Goal: Task Accomplishment & Management: Use online tool/utility

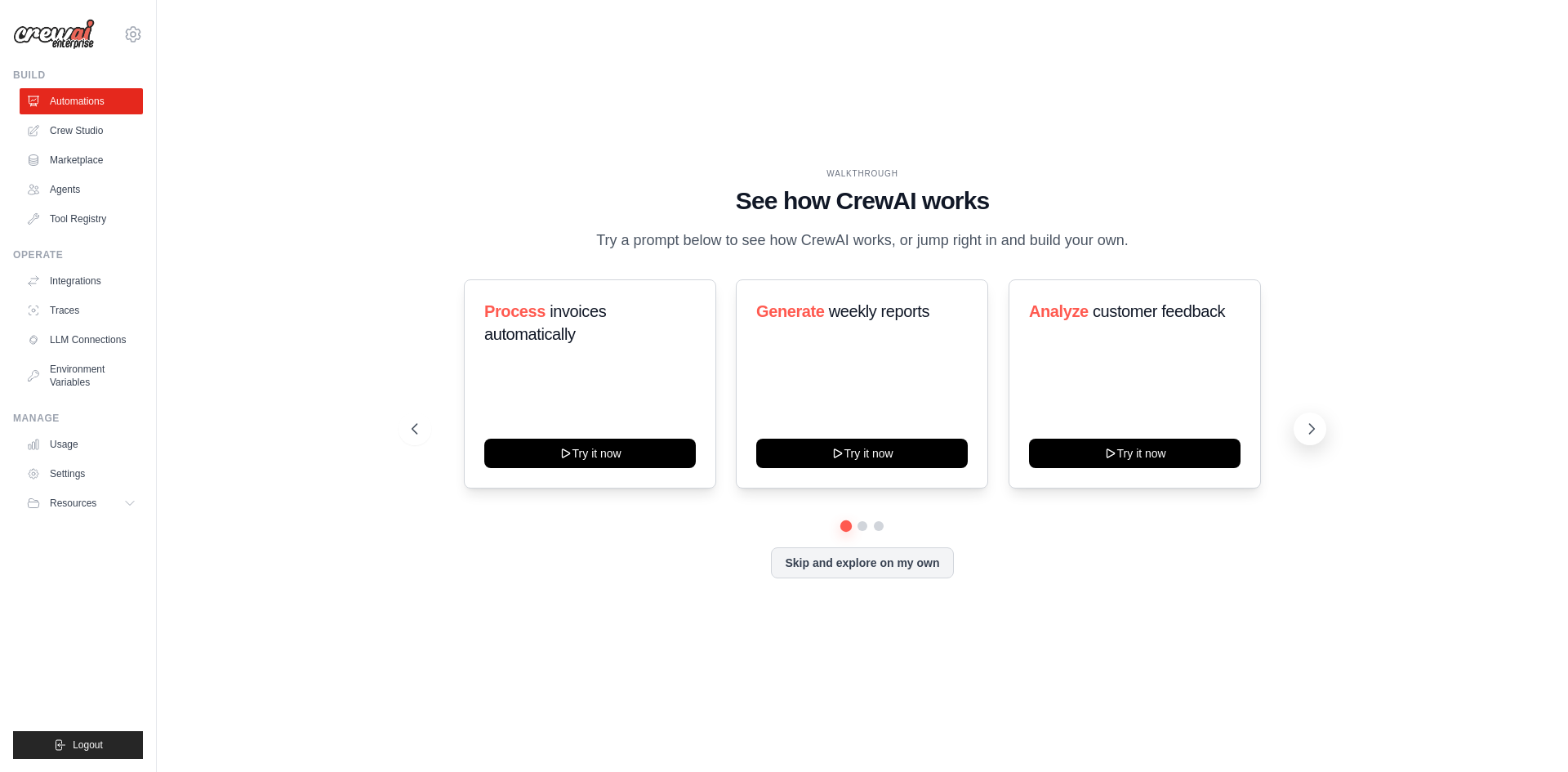
click at [1308, 434] on icon at bounding box center [1312, 429] width 16 height 16
click at [415, 434] on icon at bounding box center [413, 429] width 5 height 10
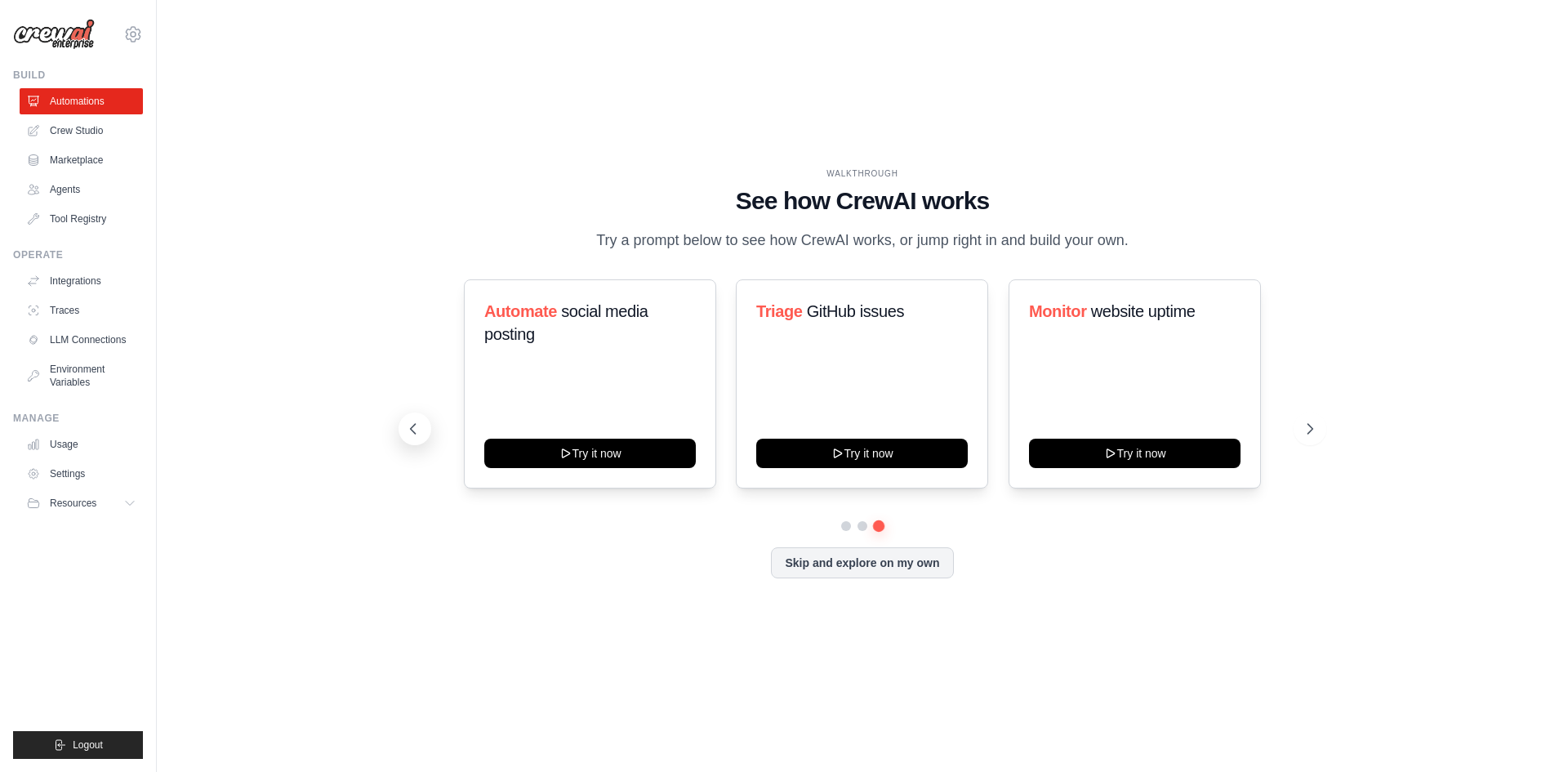
click at [415, 434] on icon at bounding box center [413, 429] width 5 height 10
click at [85, 283] on link "Integrations" at bounding box center [83, 281] width 123 height 26
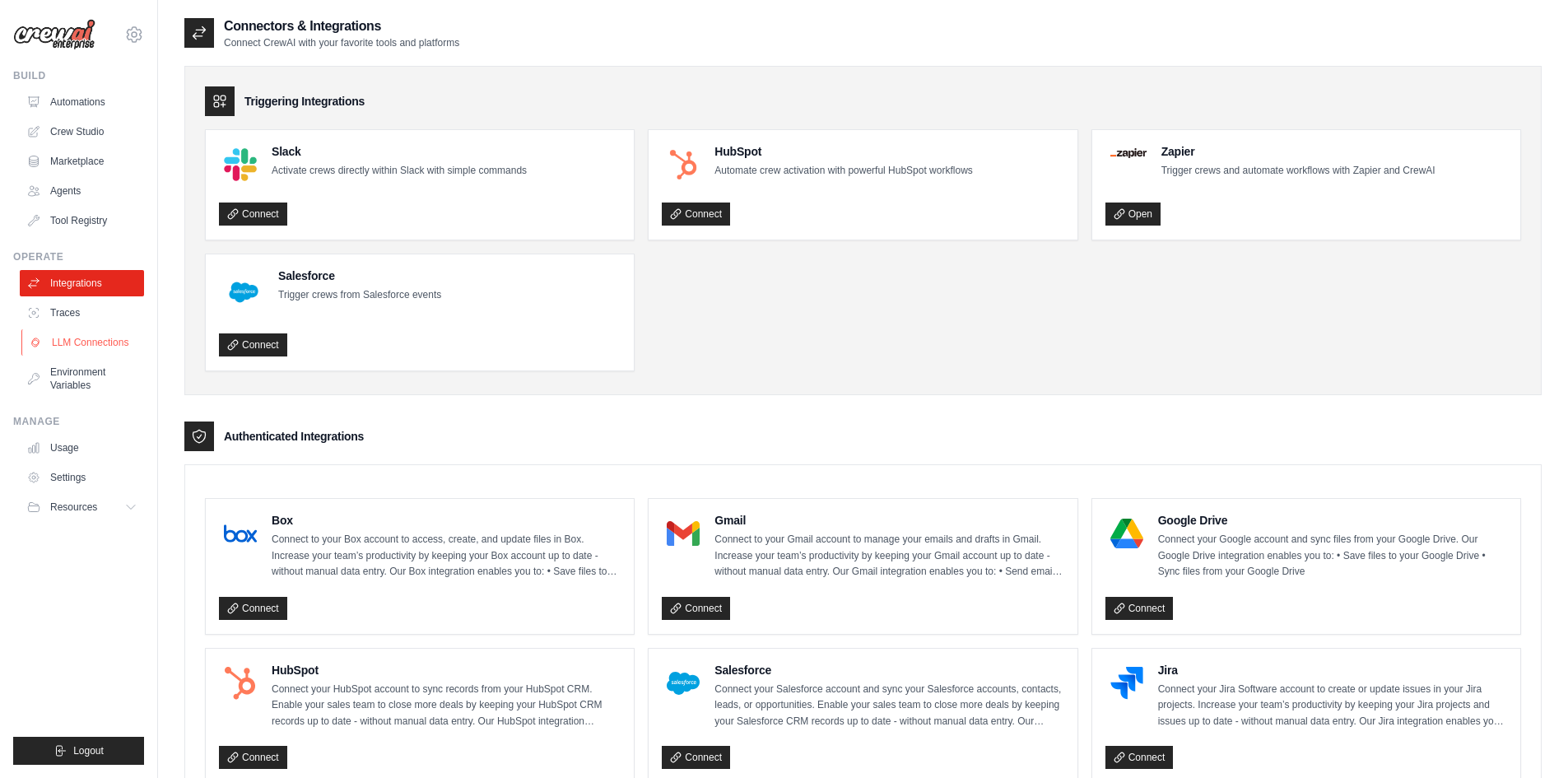
drag, startPoint x: 102, startPoint y: 336, endPoint x: 116, endPoint y: 338, distance: 14.1
click at [102, 336] on link "LLM Connections" at bounding box center [84, 343] width 124 height 26
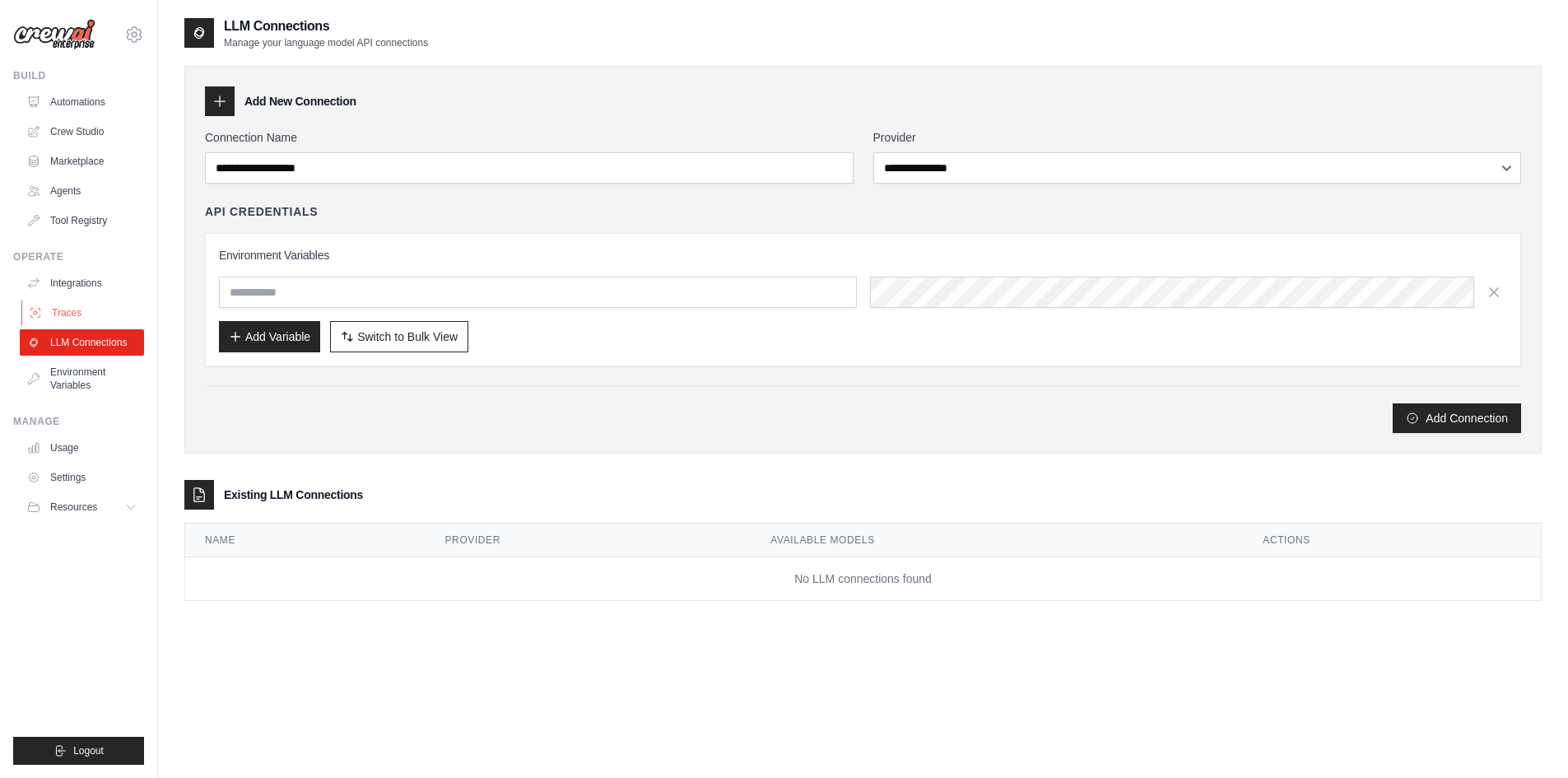
click at [71, 315] on link "Traces" at bounding box center [84, 313] width 124 height 26
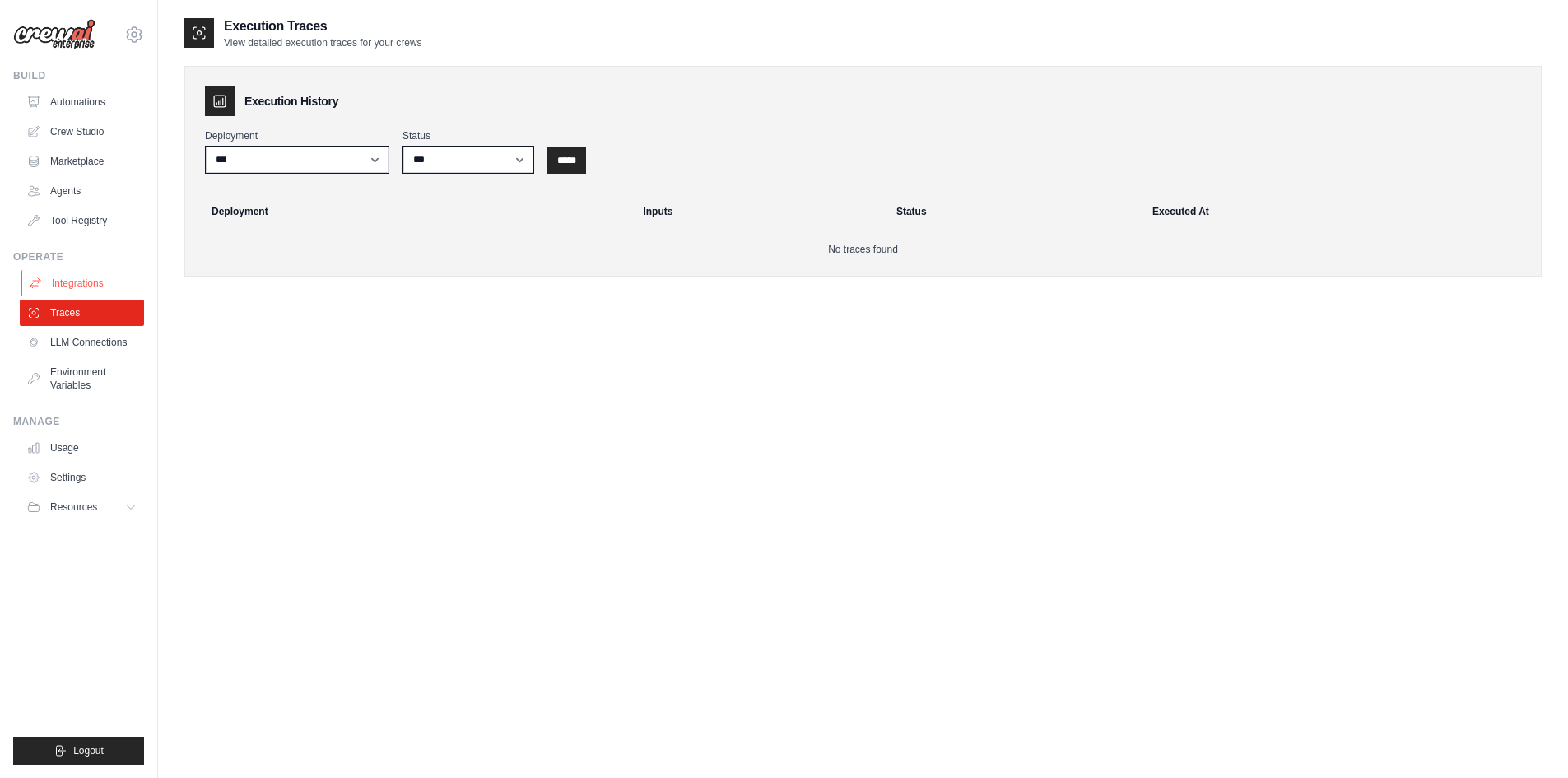
click at [84, 280] on link "Integrations" at bounding box center [84, 283] width 124 height 26
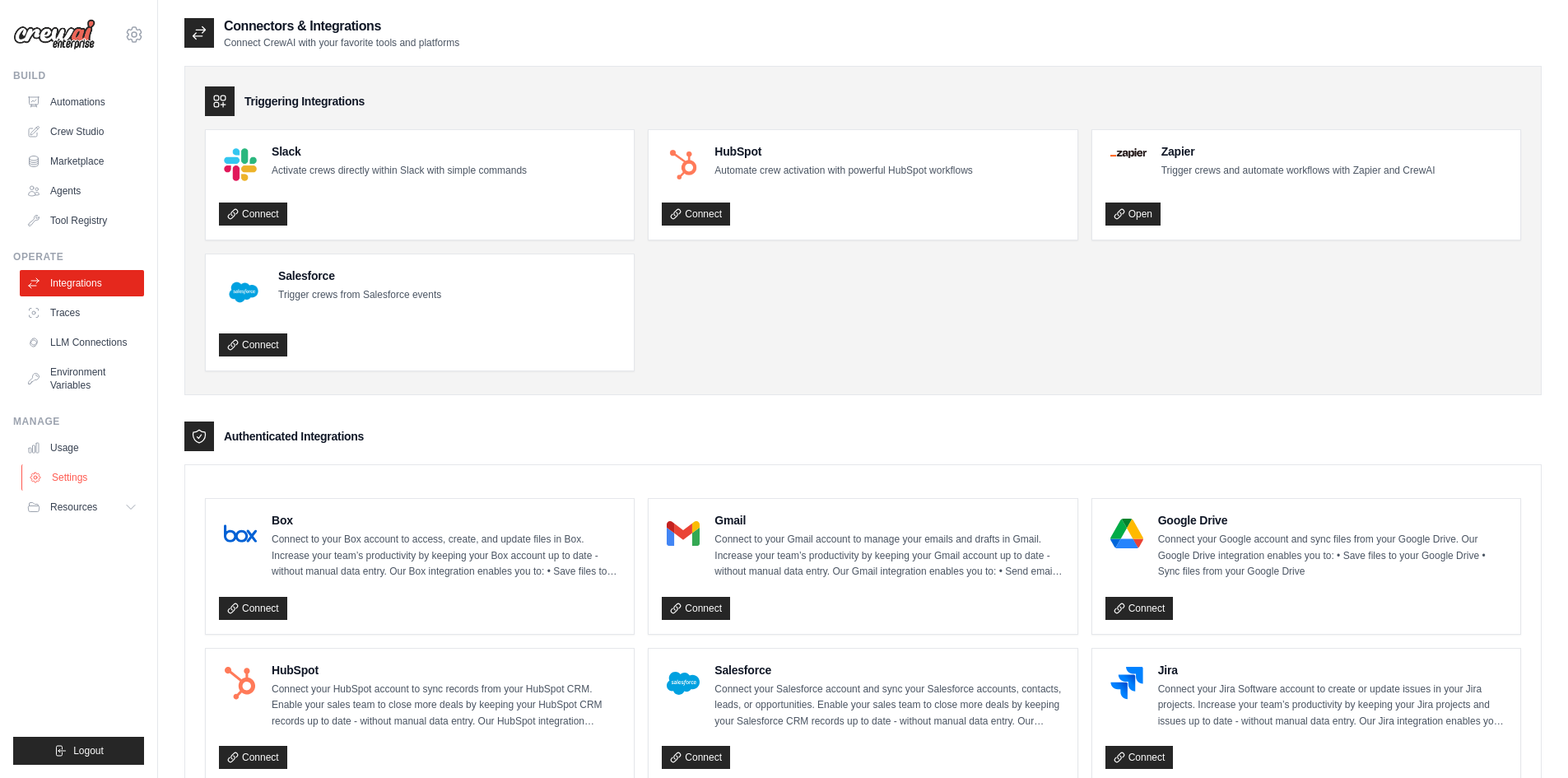
click at [68, 480] on link "Settings" at bounding box center [84, 478] width 124 height 26
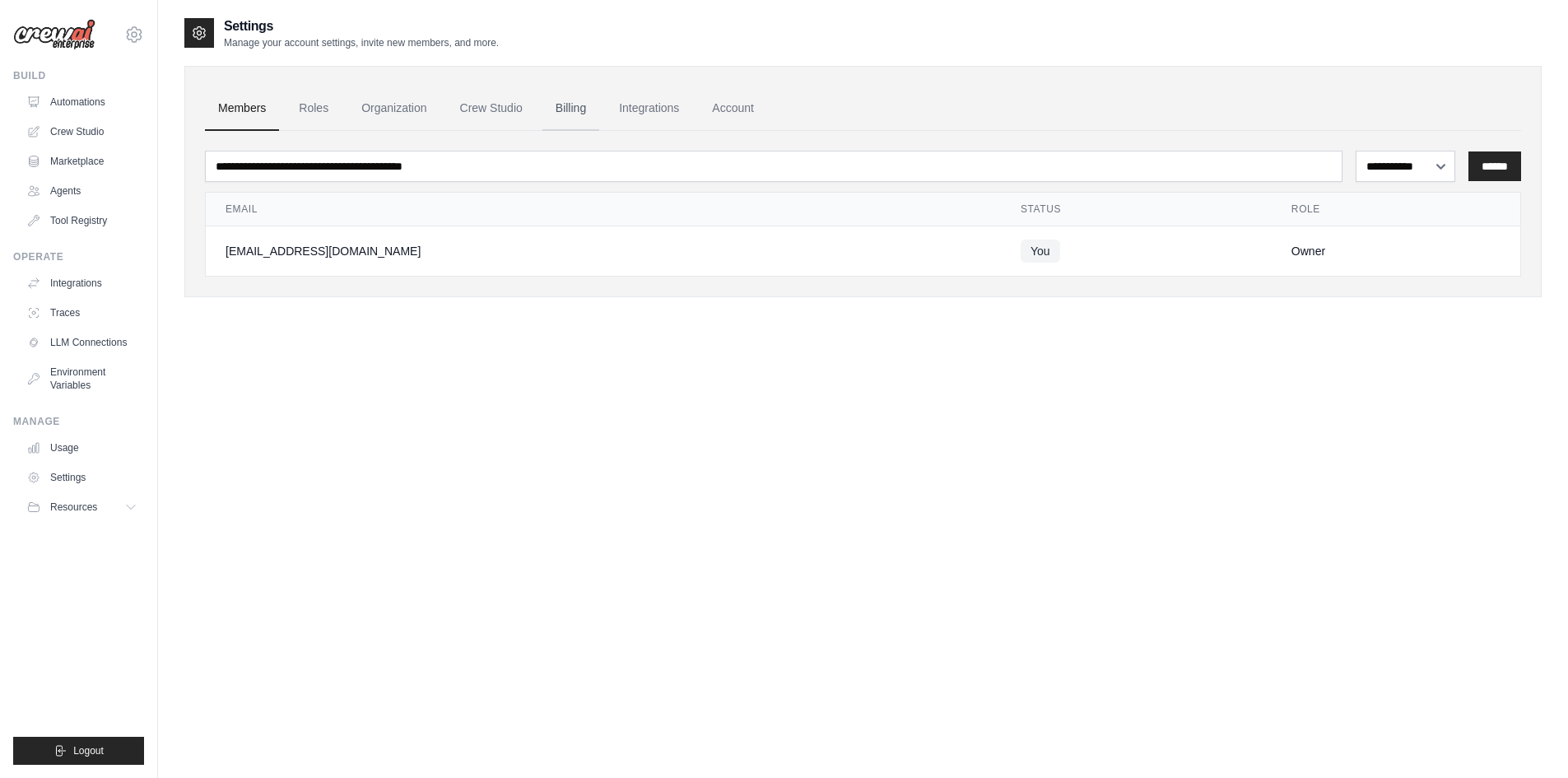
click at [578, 108] on link "Billing" at bounding box center [571, 108] width 57 height 45
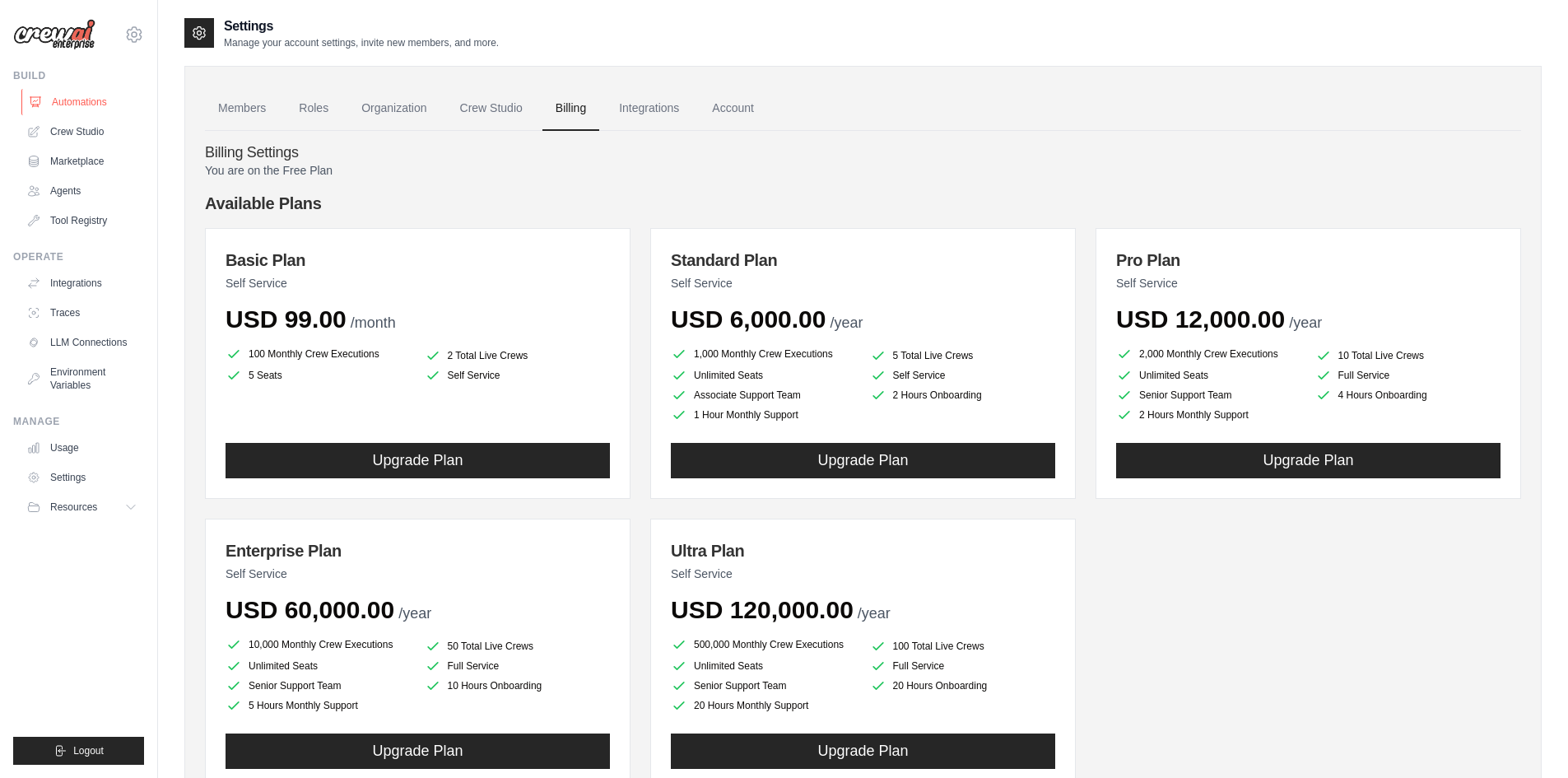
click at [79, 103] on link "Automations" at bounding box center [84, 102] width 124 height 26
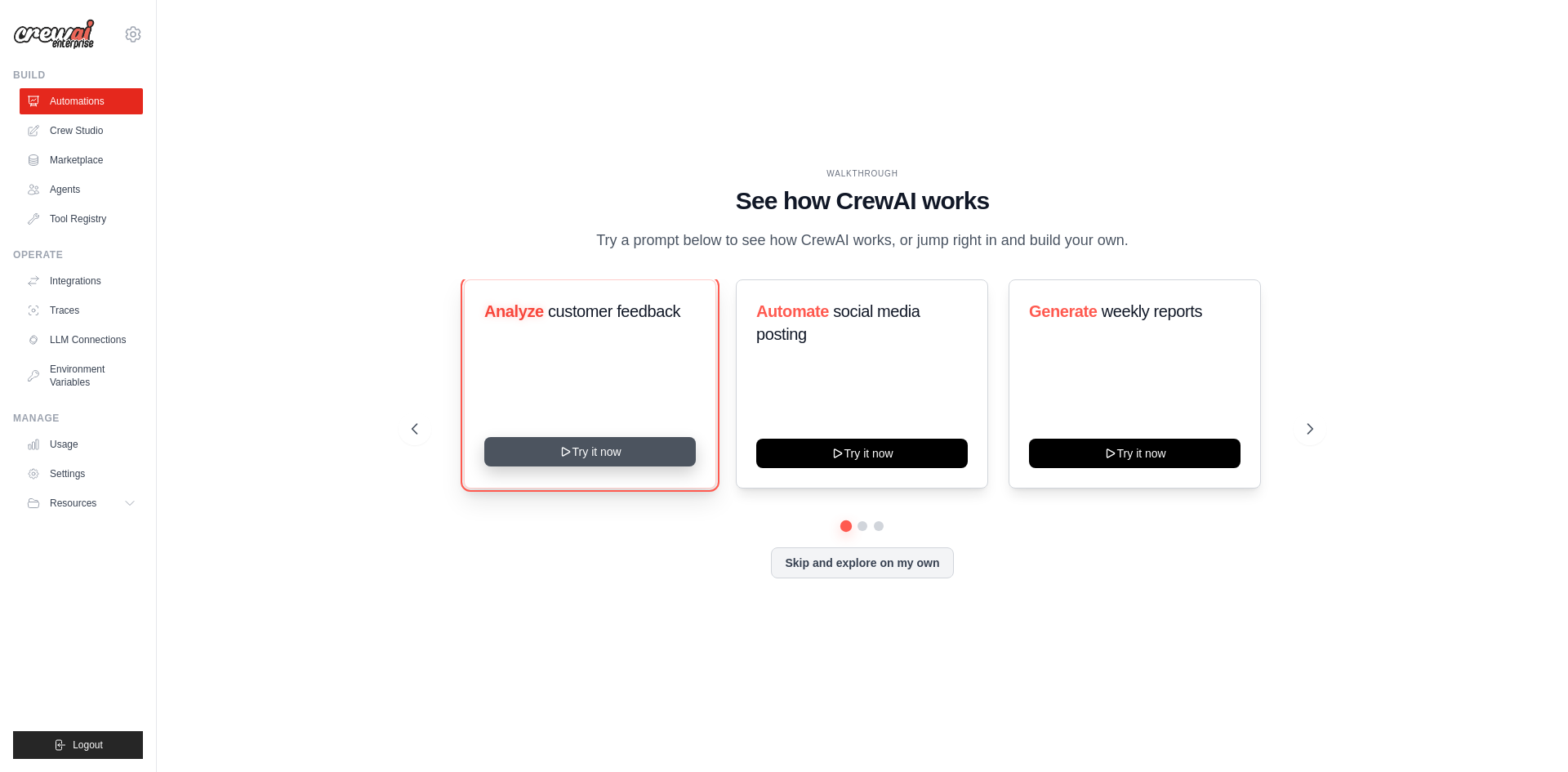
click at [669, 452] on button "Try it now" at bounding box center [590, 452] width 212 height 30
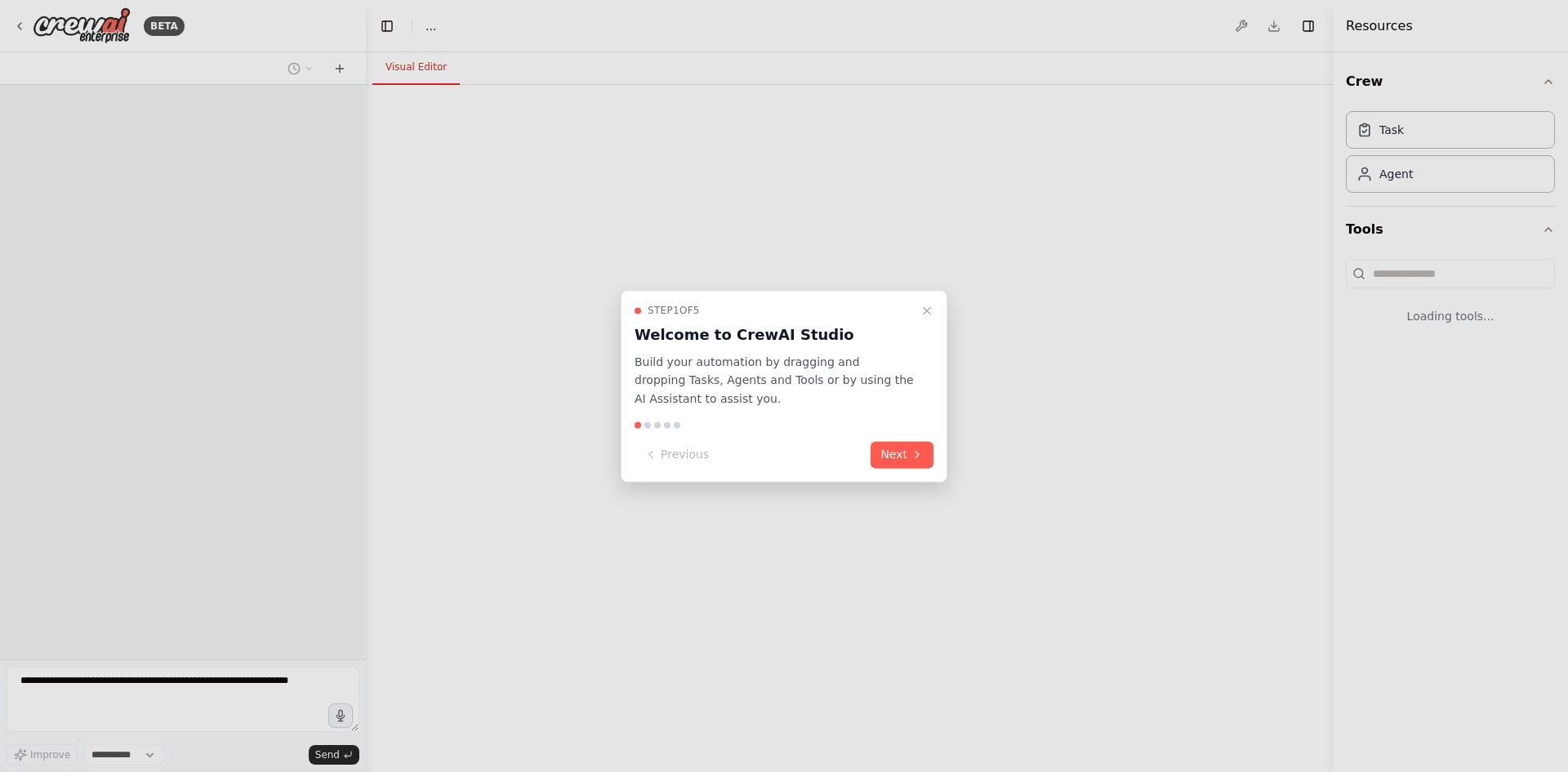
select select "****"
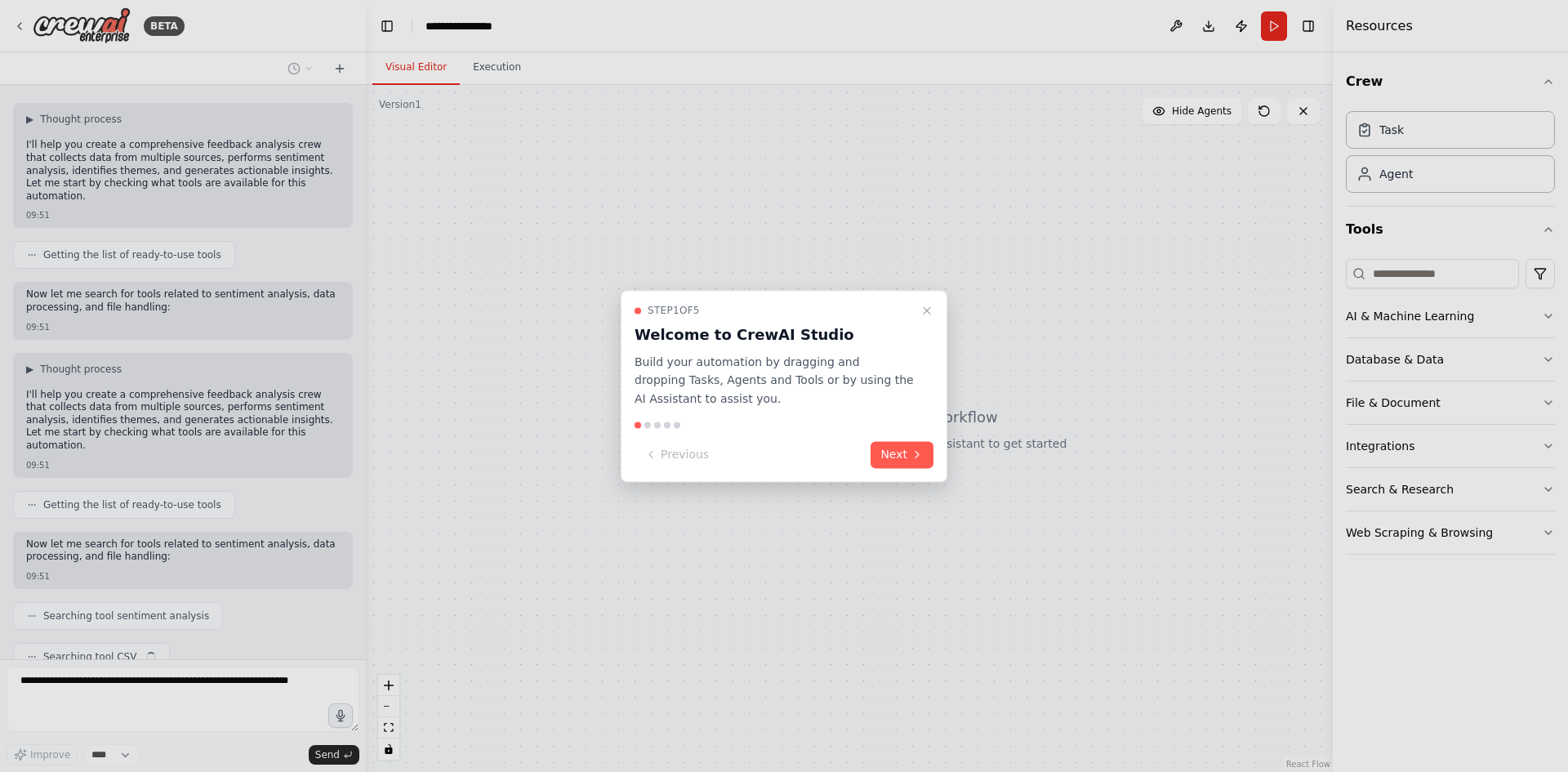
scroll to position [131, 0]
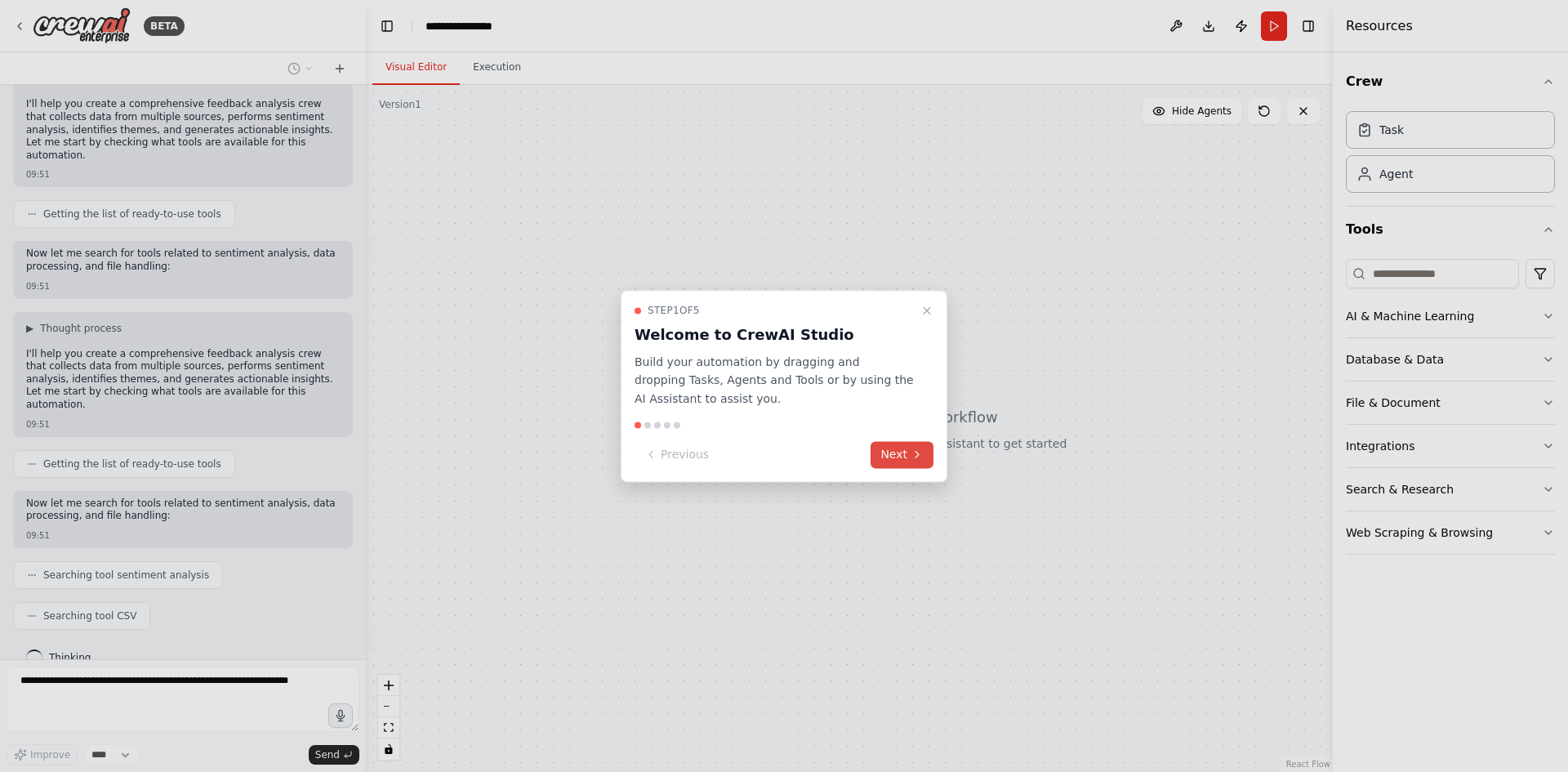
click at [892, 450] on button "Next" at bounding box center [902, 454] width 63 height 27
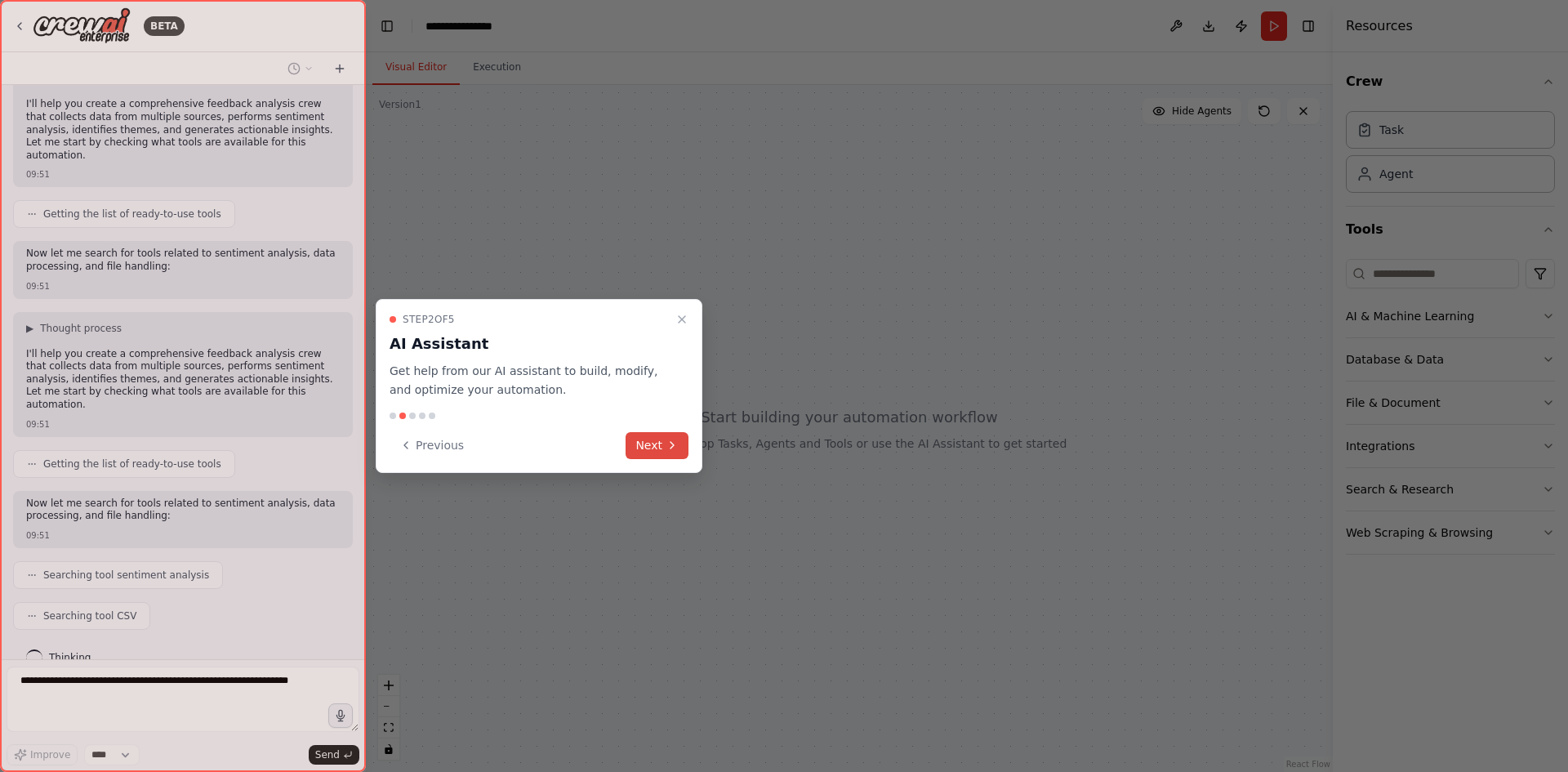
scroll to position [172, 0]
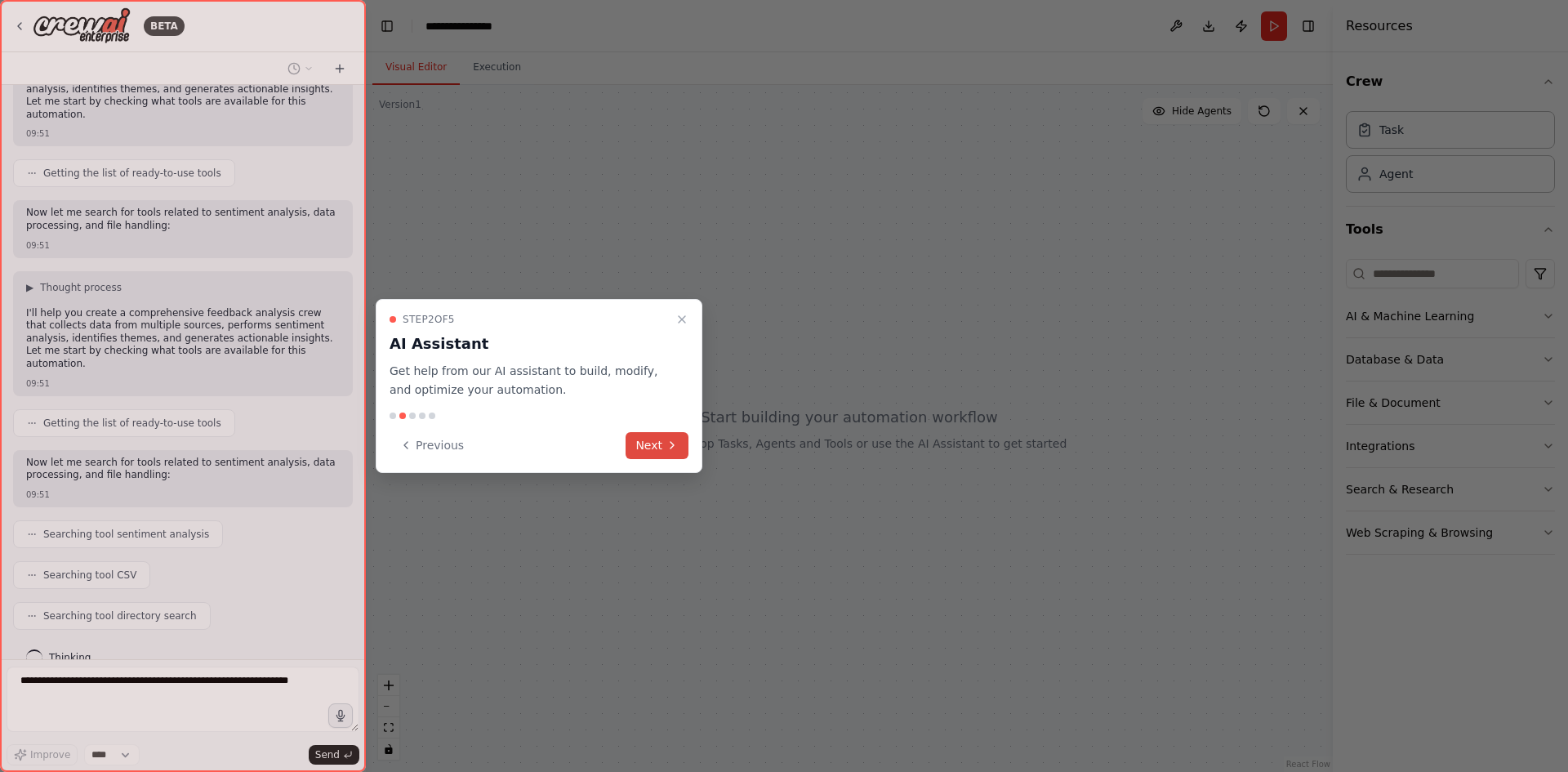
click at [663, 443] on button "Next" at bounding box center [657, 445] width 63 height 27
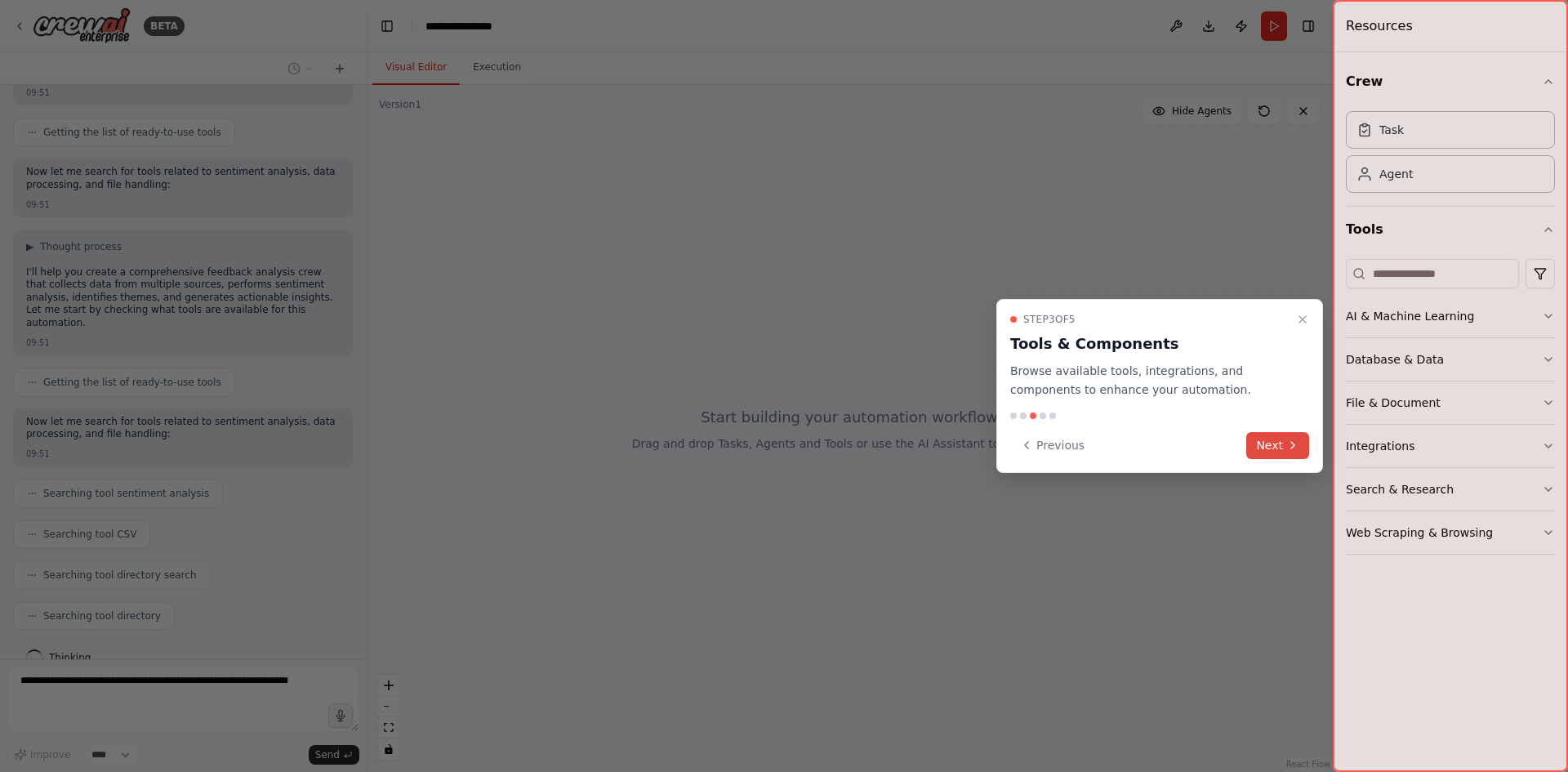
scroll to position [254, 0]
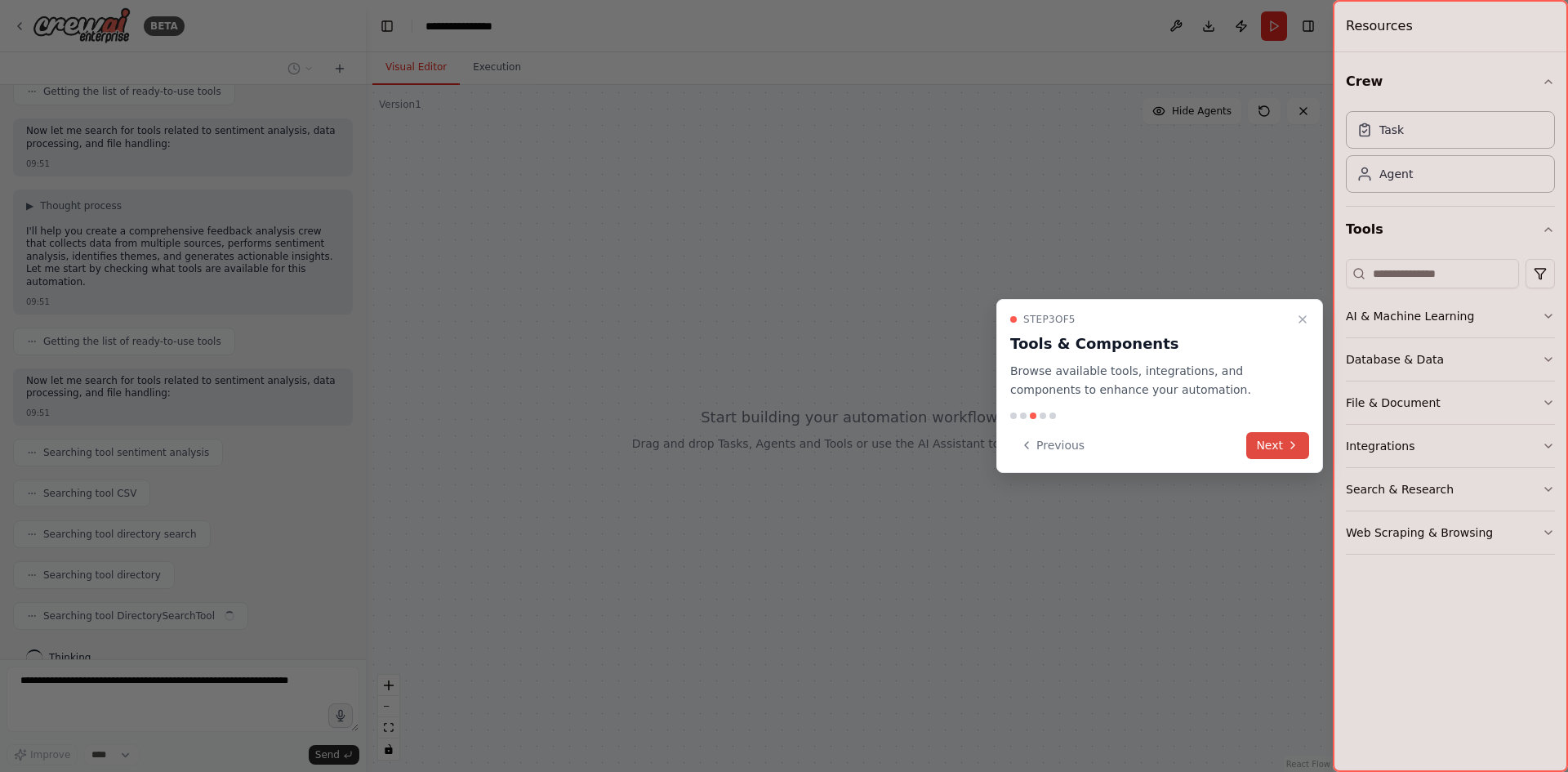
click at [1282, 437] on button "Next" at bounding box center [1277, 445] width 63 height 27
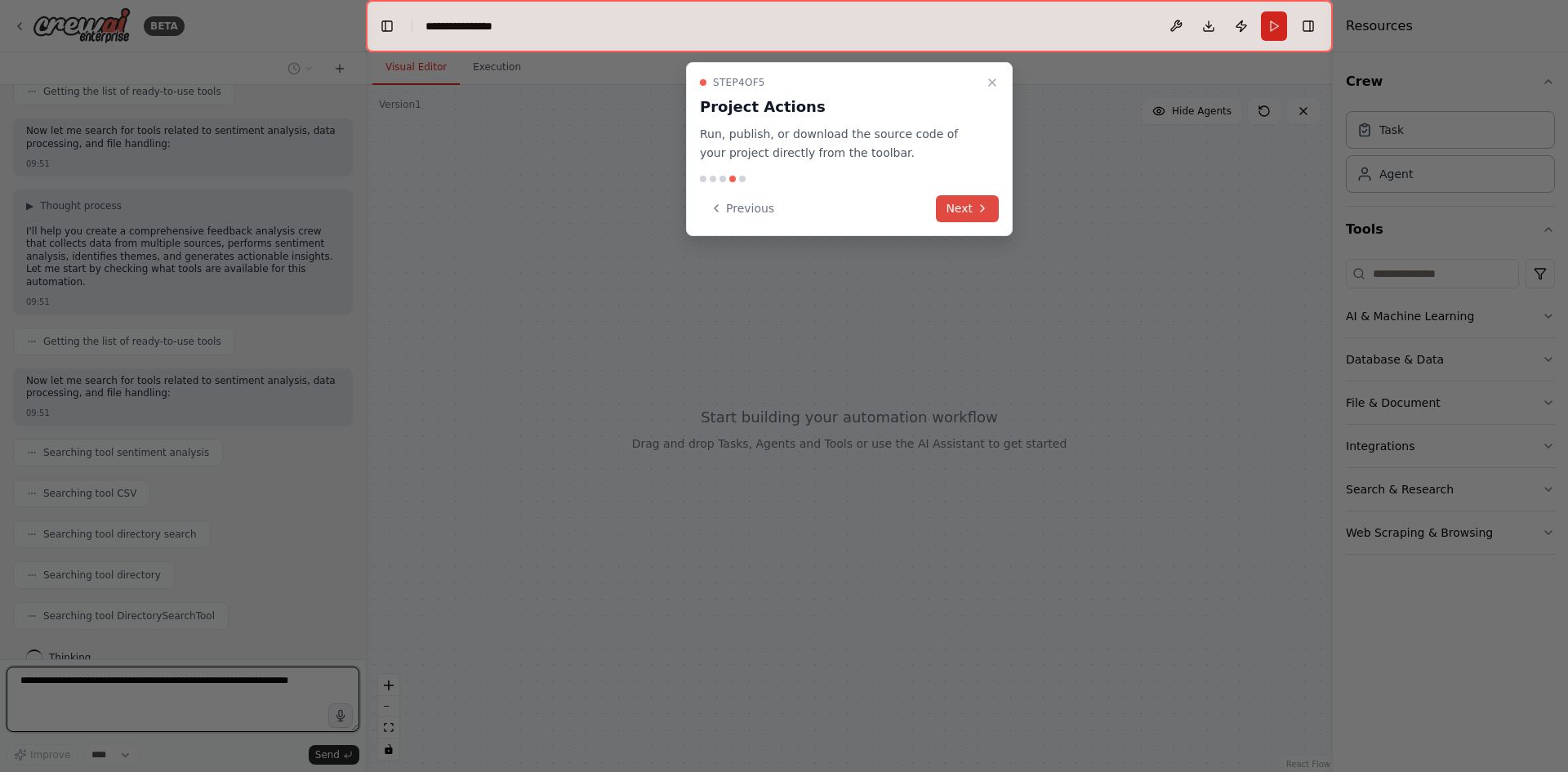
click at [981, 209] on icon at bounding box center [983, 209] width 13 height 13
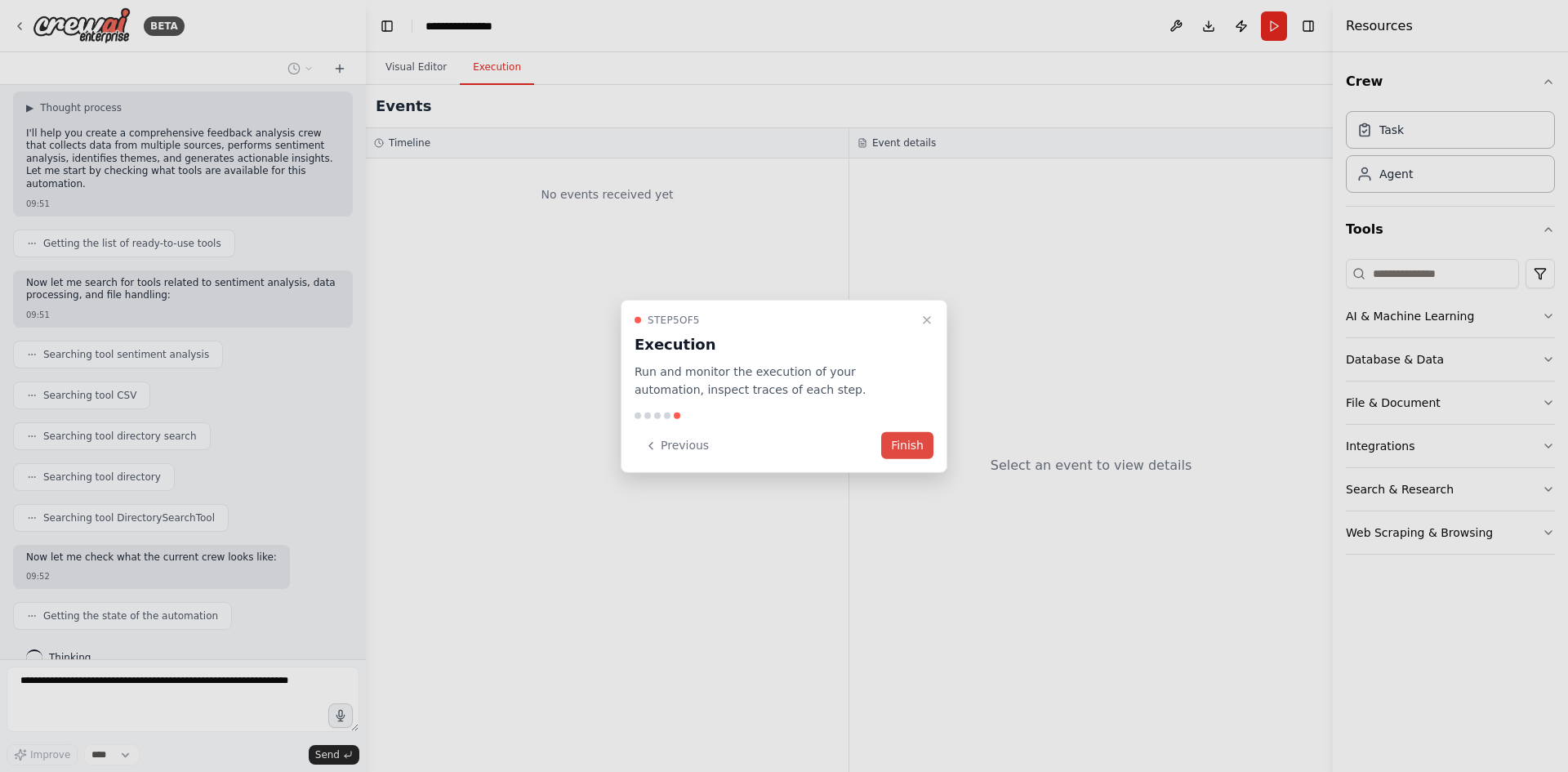
click at [910, 442] on button "Finish" at bounding box center [908, 445] width 53 height 27
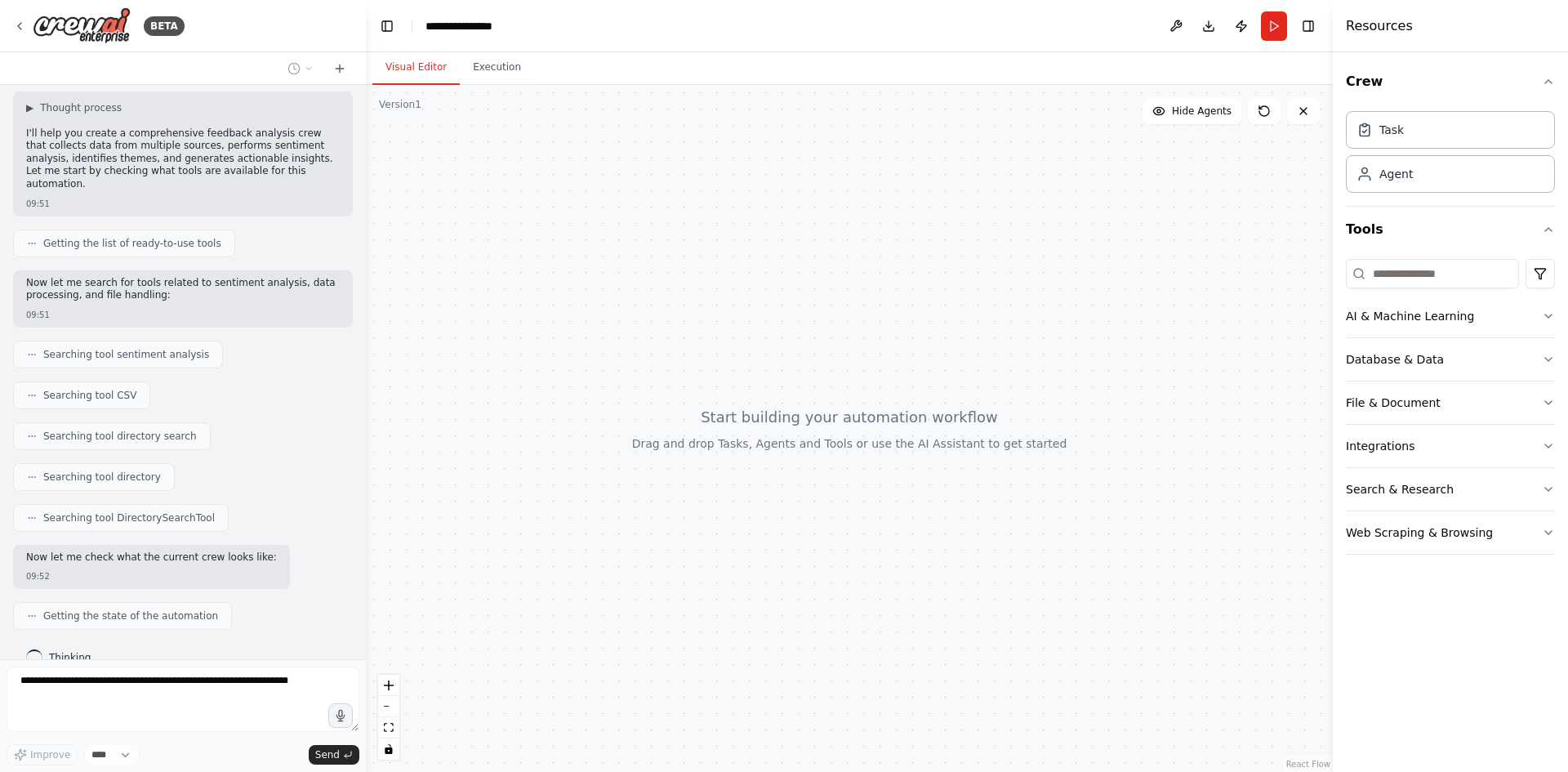
click at [673, 344] on div at bounding box center [850, 428] width 967 height 687
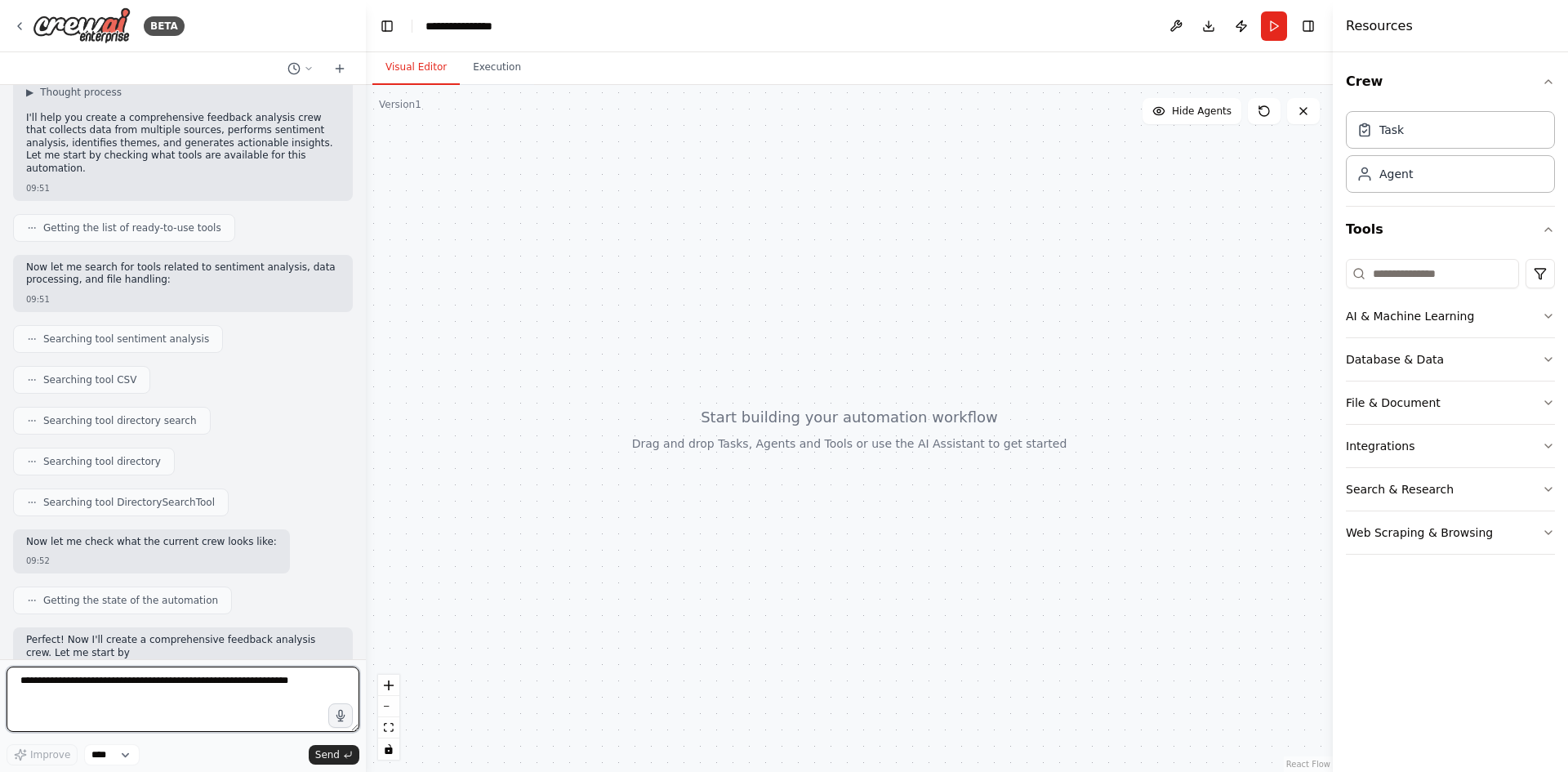
scroll to position [380, 0]
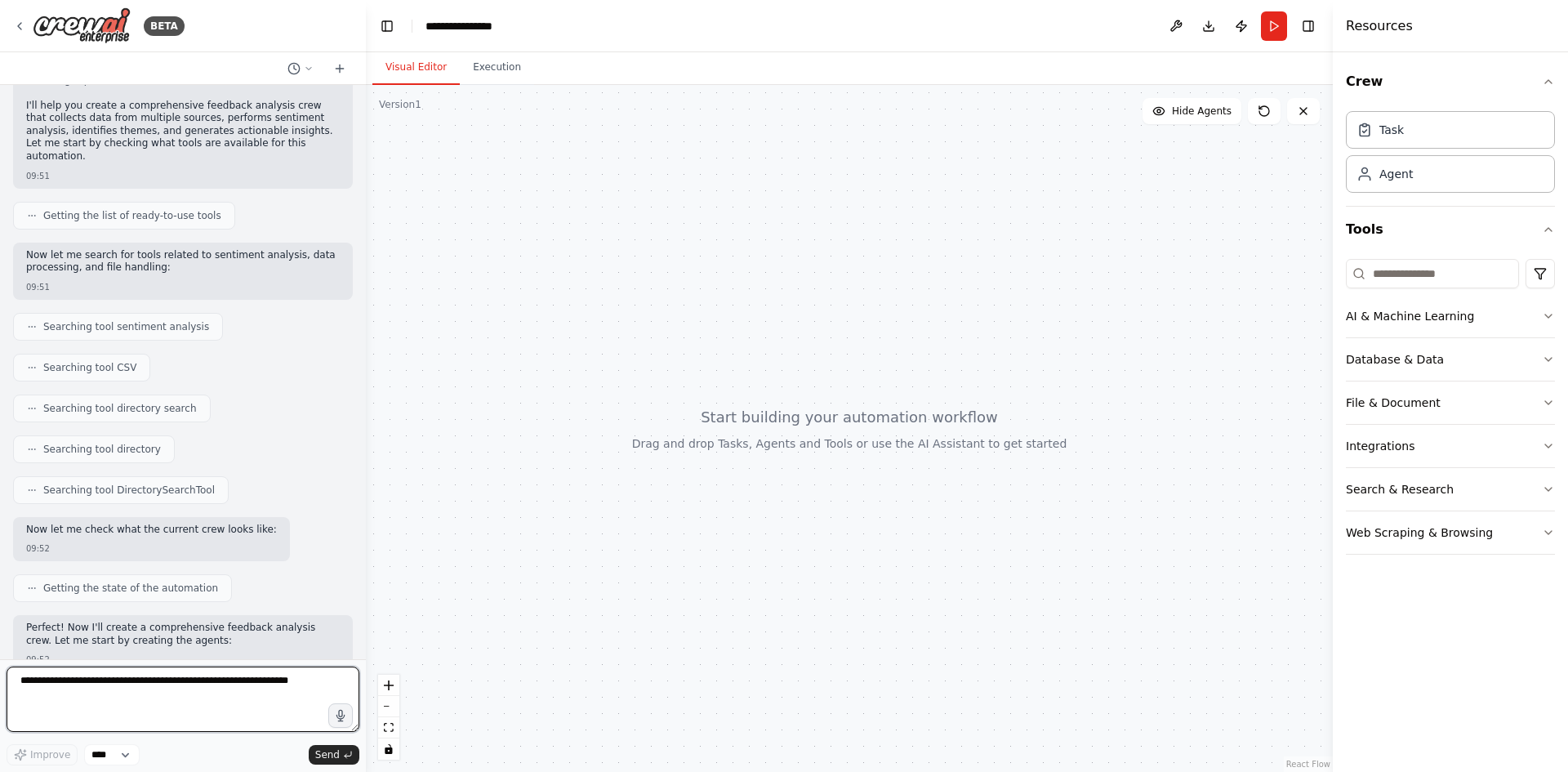
click at [174, 692] on textarea at bounding box center [183, 700] width 353 height 66
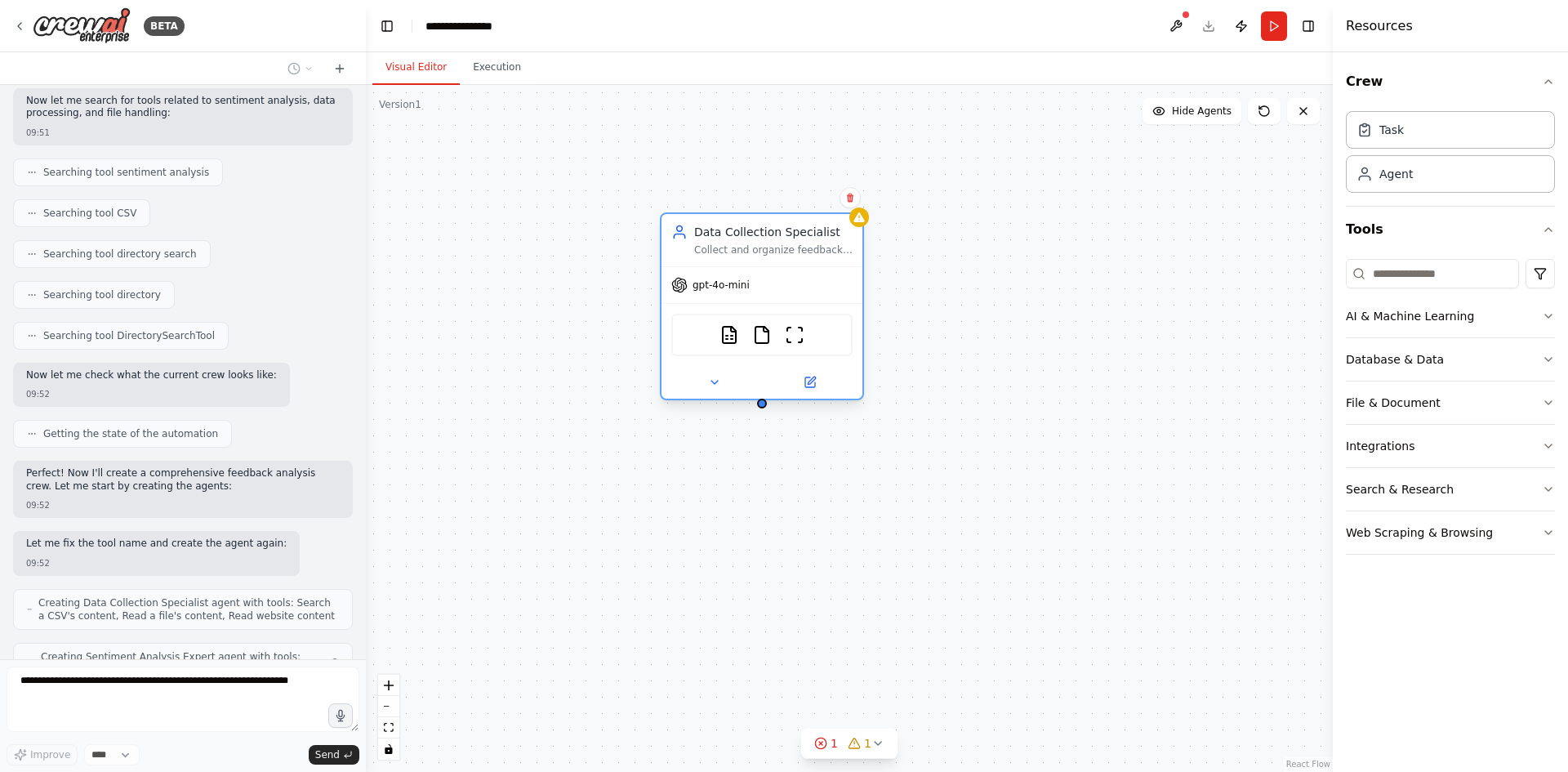
scroll to position [588, 0]
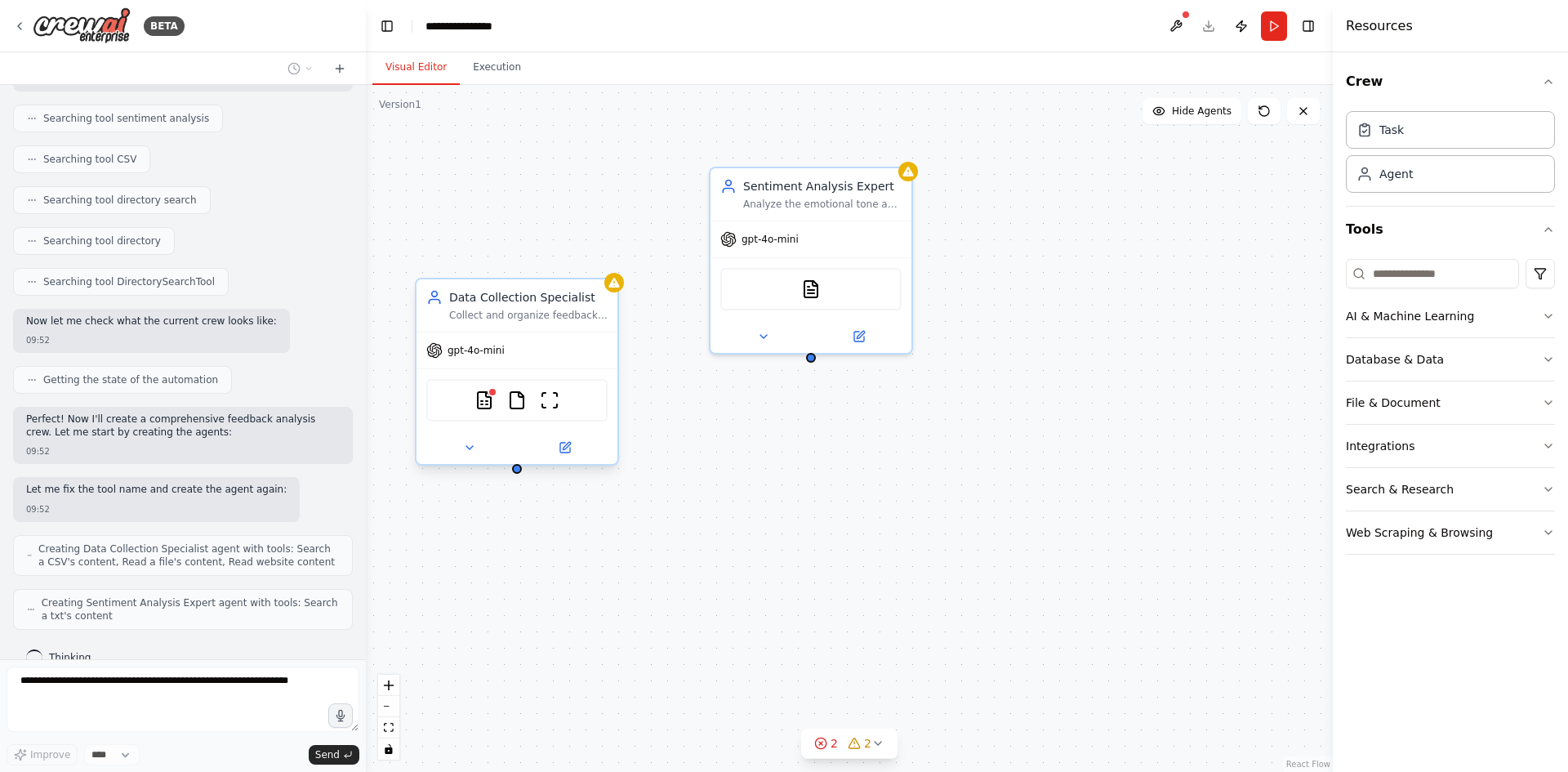
drag, startPoint x: 552, startPoint y: 189, endPoint x: 520, endPoint y: 308, distance: 123.2
click at [520, 308] on div "Data Collection Specialist Collect and organize feedback data from multiple sou…" at bounding box center [528, 306] width 158 height 33
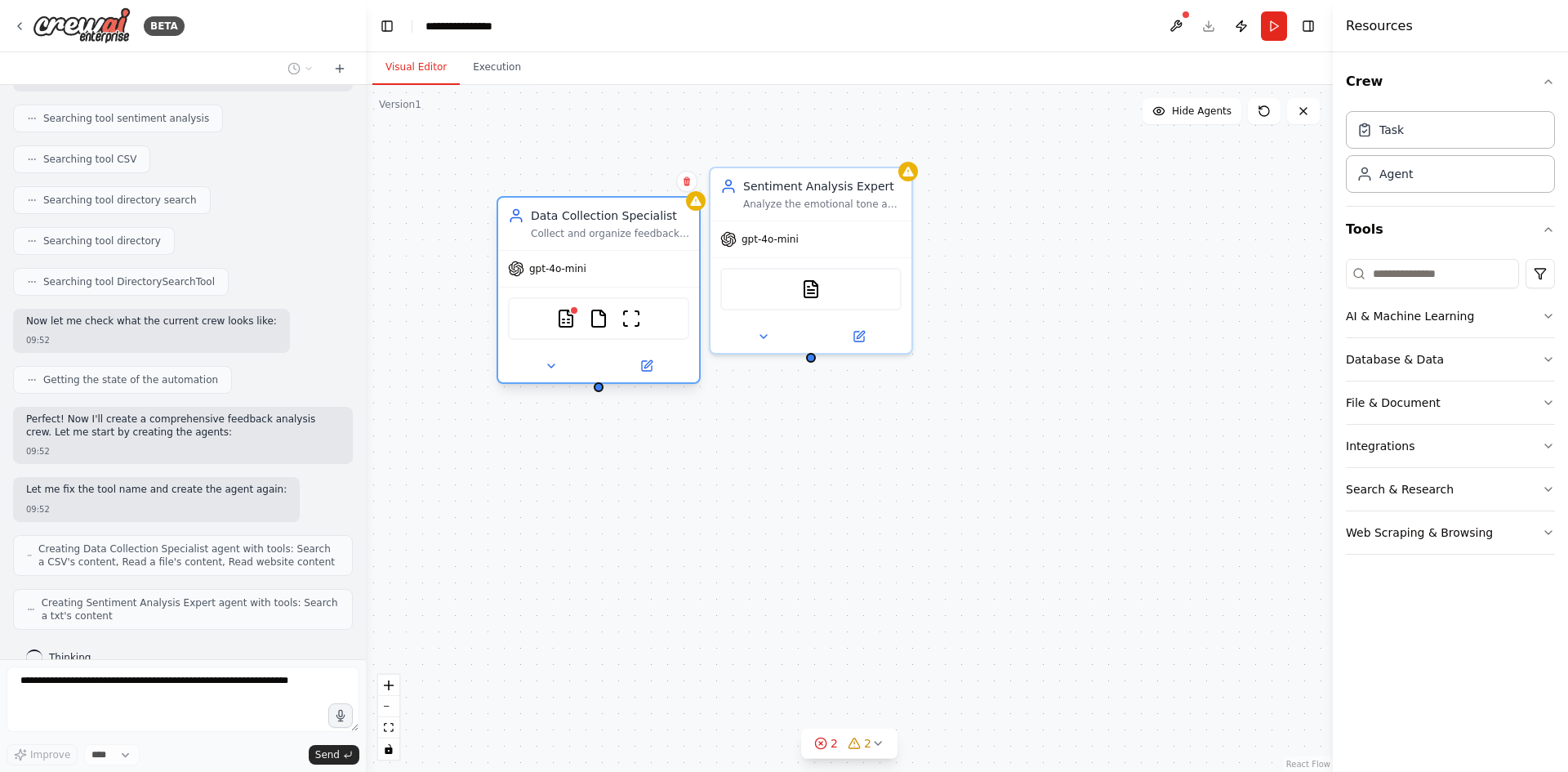
drag, startPoint x: 735, startPoint y: 282, endPoint x: 619, endPoint y: 218, distance: 132.5
click at [619, 218] on div "Data Collection Specialist" at bounding box center [610, 216] width 158 height 16
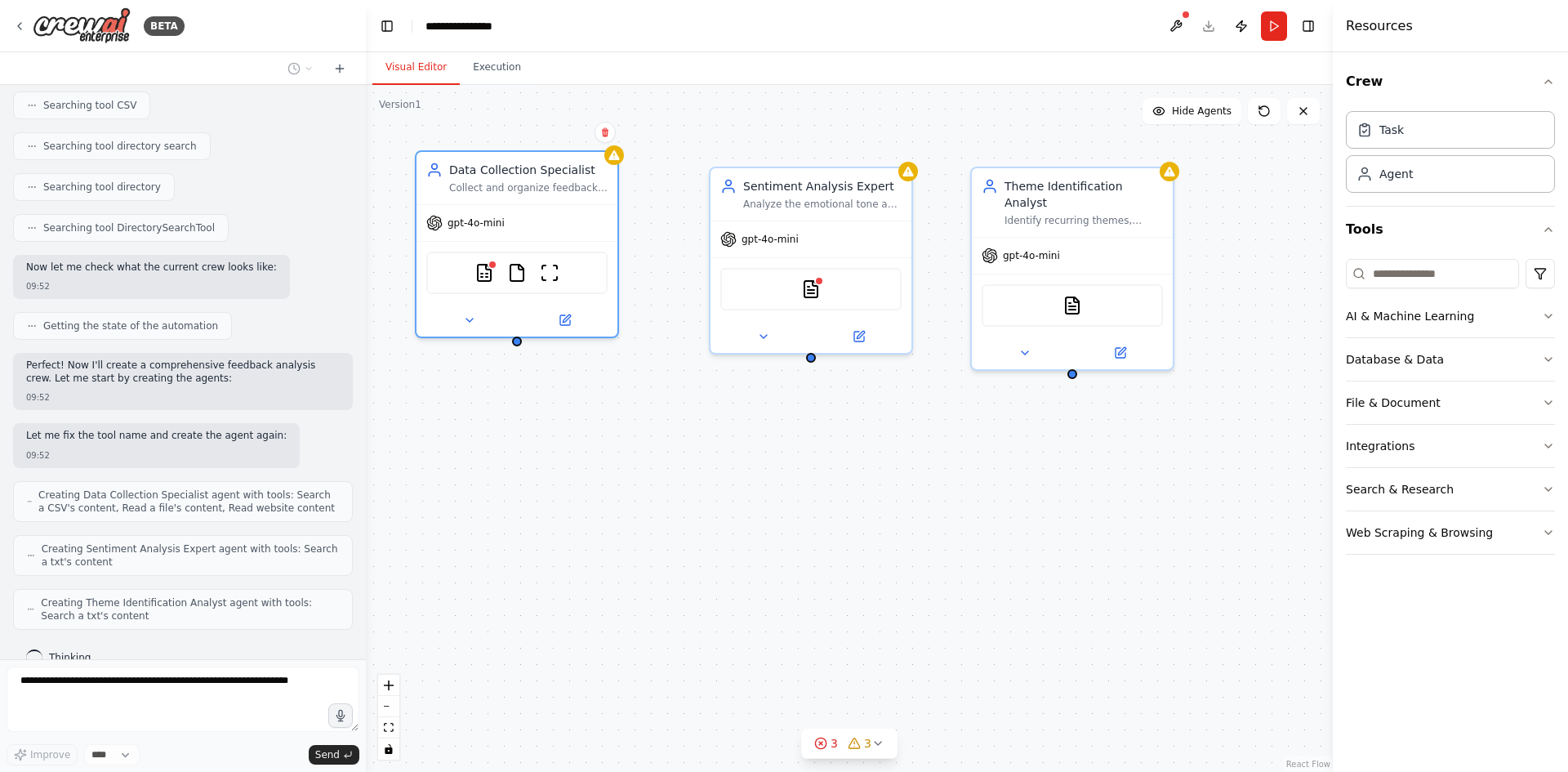
drag, startPoint x: 649, startPoint y: 212, endPoint x: 621, endPoint y: 200, distance: 30.5
click at [621, 200] on div "Data Collection Specialist Collect and organize feedback data from multiple sou…" at bounding box center [850, 428] width 967 height 687
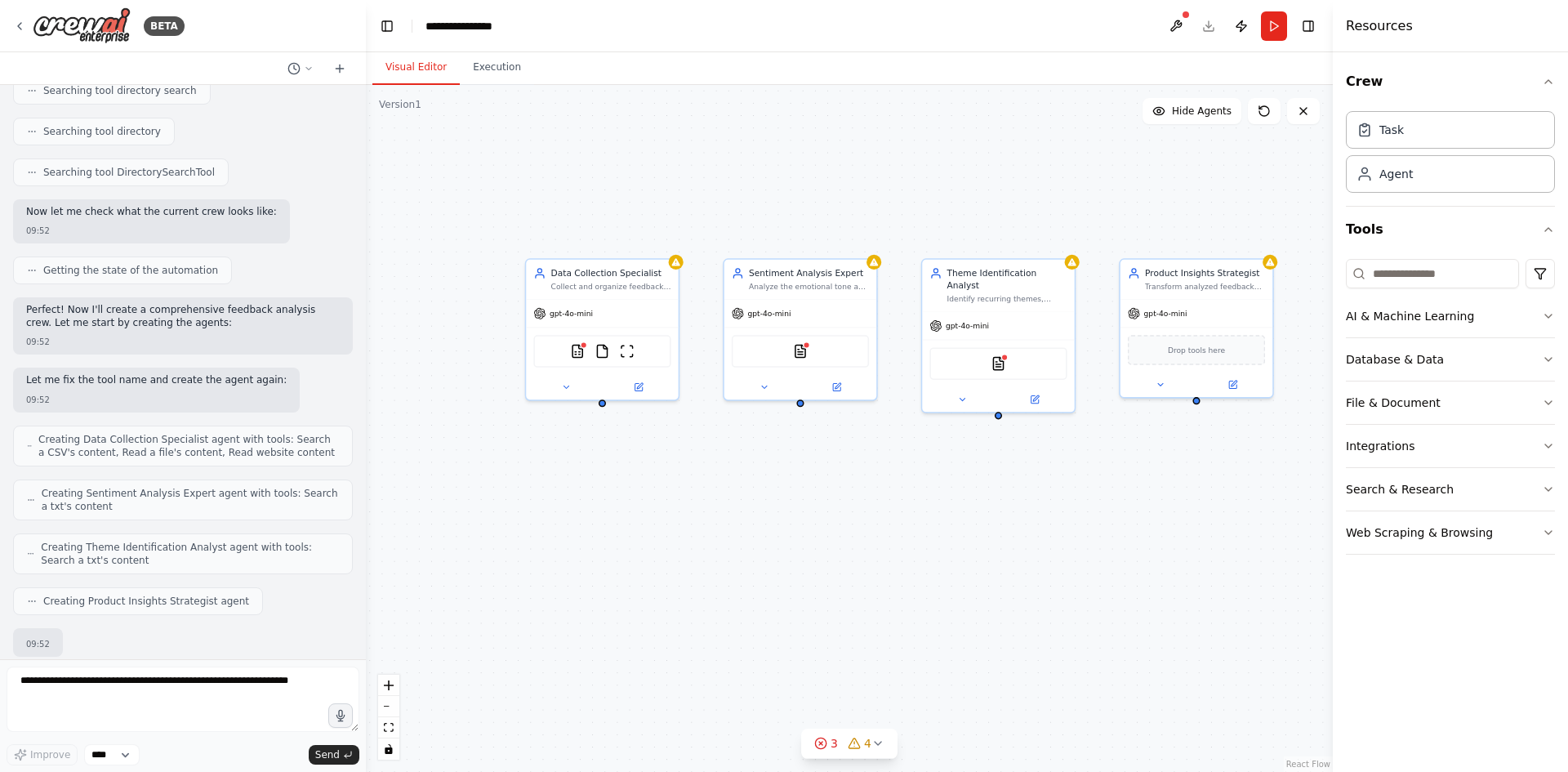
scroll to position [781, 0]
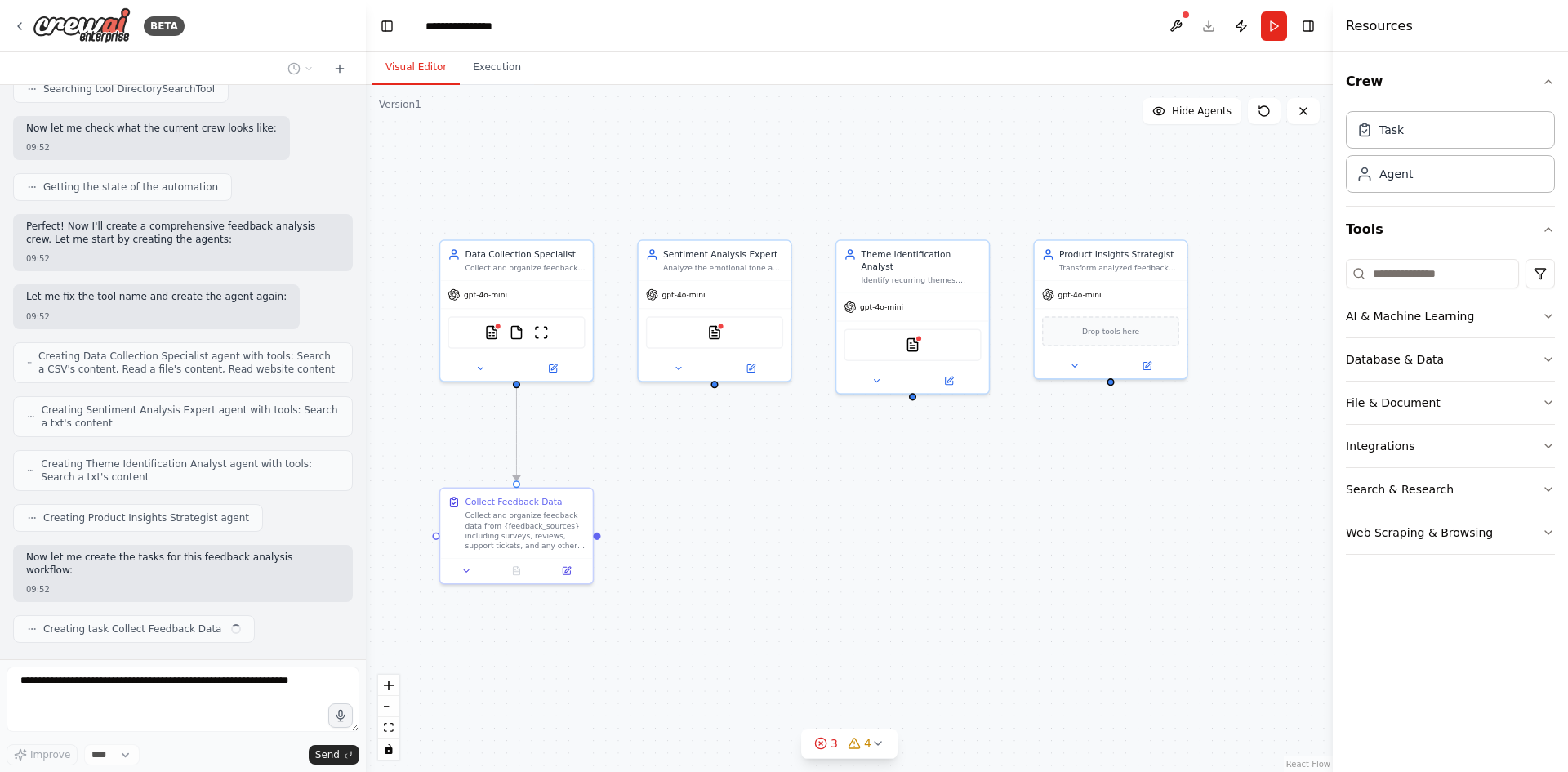
drag, startPoint x: 1060, startPoint y: 529, endPoint x: 1014, endPoint y: 502, distance: 53.3
click at [1014, 503] on div ".deletable-edge-delete-btn { width: 20px; height: 20px; border: 0px solid #ffff…" at bounding box center [850, 428] width 967 height 687
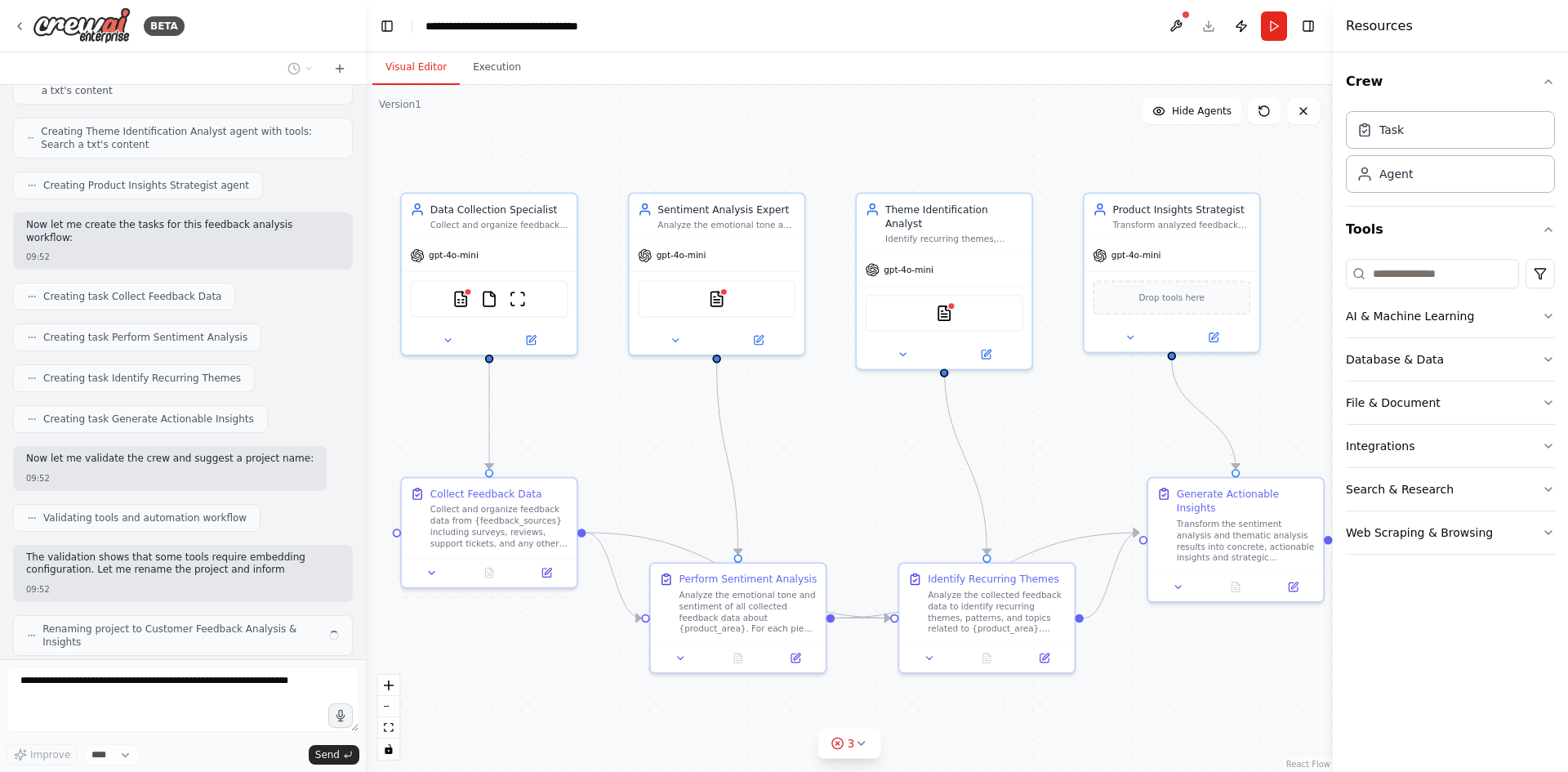
scroll to position [1127, 0]
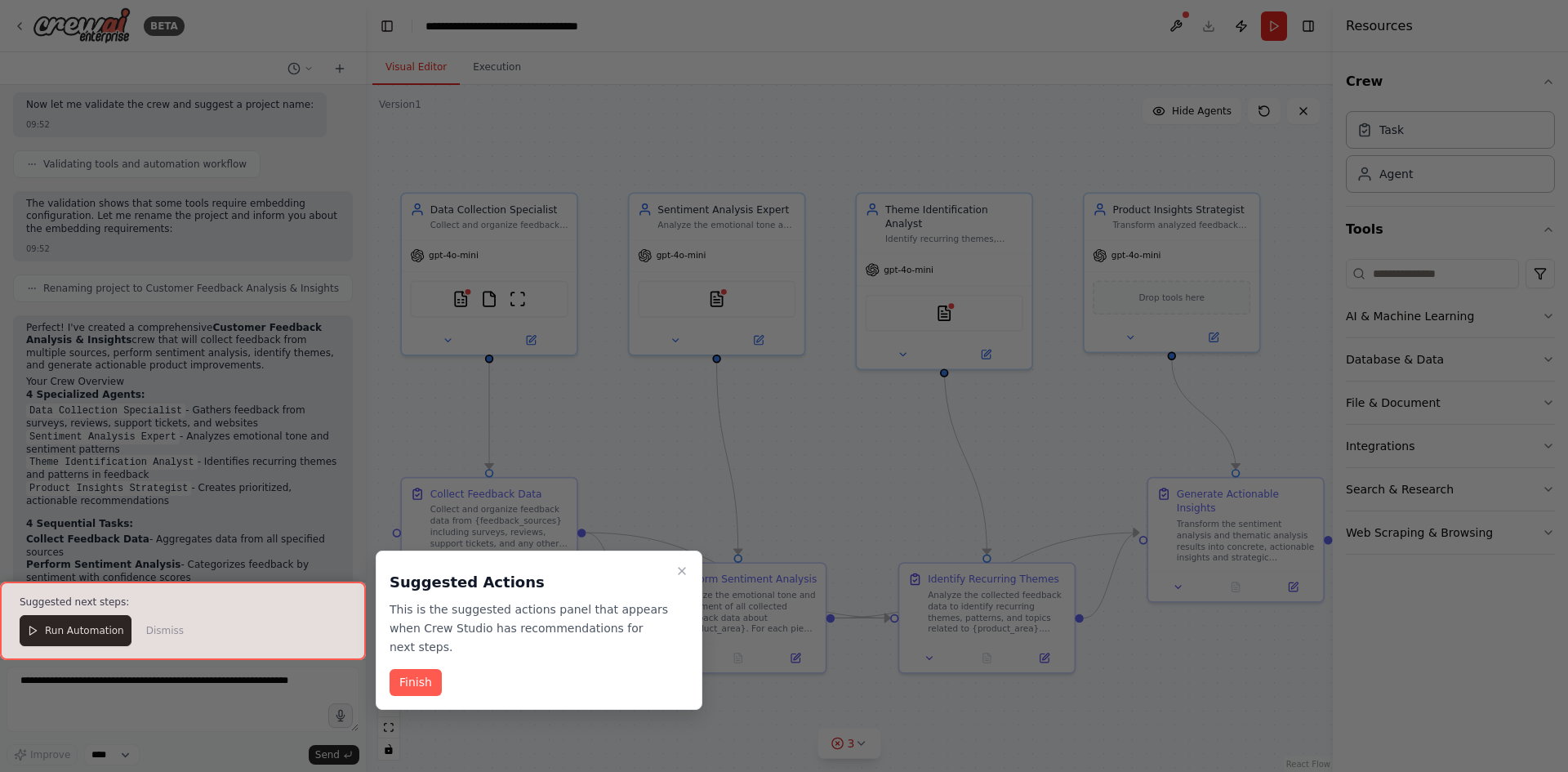
drag, startPoint x: 81, startPoint y: 627, endPoint x: 99, endPoint y: 626, distance: 18.0
click at [81, 628] on div at bounding box center [183, 621] width 366 height 79
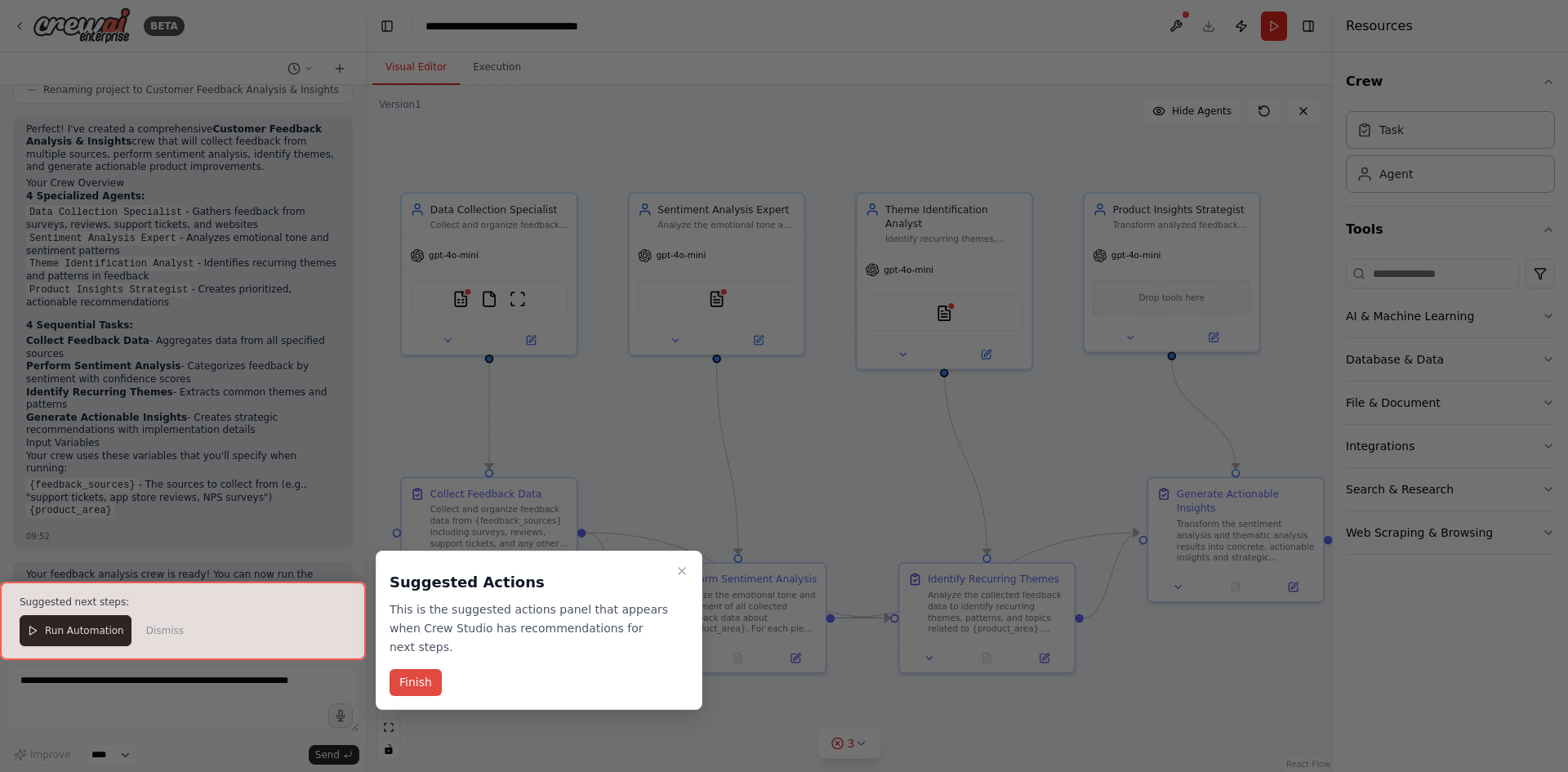
click at [419, 669] on button "Finish" at bounding box center [416, 682] width 53 height 27
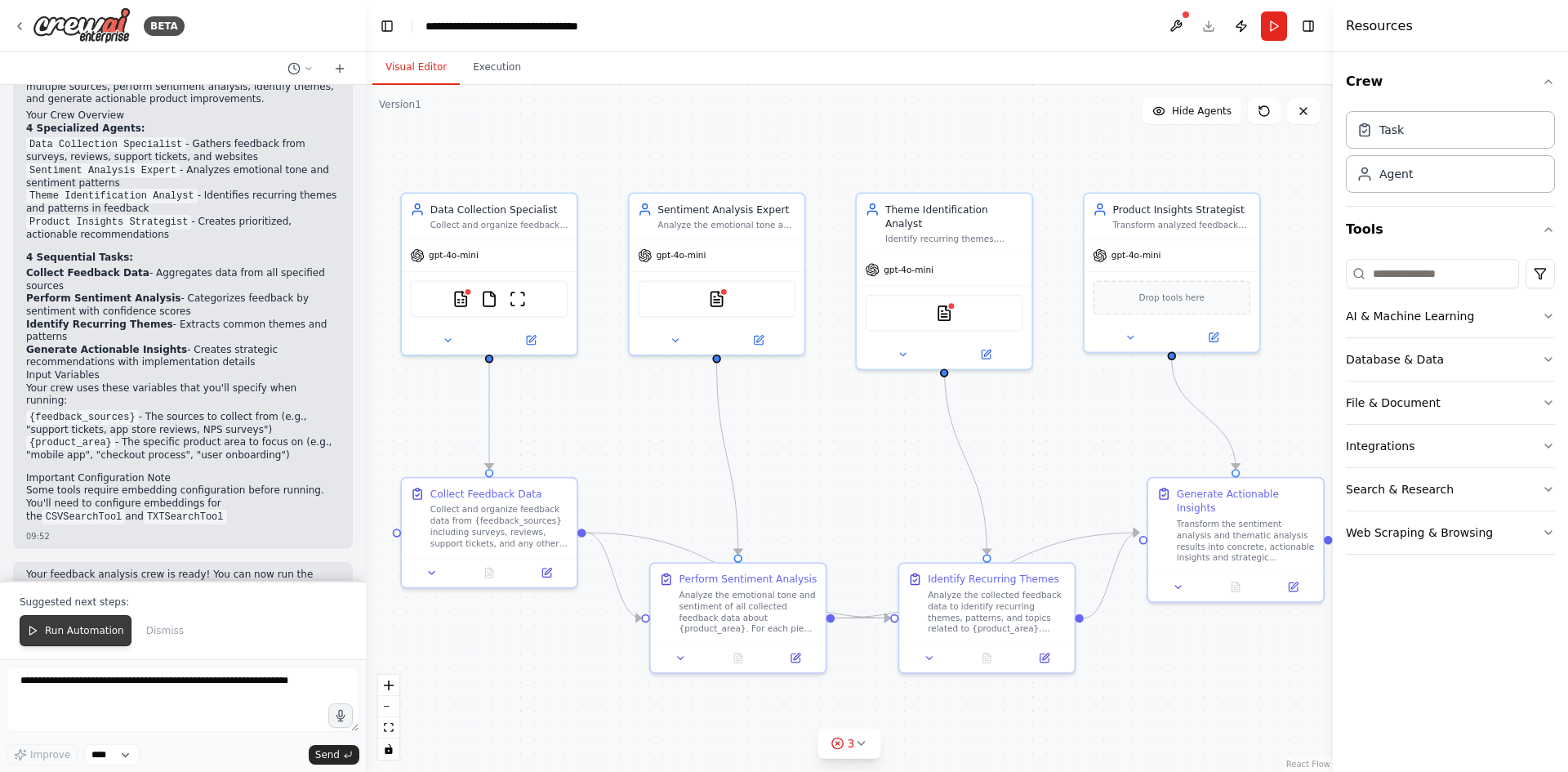
click at [71, 630] on span "Run Automation" at bounding box center [85, 631] width 80 height 13
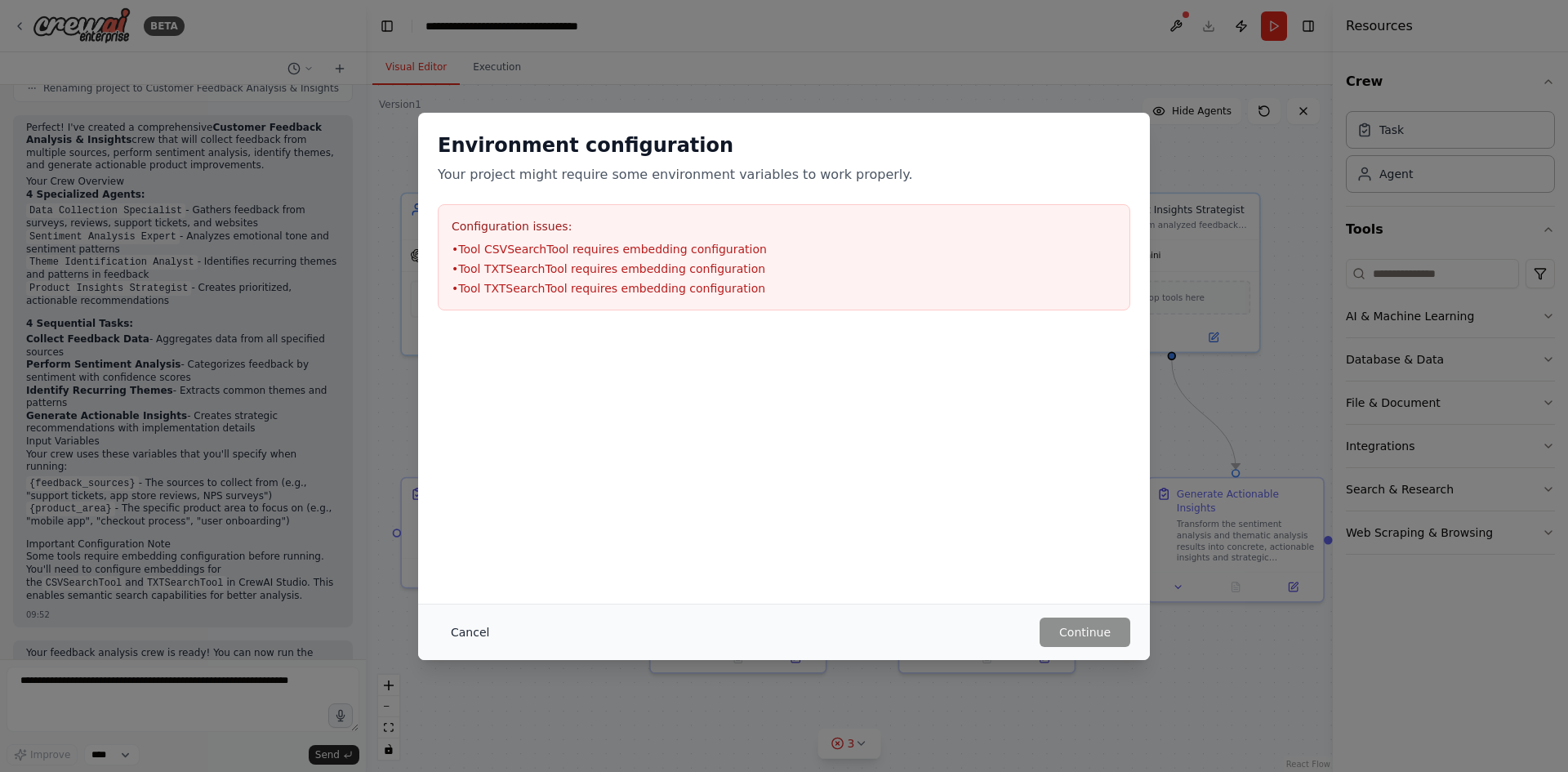
click at [477, 633] on button "Cancel" at bounding box center [470, 632] width 65 height 30
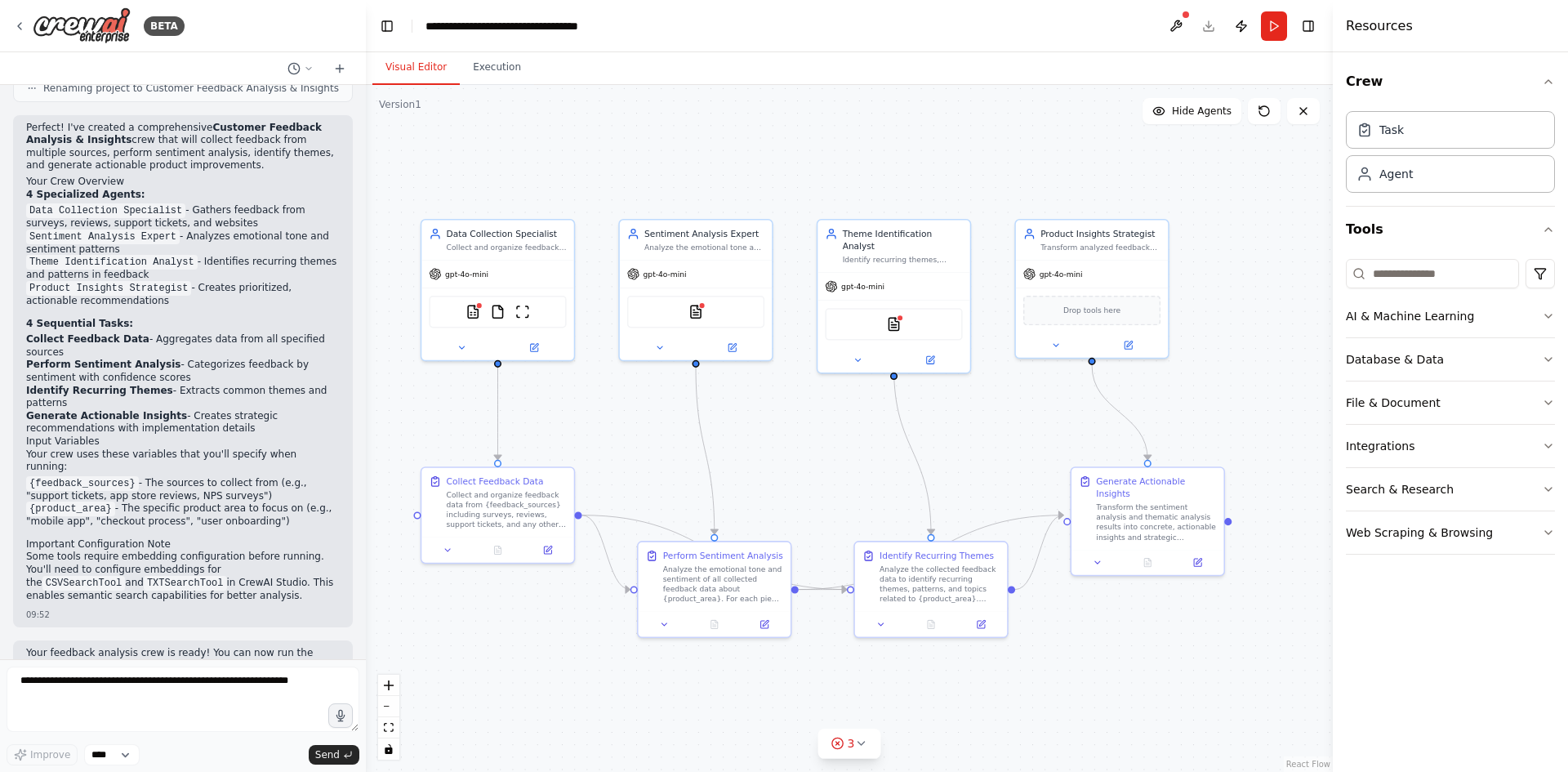
drag, startPoint x: 955, startPoint y: 211, endPoint x: 970, endPoint y: 92, distance: 119.9
click at [970, 92] on div ".deletable-edge-delete-btn { width: 20px; height: 20px; border: 0px solid #ffff…" at bounding box center [850, 428] width 967 height 687
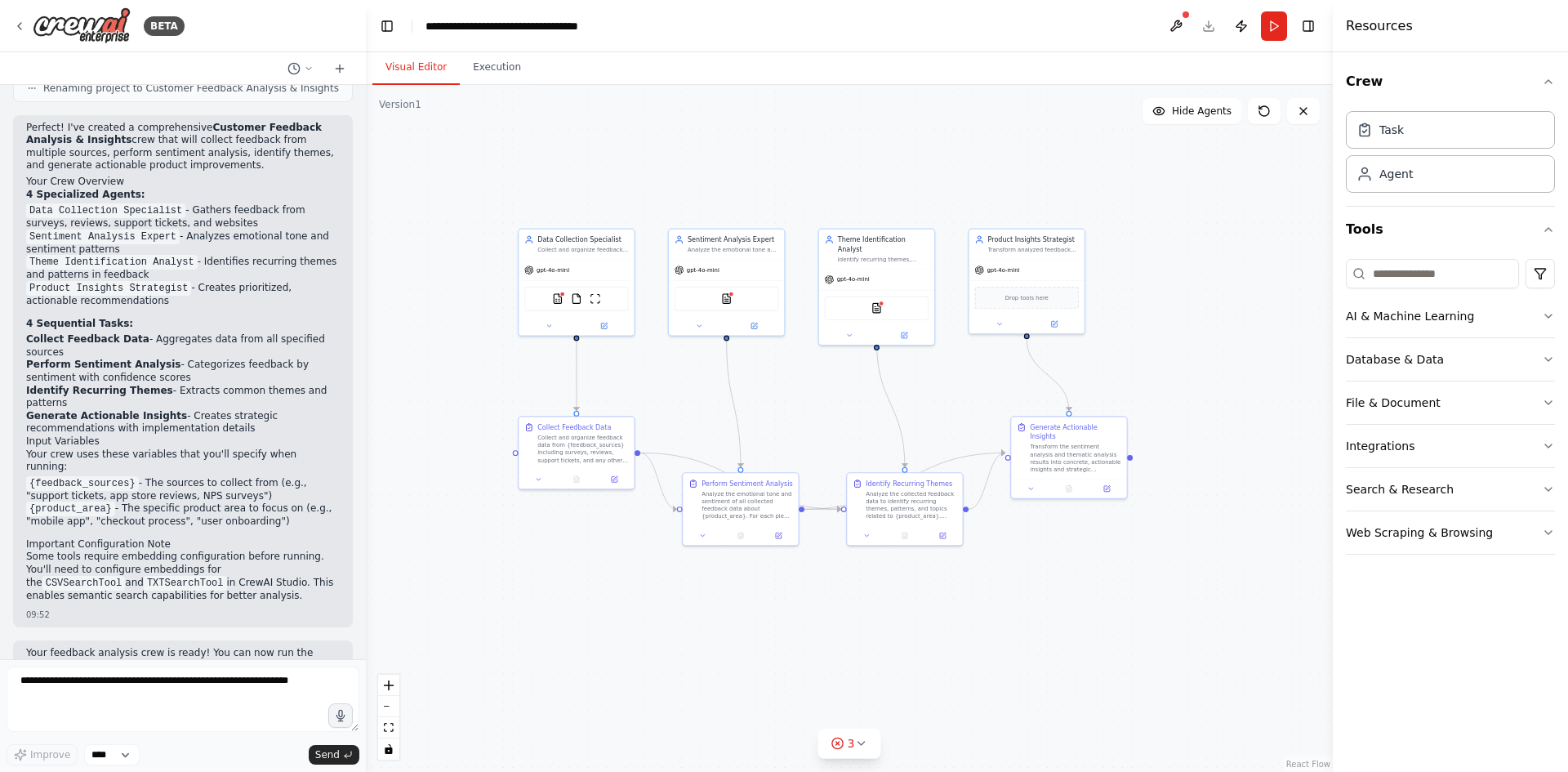
drag, startPoint x: 837, startPoint y: 110, endPoint x: 811, endPoint y: 136, distance: 36.8
click at [811, 136] on div ".deletable-edge-delete-btn { width: 20px; height: 20px; border: 0px solid #ffff…" at bounding box center [850, 428] width 967 height 687
click at [1176, 22] on button at bounding box center [1176, 26] width 26 height 30
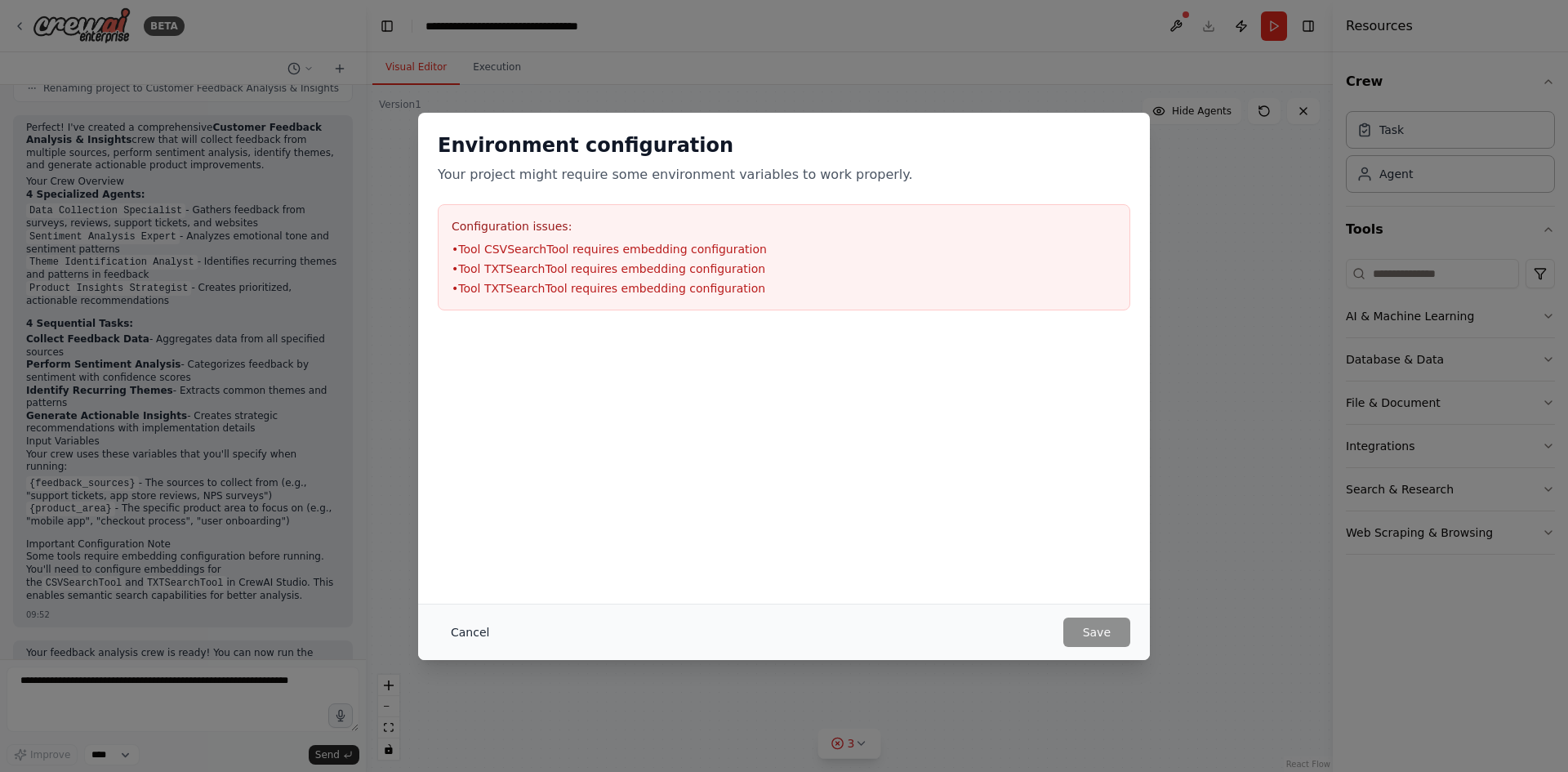
click at [475, 635] on button "Cancel" at bounding box center [470, 632] width 65 height 30
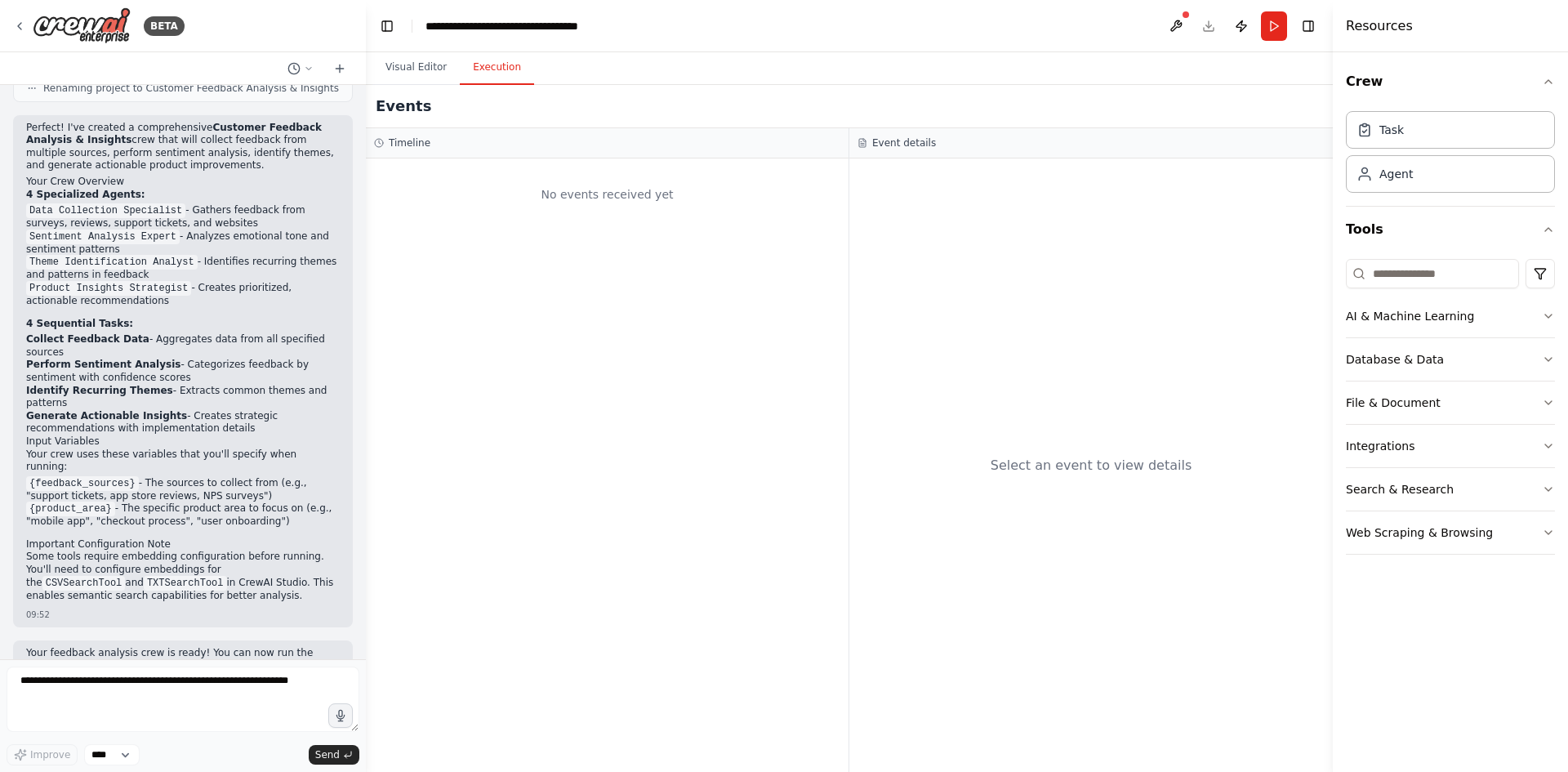
click at [488, 74] on button "Execution" at bounding box center [497, 68] width 75 height 34
click at [409, 77] on button "Visual Editor" at bounding box center [416, 68] width 87 height 34
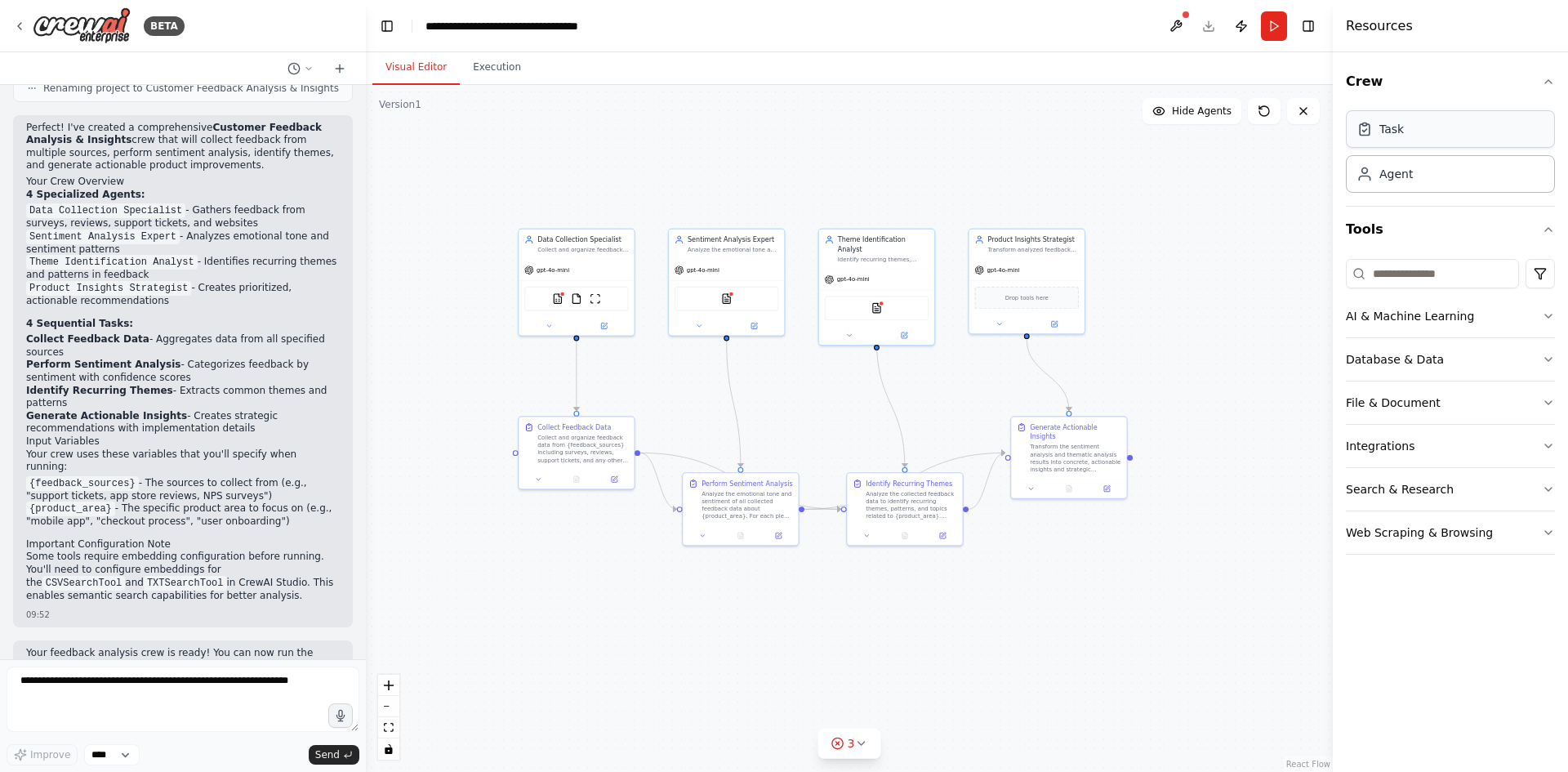
click at [1456, 138] on div "Task" at bounding box center [1451, 129] width 209 height 38
click at [196, 690] on textarea at bounding box center [183, 700] width 353 height 66
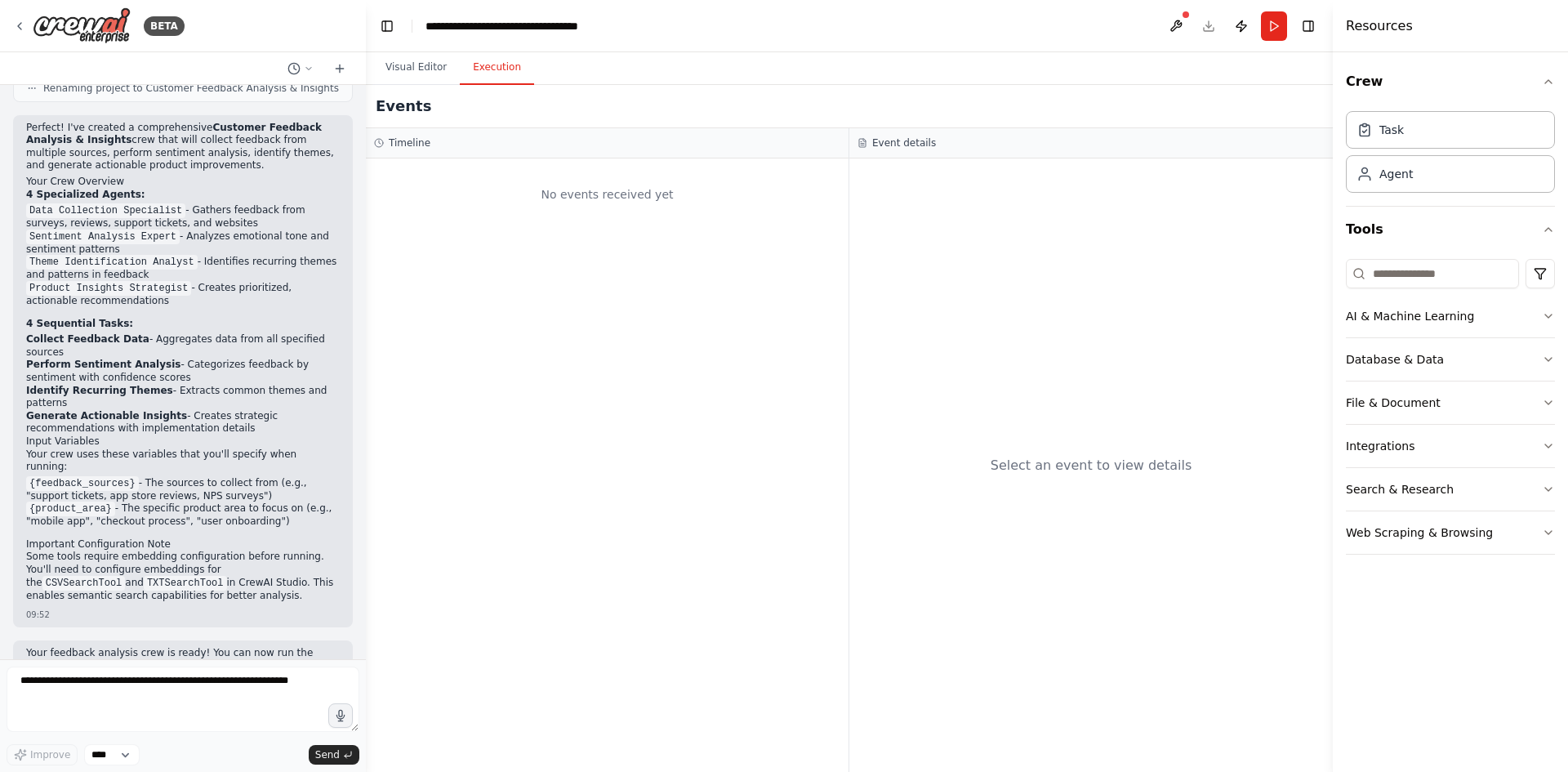
click at [492, 63] on button "Execution" at bounding box center [497, 68] width 75 height 34
click at [518, 25] on div "**********" at bounding box center [517, 26] width 184 height 16
click at [420, 70] on button "Visual Editor" at bounding box center [416, 68] width 87 height 34
click at [479, 57] on button "Execution" at bounding box center [497, 68] width 75 height 34
click at [544, 194] on div "No events received yet" at bounding box center [607, 195] width 466 height 56
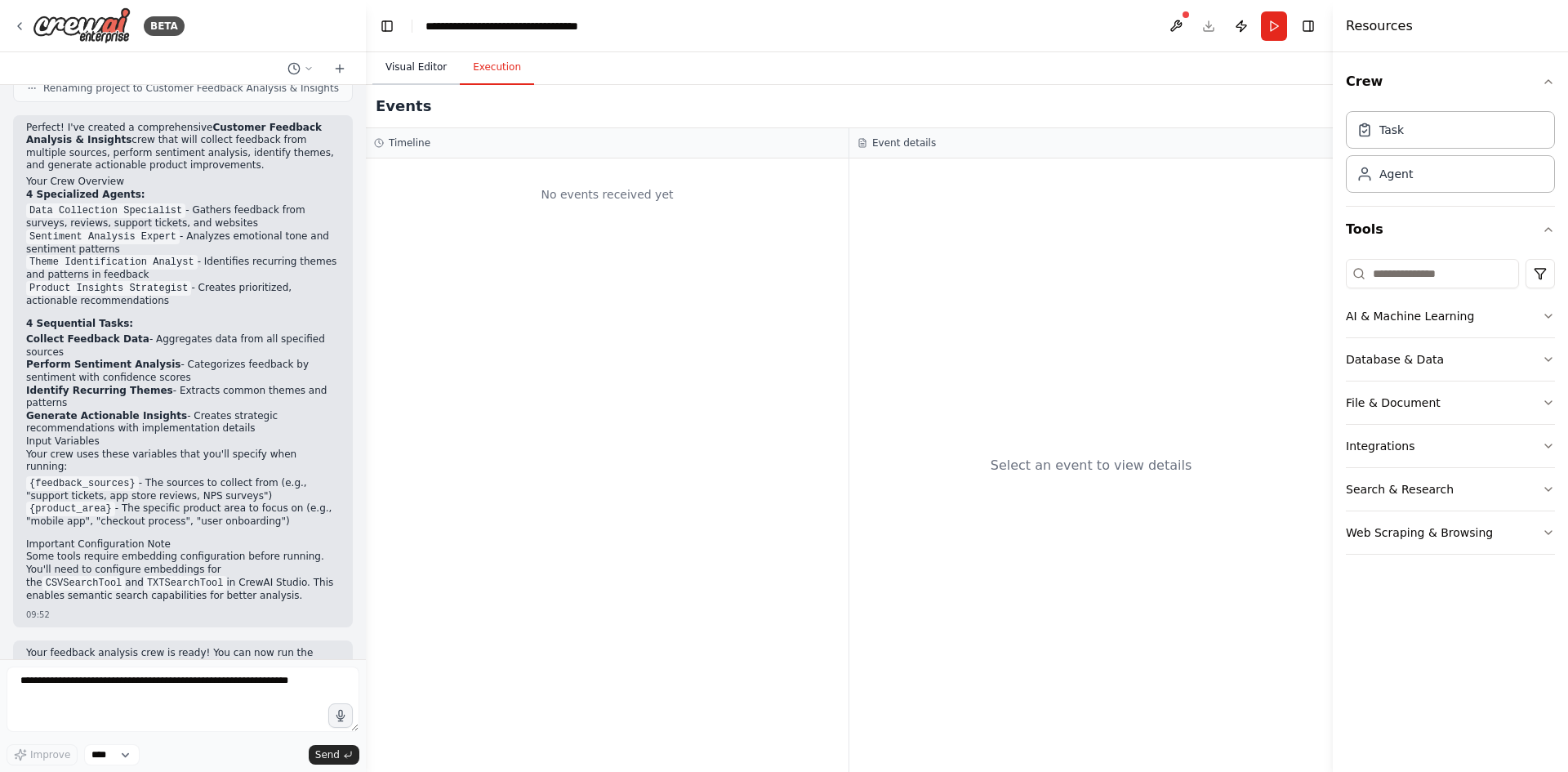
click at [427, 80] on button "Visual Editor" at bounding box center [416, 68] width 87 height 34
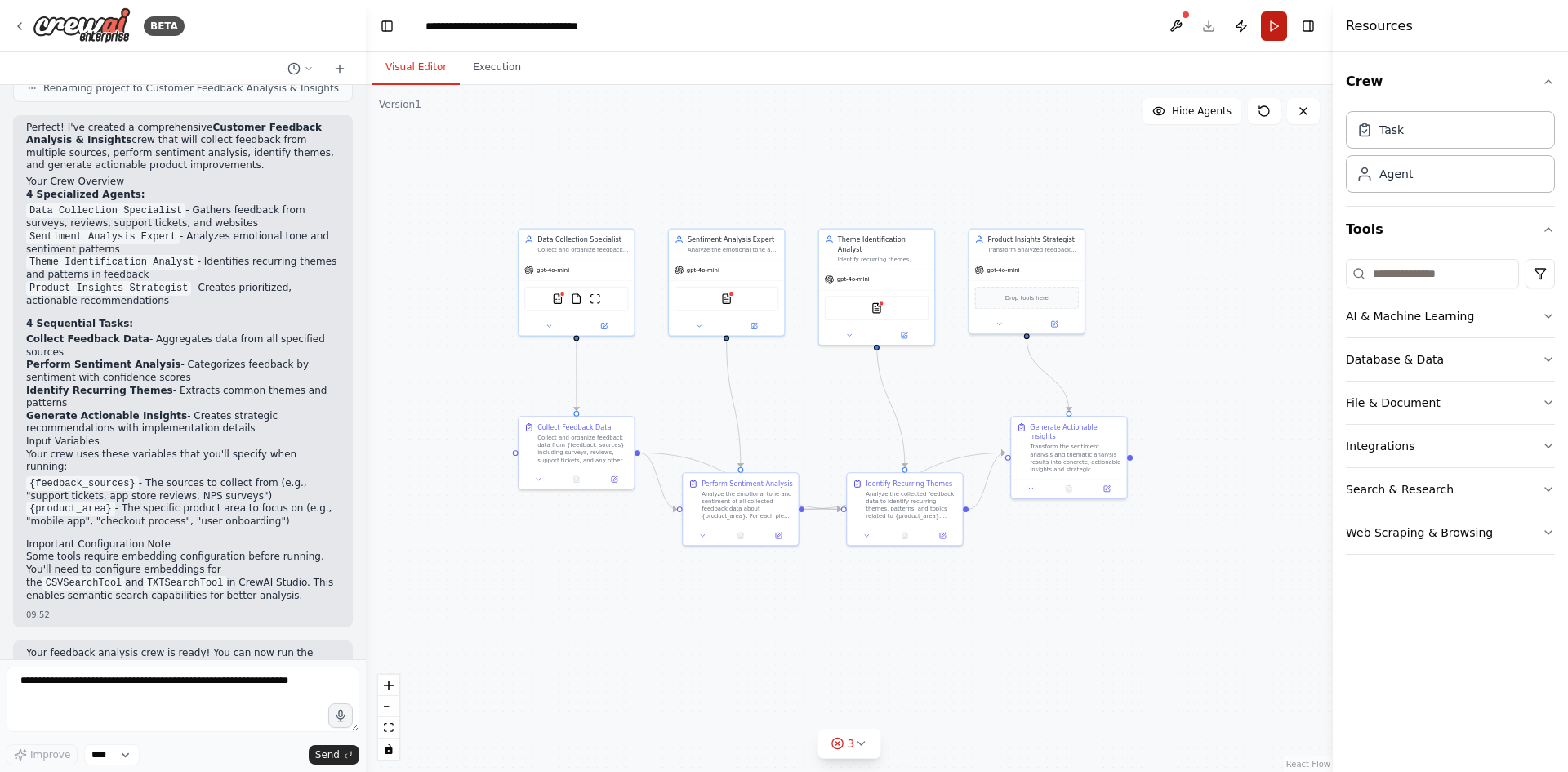
click at [1268, 30] on button "Run" at bounding box center [1274, 26] width 26 height 30
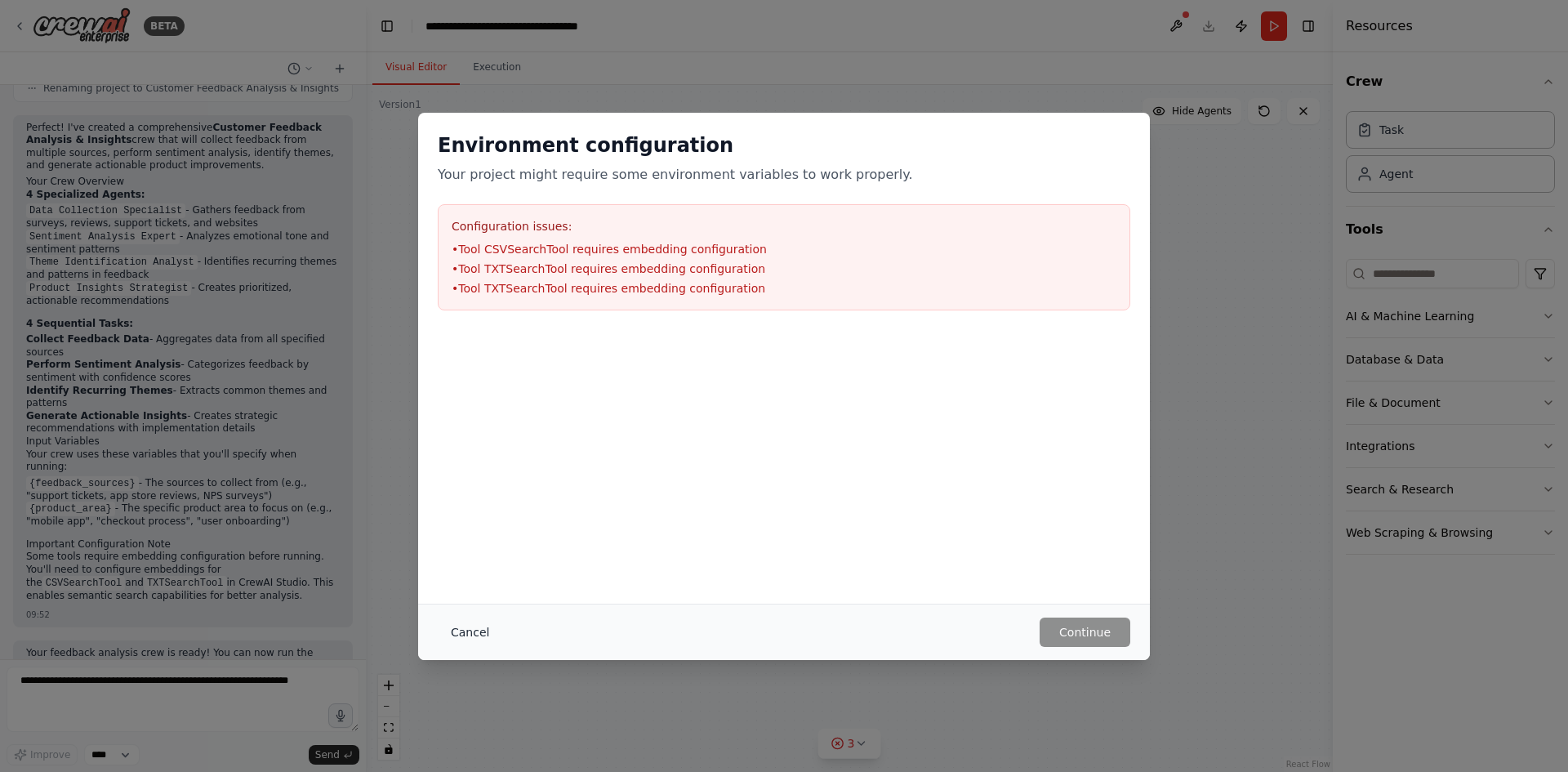
click at [456, 635] on button "Cancel" at bounding box center [470, 632] width 65 height 30
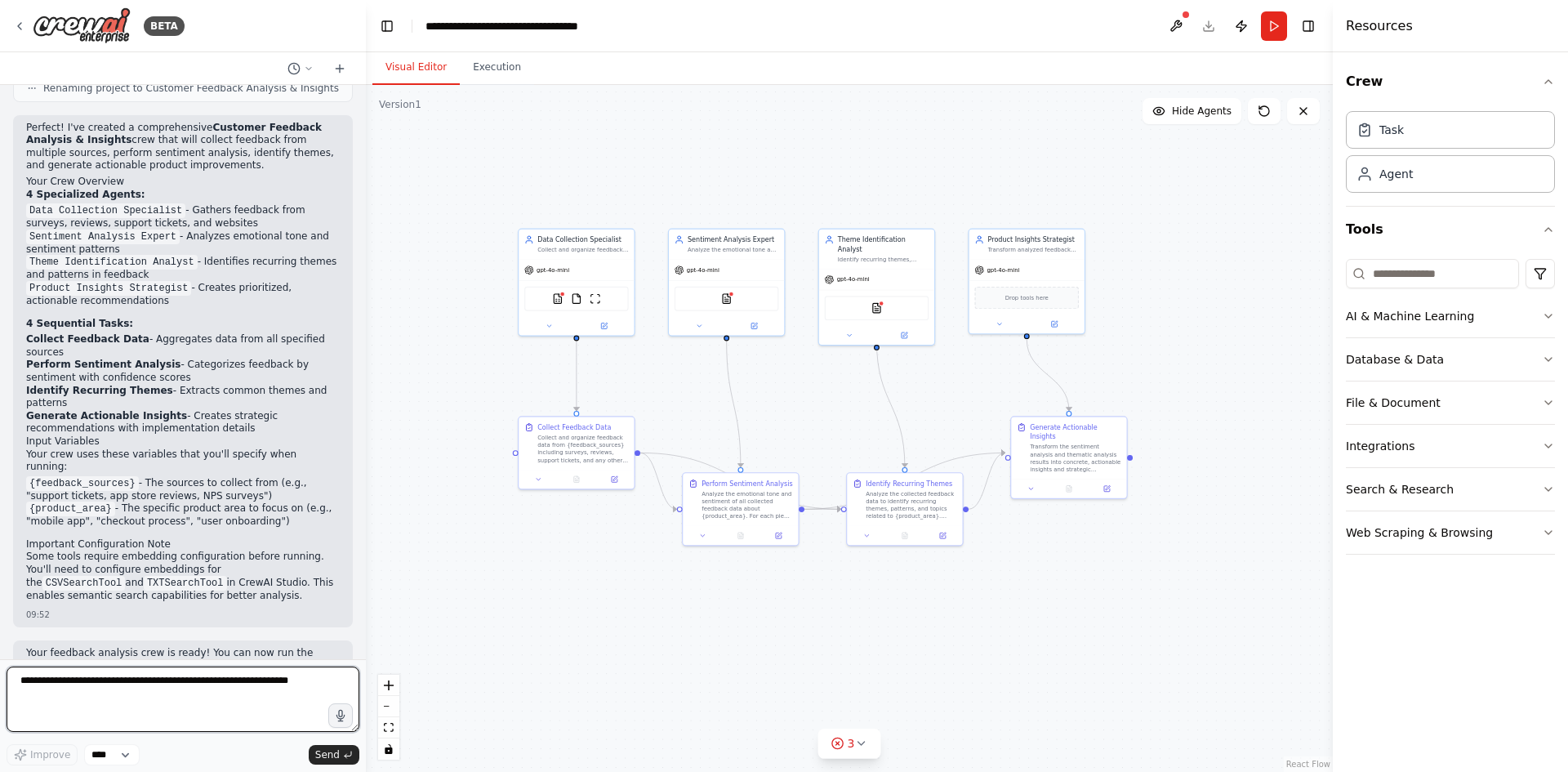
click at [93, 692] on textarea at bounding box center [183, 700] width 353 height 66
type textarea "**********"
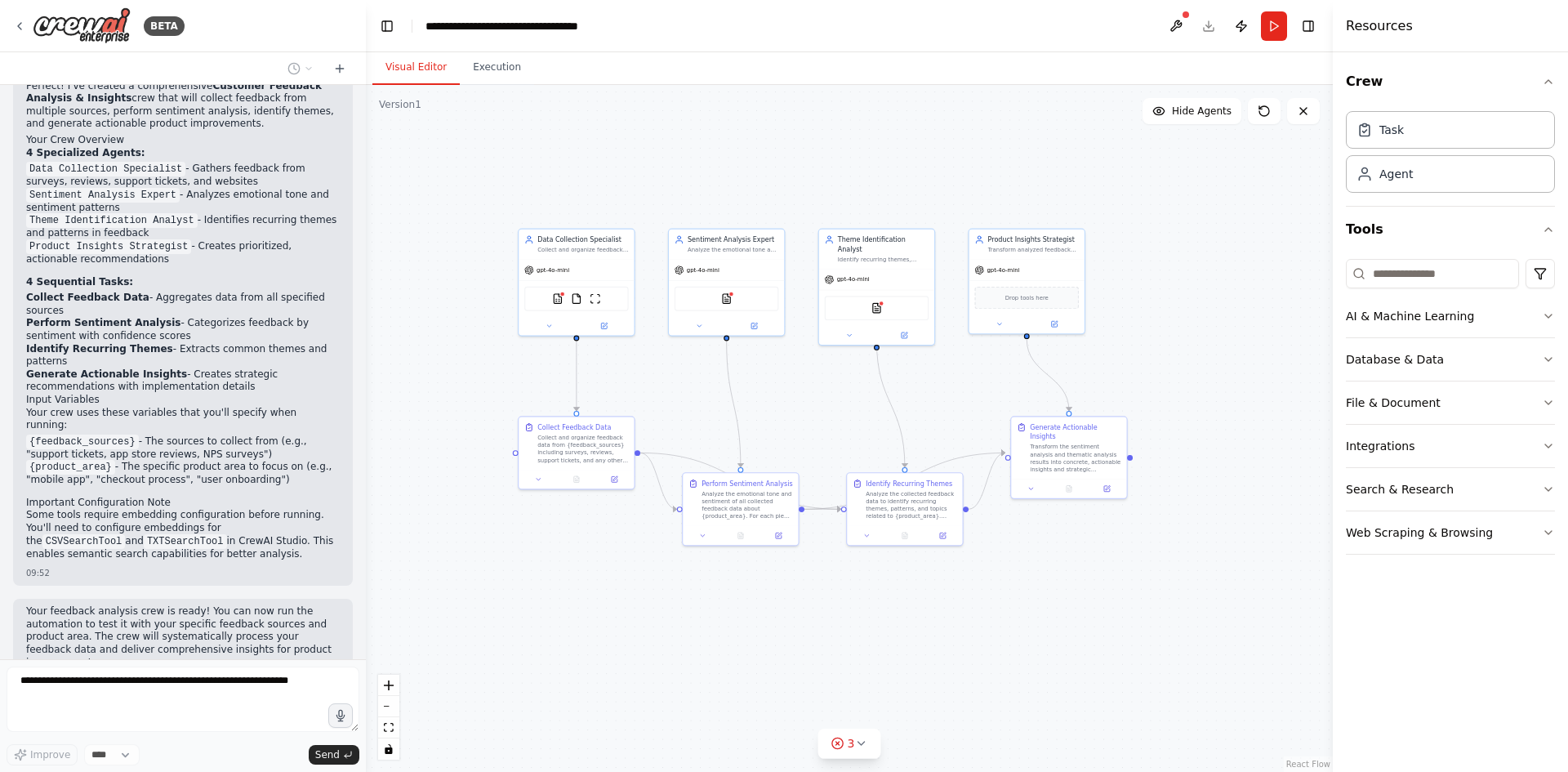
scroll to position [1791, 0]
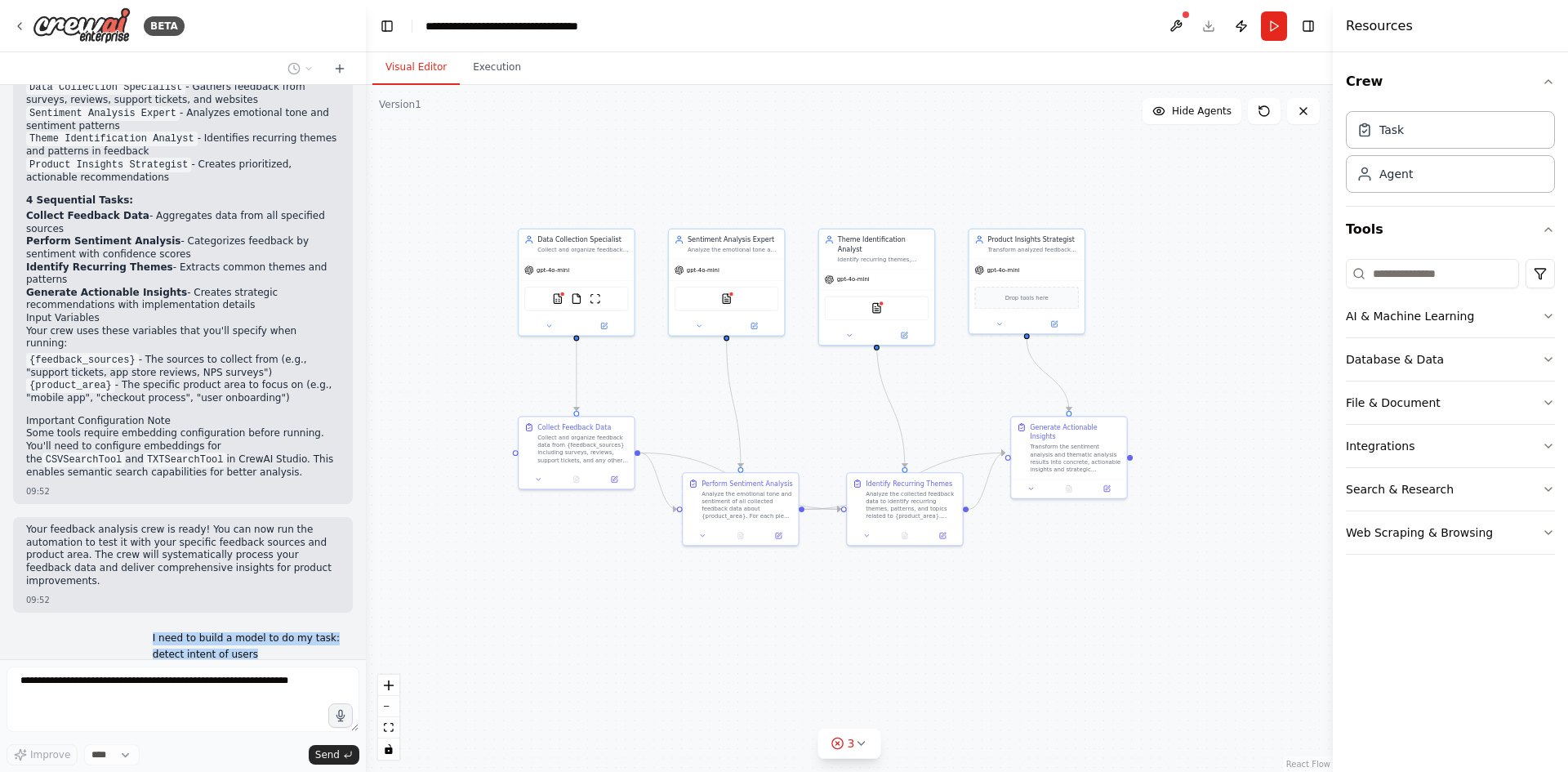
drag, startPoint x: 257, startPoint y: 568, endPoint x: 150, endPoint y: 549, distance: 108.7
click at [150, 626] on div "I need to build a model to do my task: detect intent of users 09:58" at bounding box center [246, 659] width 213 height 67
copy div "I need to build a model to do my task: detect intent of users"
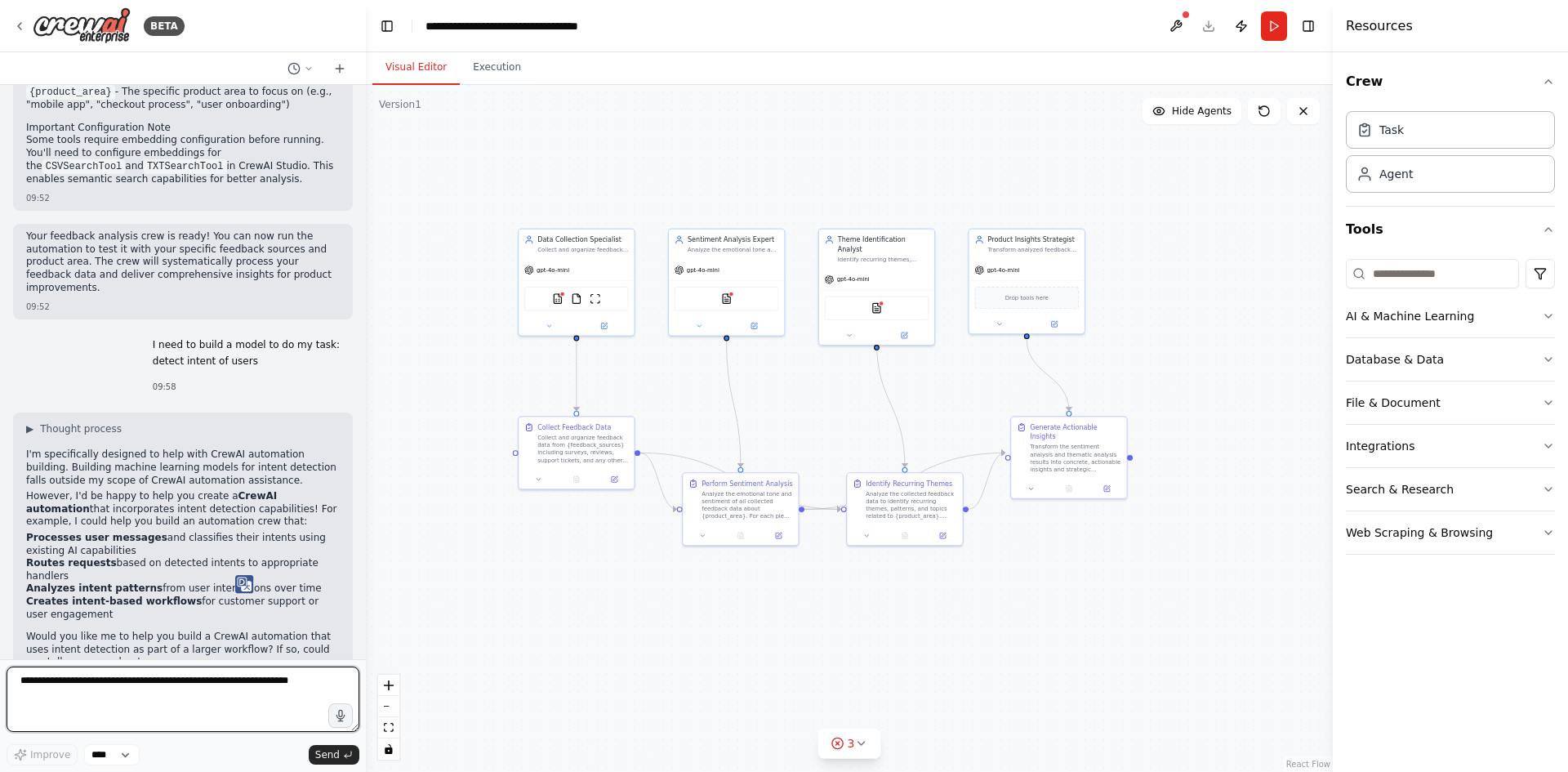
click at [133, 690] on textarea at bounding box center [183, 700] width 353 height 66
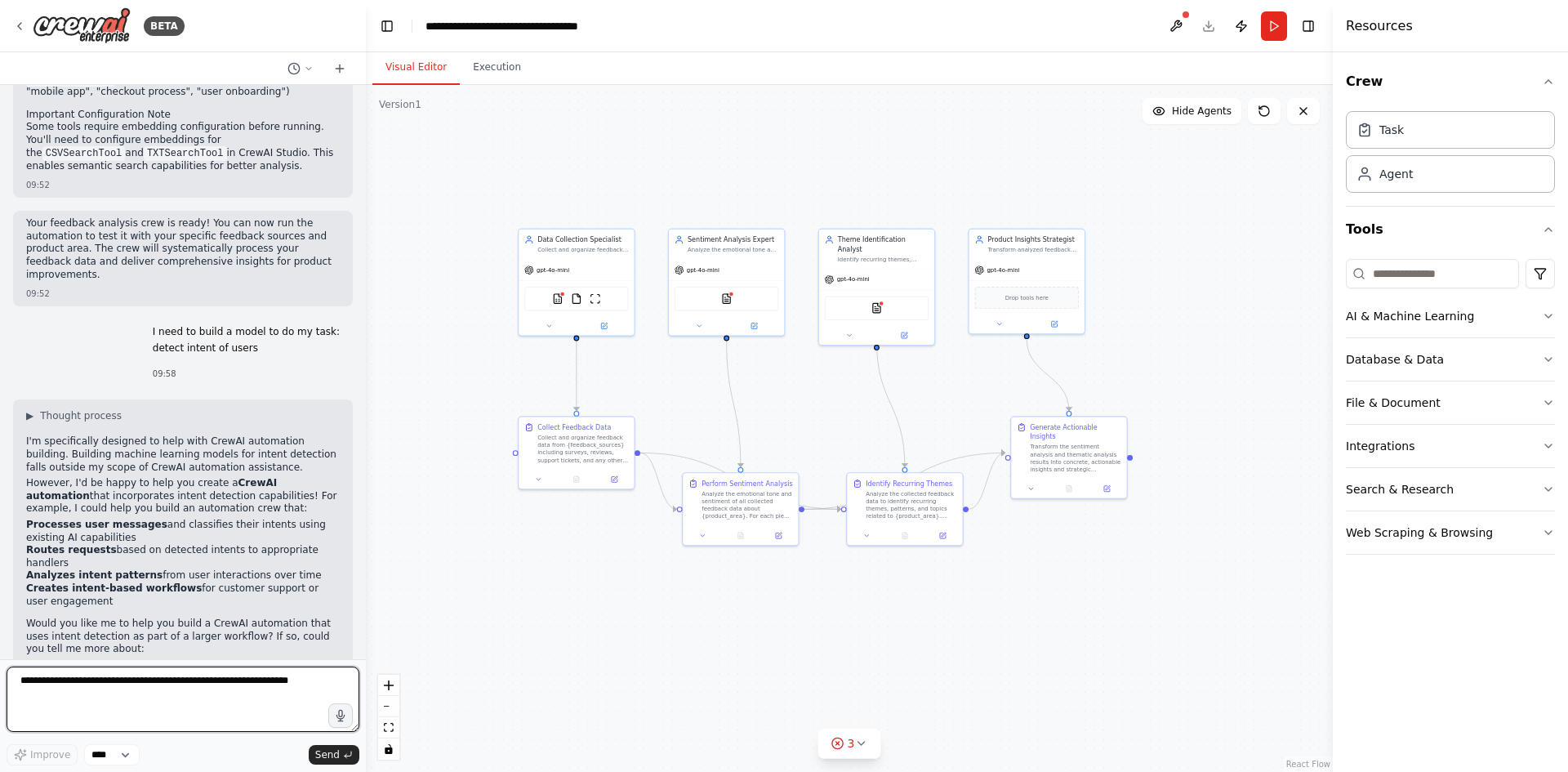
paste textarea "**********"
click at [291, 720] on textarea "**********" at bounding box center [183, 700] width 353 height 66
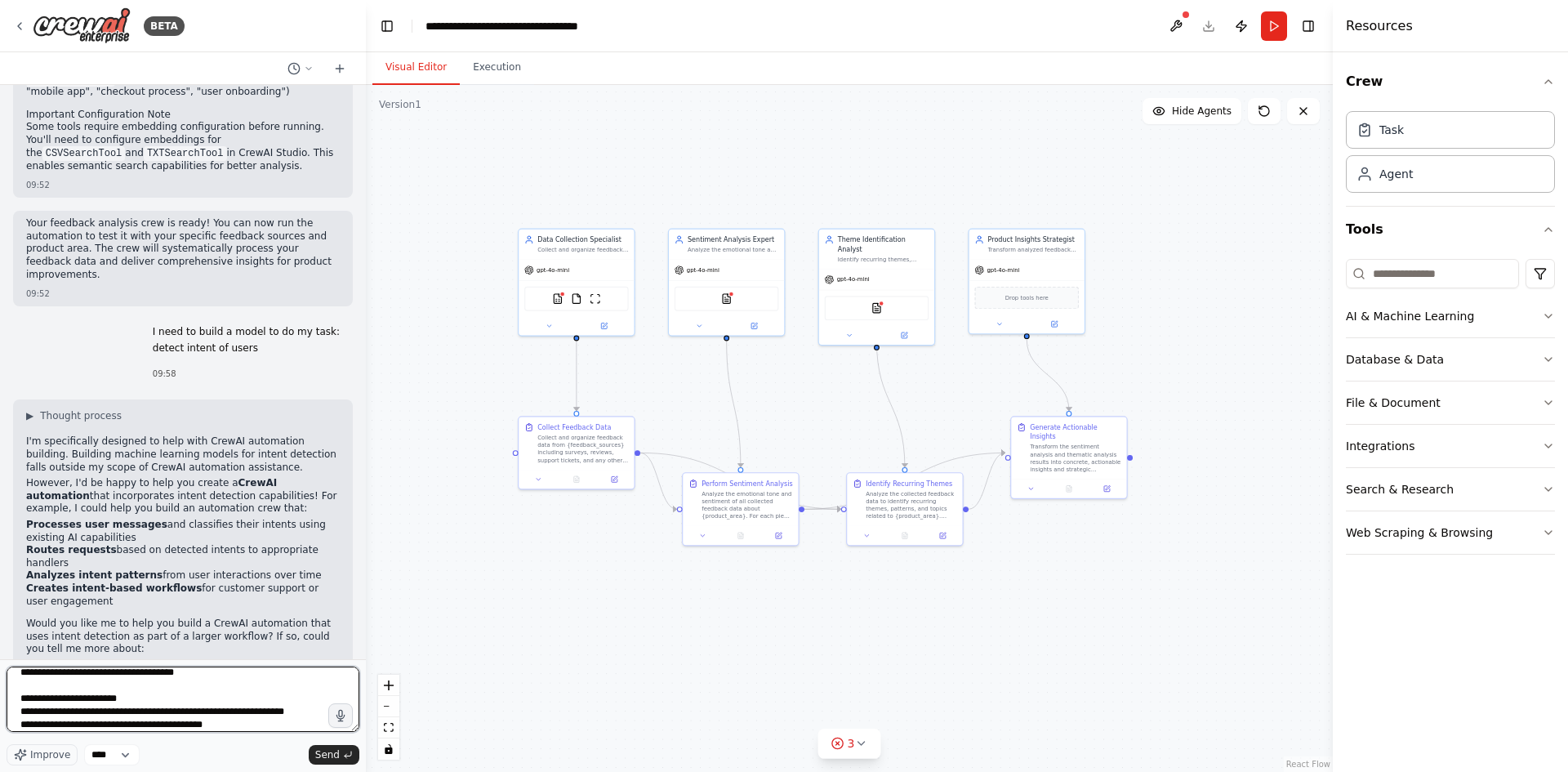
type textarea "**********"
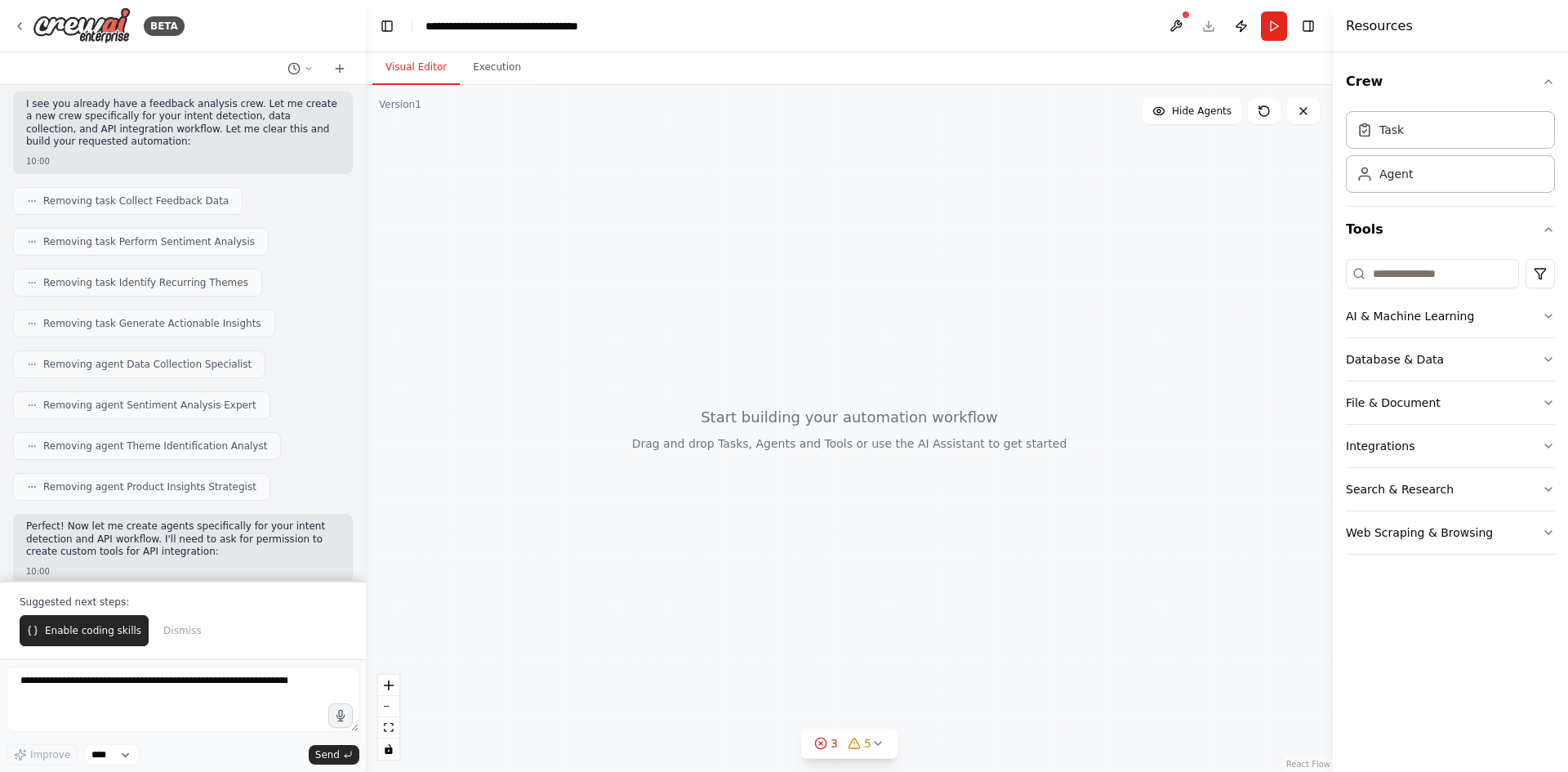
scroll to position [3399, 0]
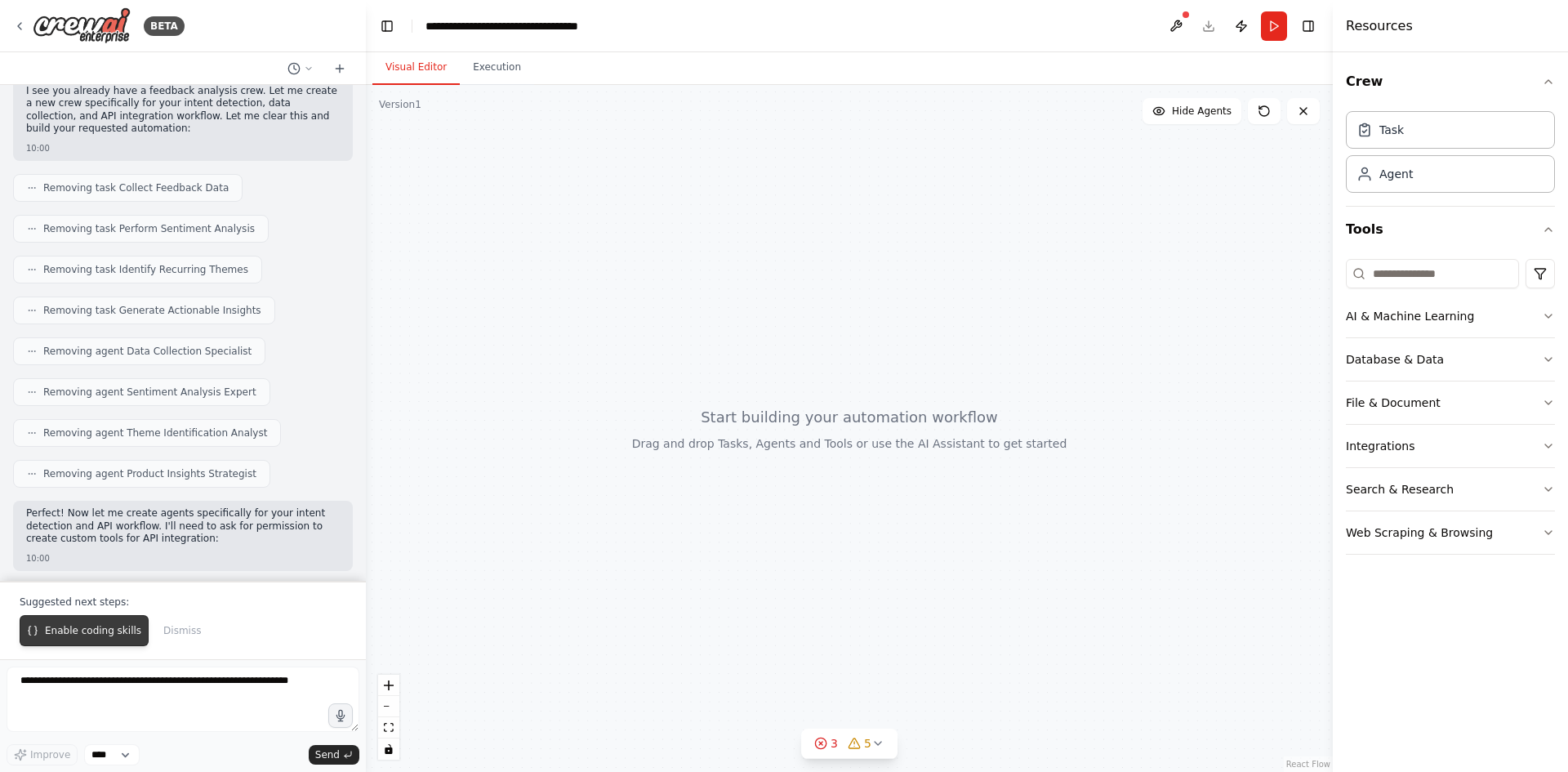
click at [76, 637] on span "Enable coding skills" at bounding box center [93, 631] width 96 height 13
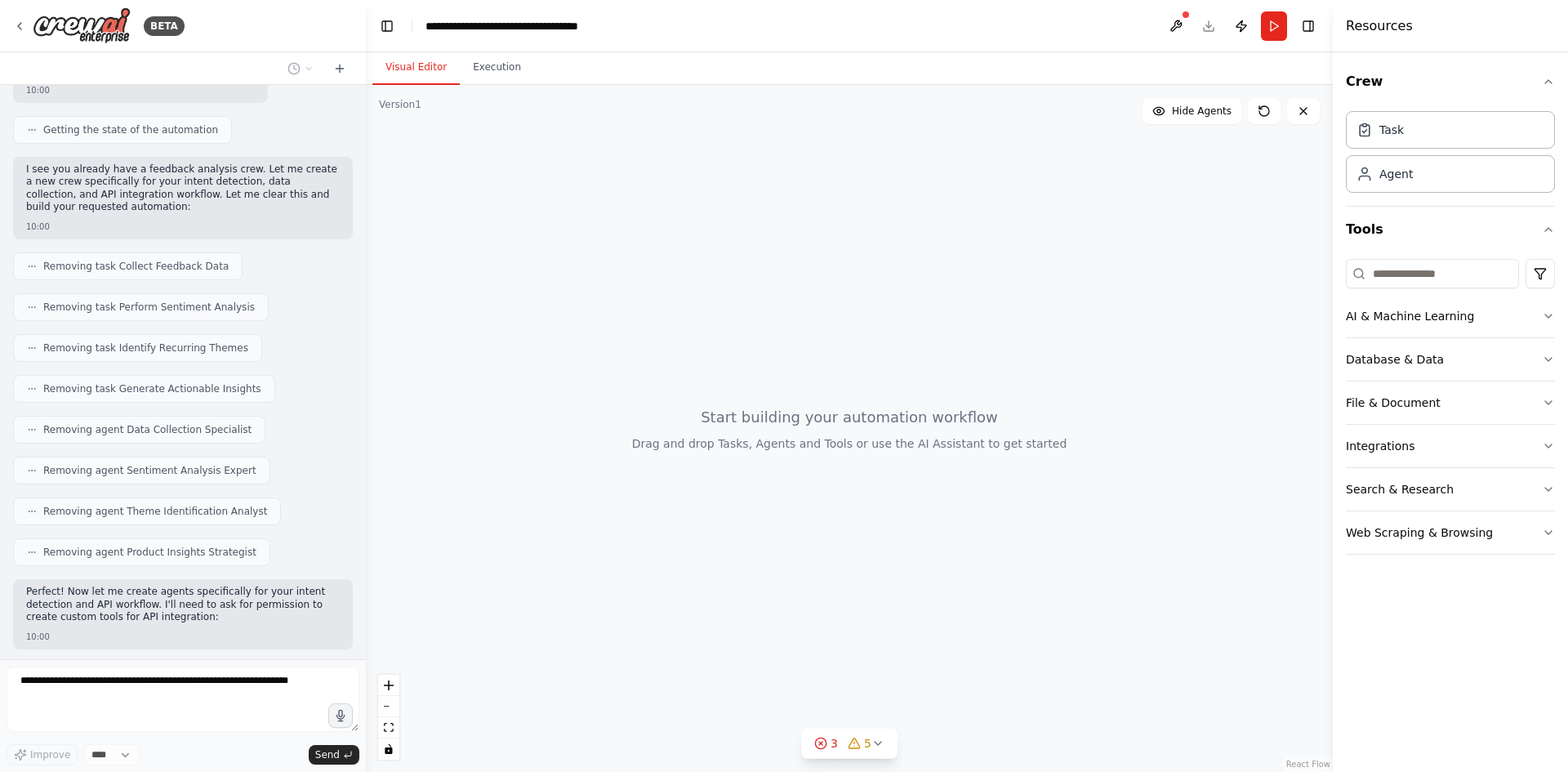
scroll to position [3363, 0]
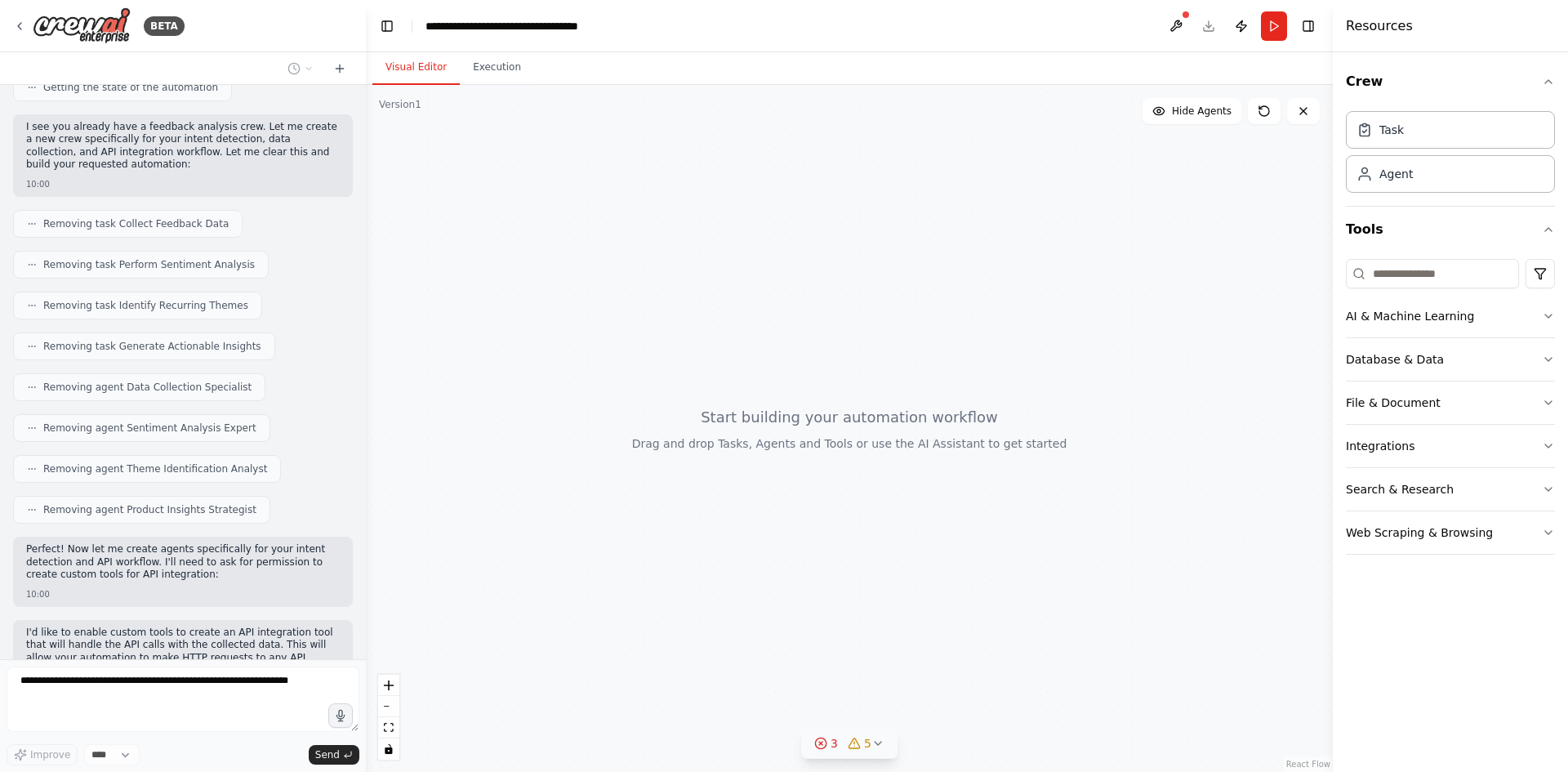
click at [832, 749] on span "3" at bounding box center [834, 743] width 7 height 16
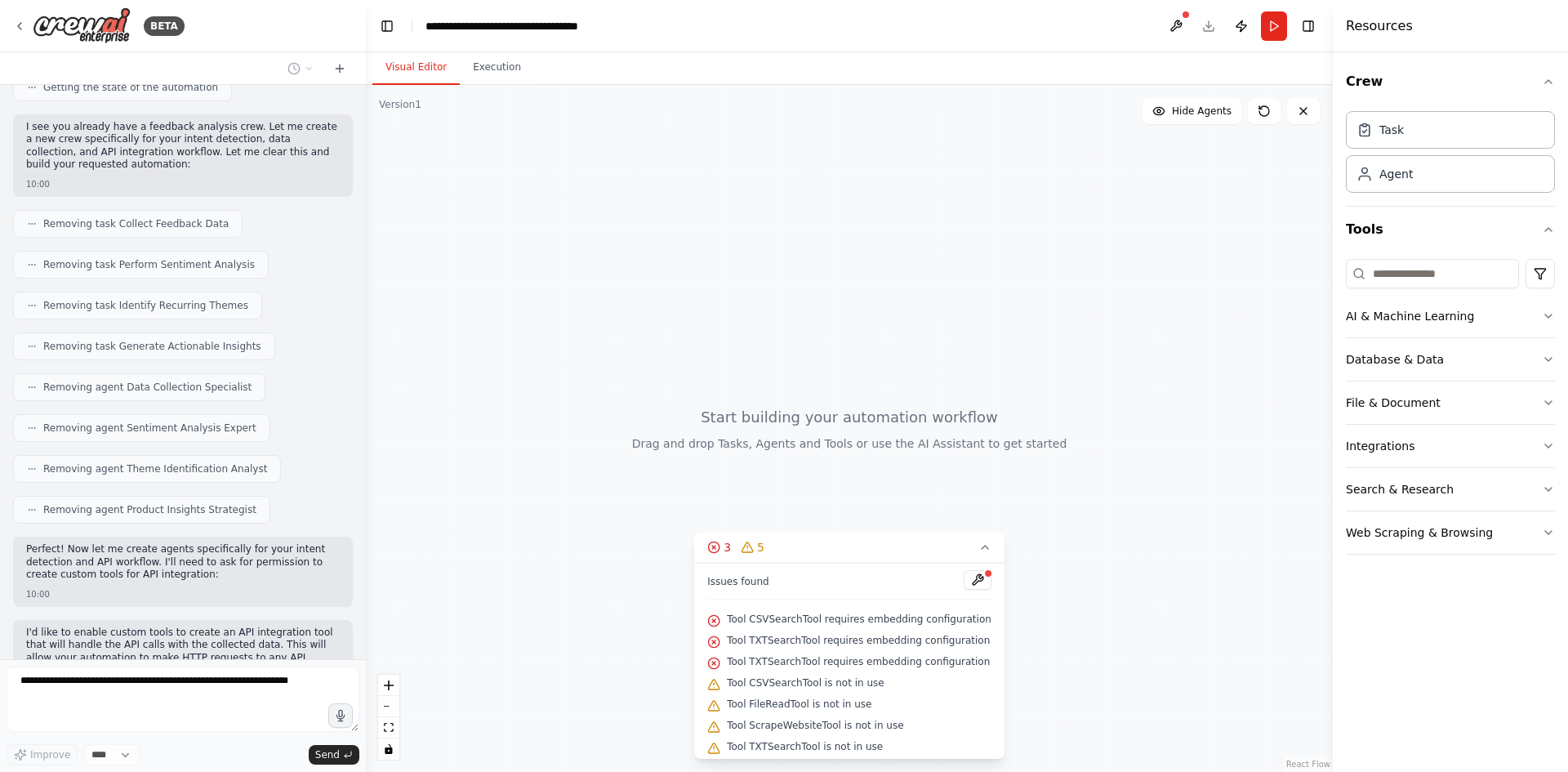
scroll to position [26, 0]
click at [979, 544] on icon at bounding box center [985, 548] width 13 height 13
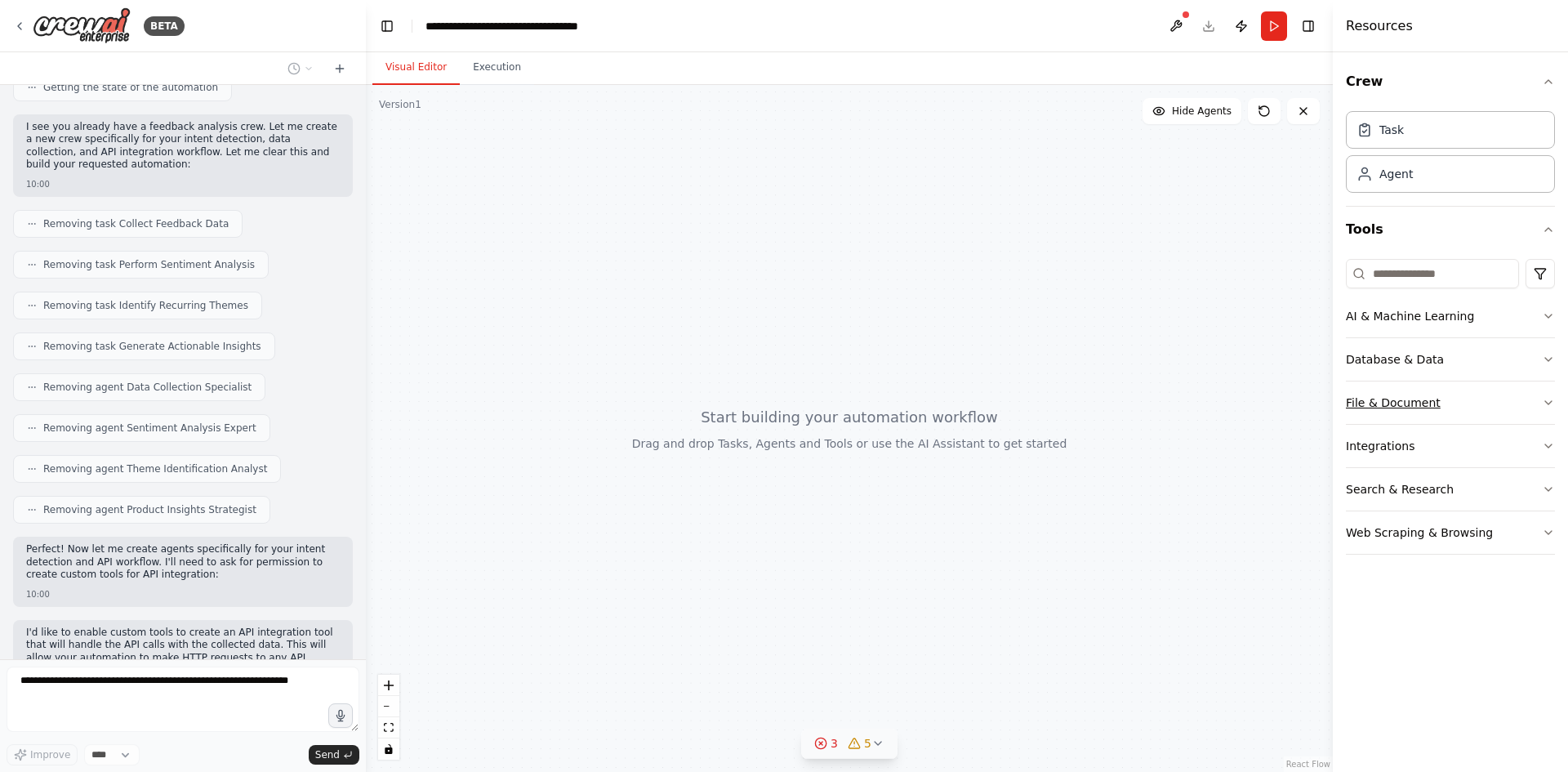
click at [1489, 400] on button "File & Document" at bounding box center [1451, 403] width 209 height 43
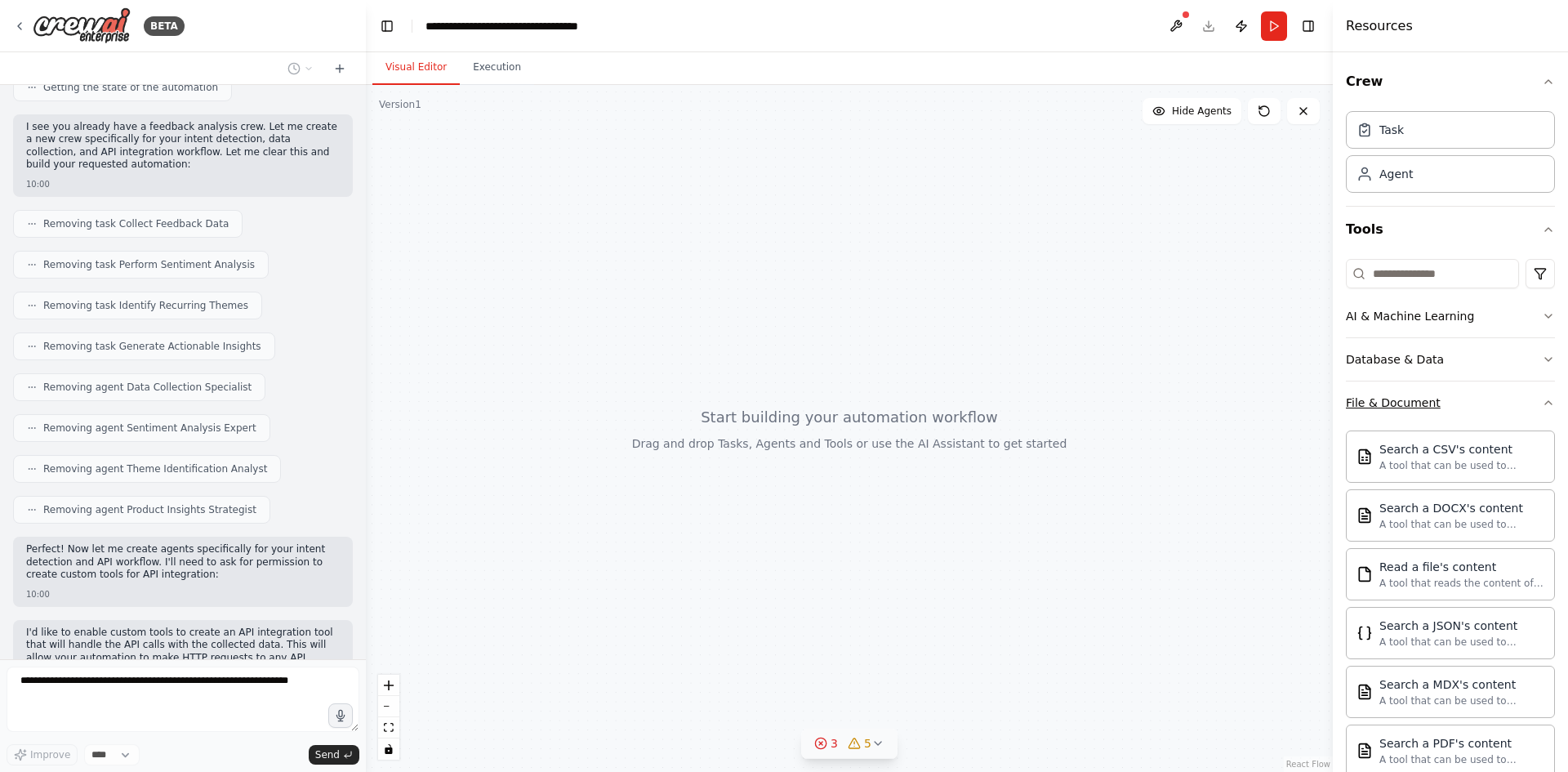
click at [1498, 404] on button "File & Document" at bounding box center [1451, 403] width 209 height 43
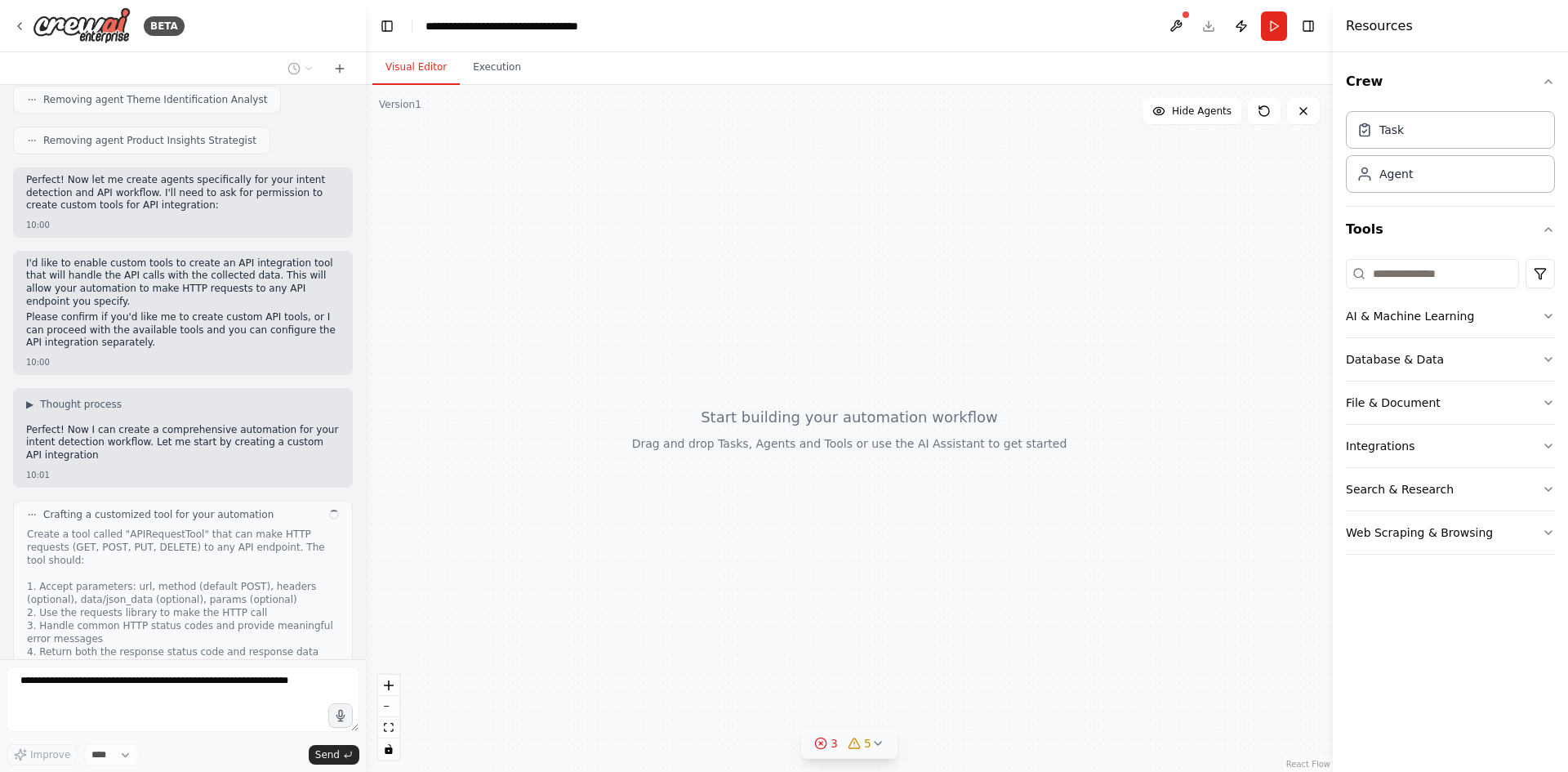
scroll to position [3746, 0]
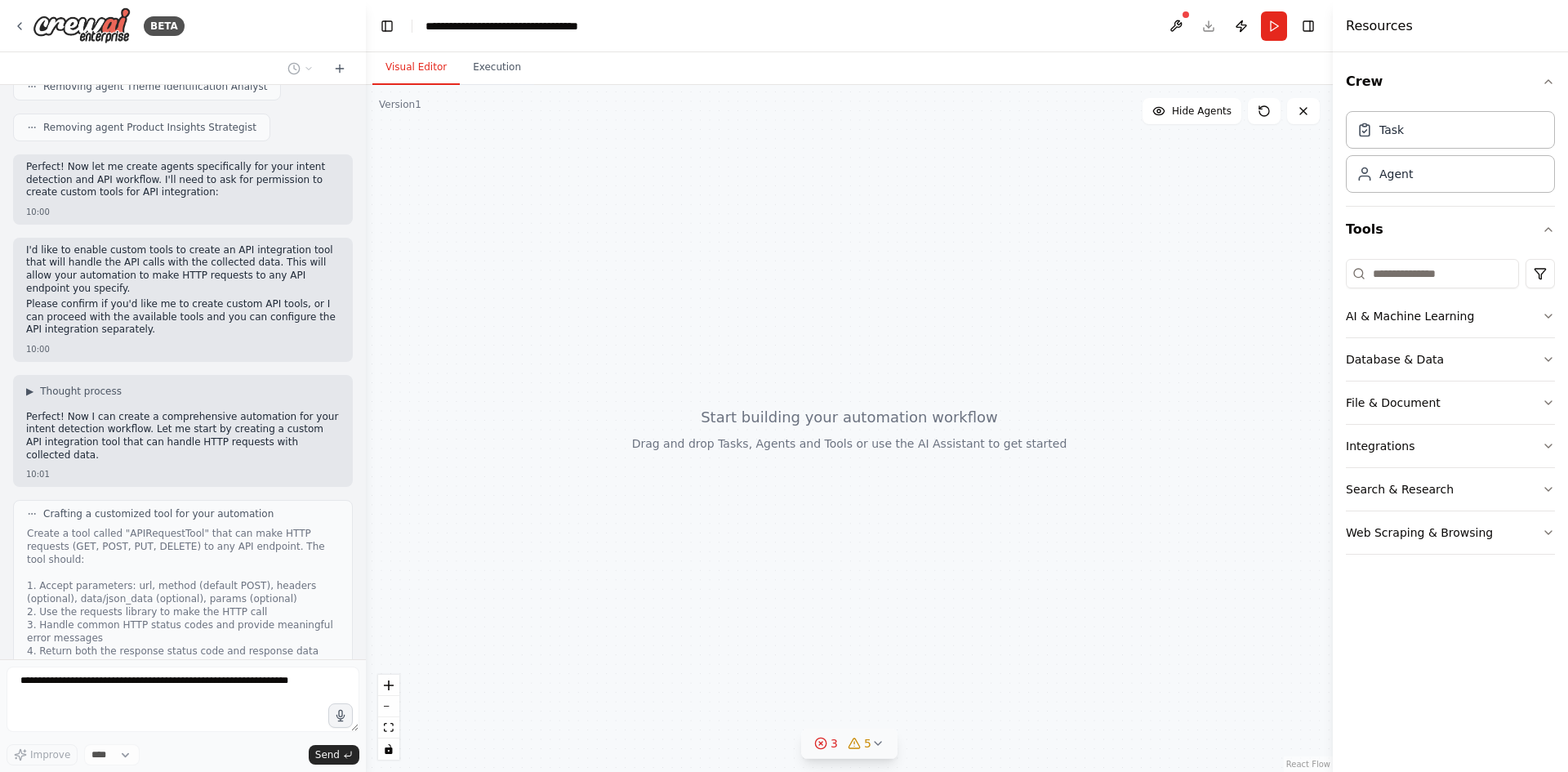
click at [548, 378] on div at bounding box center [850, 428] width 967 height 687
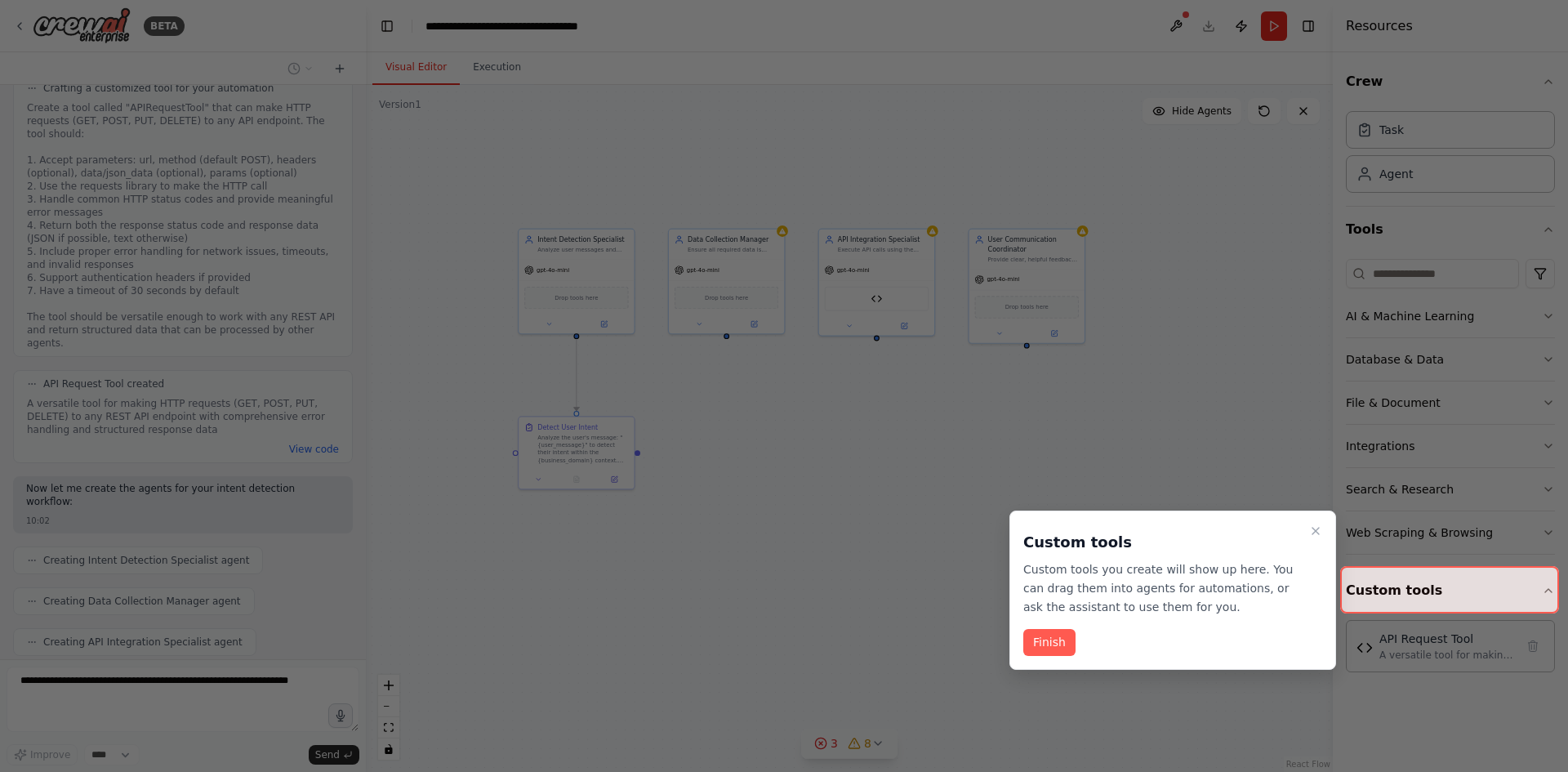
scroll to position [4212, 0]
click at [1060, 650] on button "Finish" at bounding box center [1050, 642] width 53 height 27
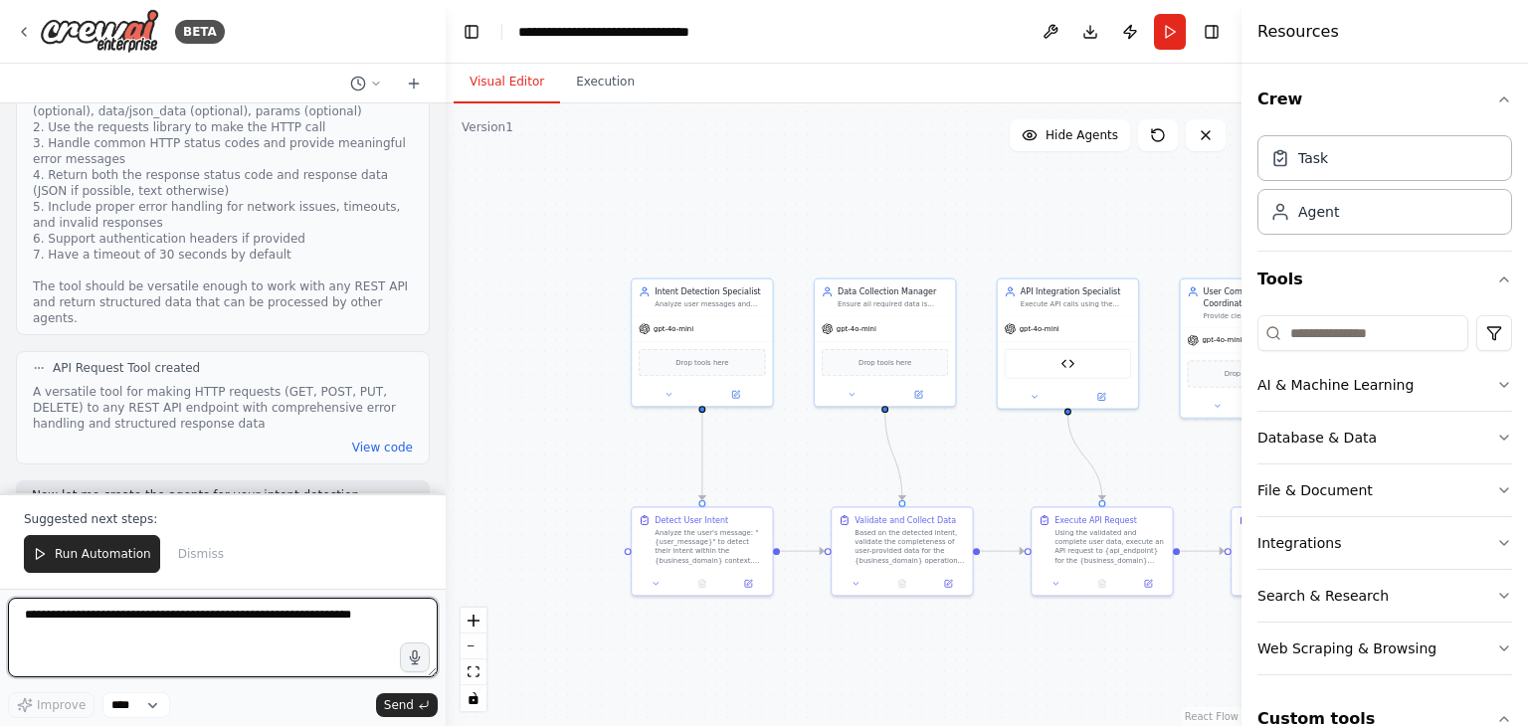
scroll to position [6919, 0]
